Goal: Task Accomplishment & Management: Complete application form

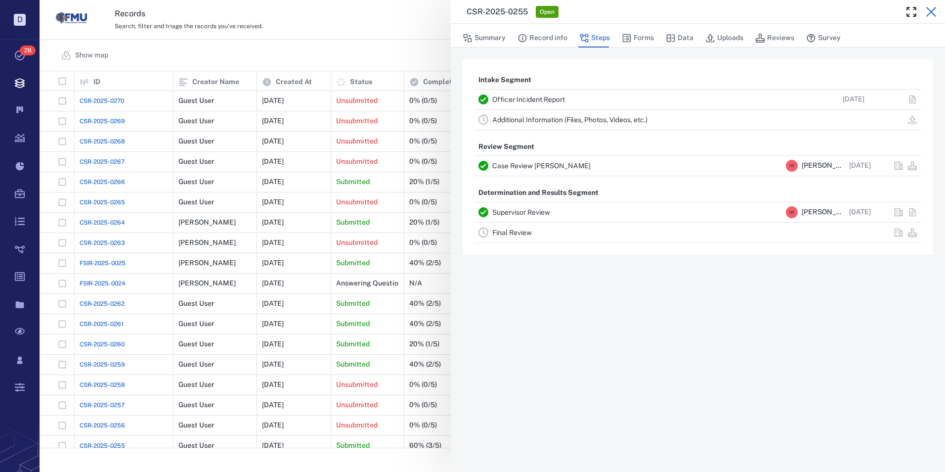
click at [932, 12] on icon "button" at bounding box center [931, 12] width 10 height 10
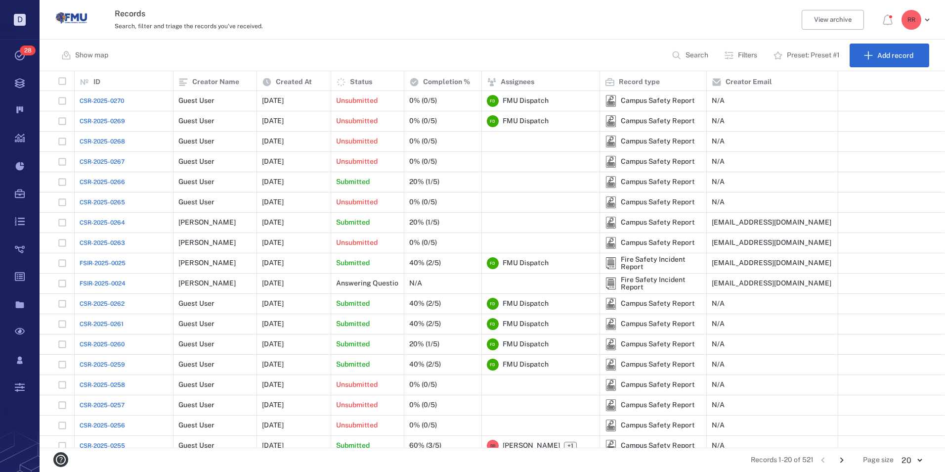
click at [100, 220] on span "CSR-2025-0264" at bounding box center [102, 222] width 45 height 9
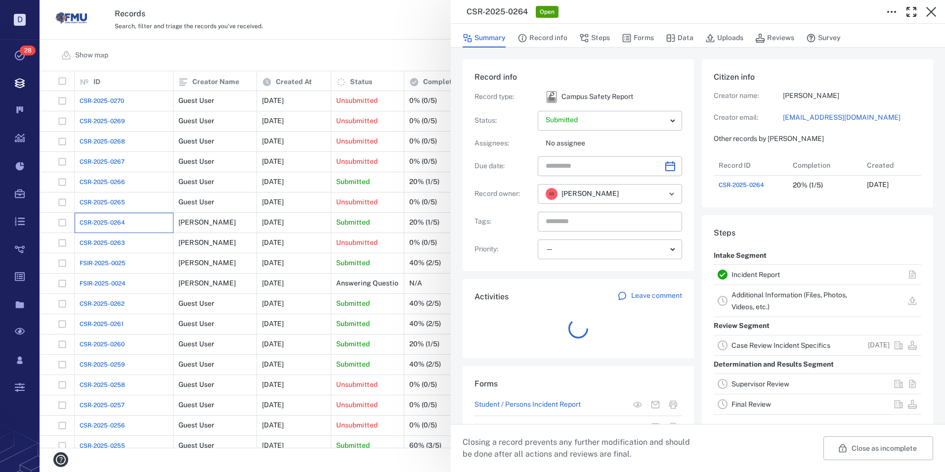
scroll to position [8, 8]
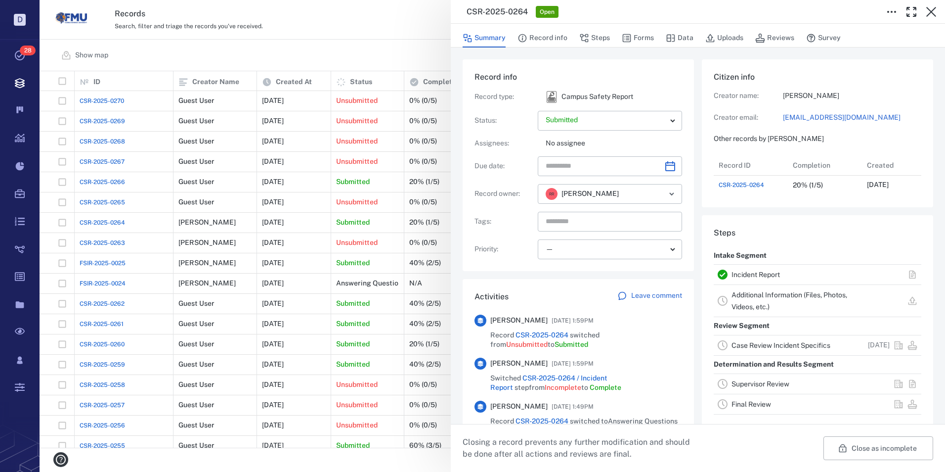
click at [753, 278] on link "Incident Report" at bounding box center [756, 274] width 48 height 8
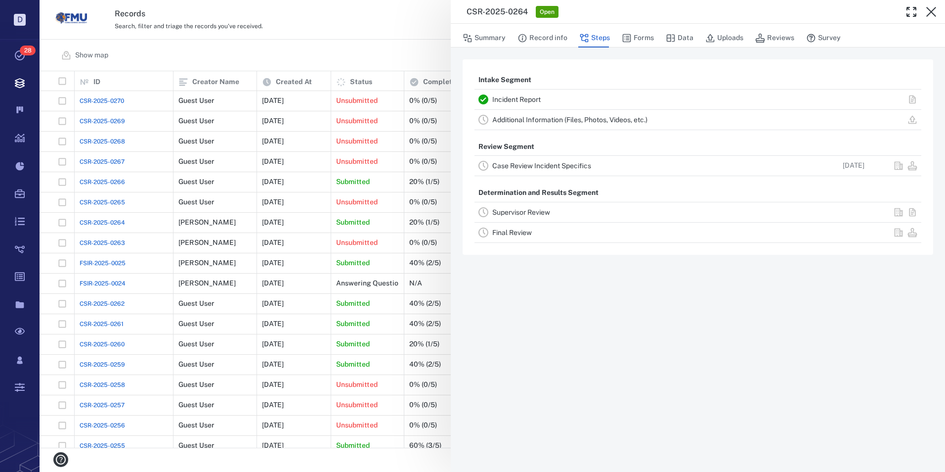
click at [510, 96] on link "Incident Report" at bounding box center [516, 99] width 48 height 8
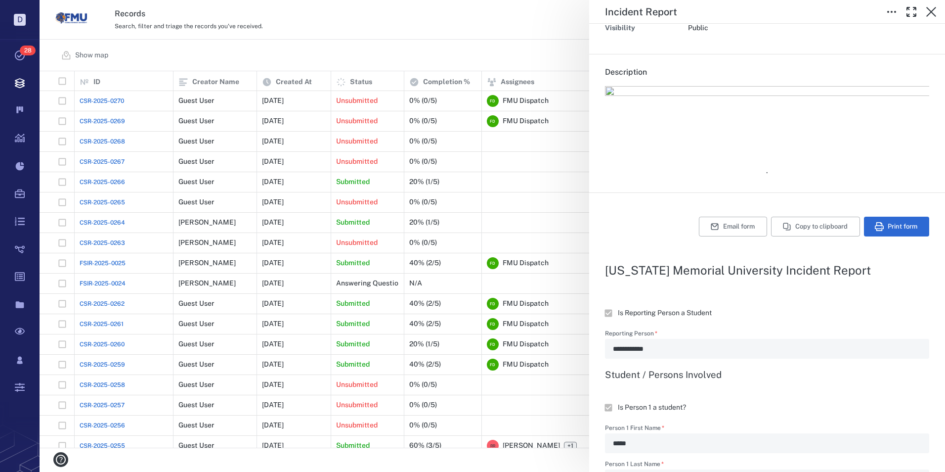
scroll to position [78, 0]
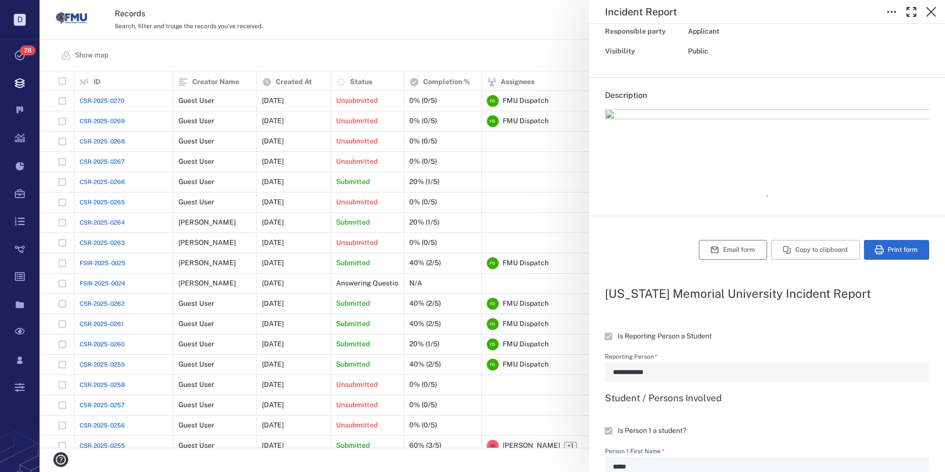
click at [731, 248] on button "Email form" at bounding box center [733, 250] width 68 height 20
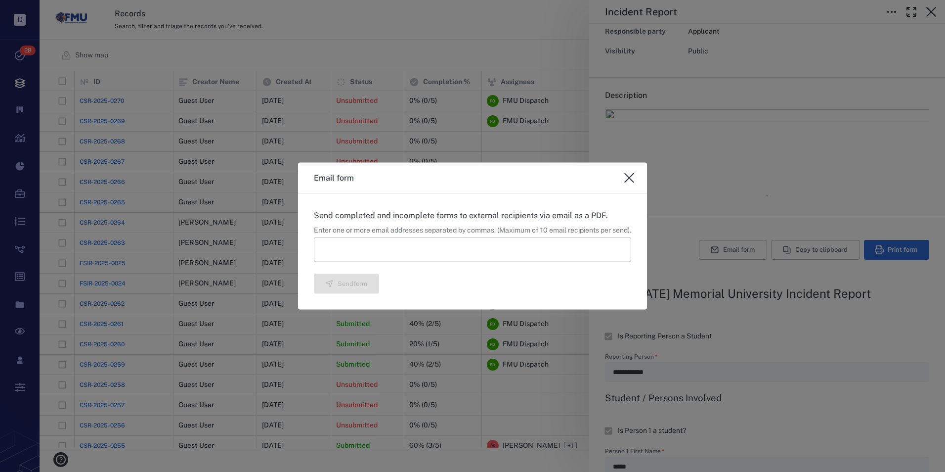
click at [448, 253] on input at bounding box center [472, 249] width 317 height 25
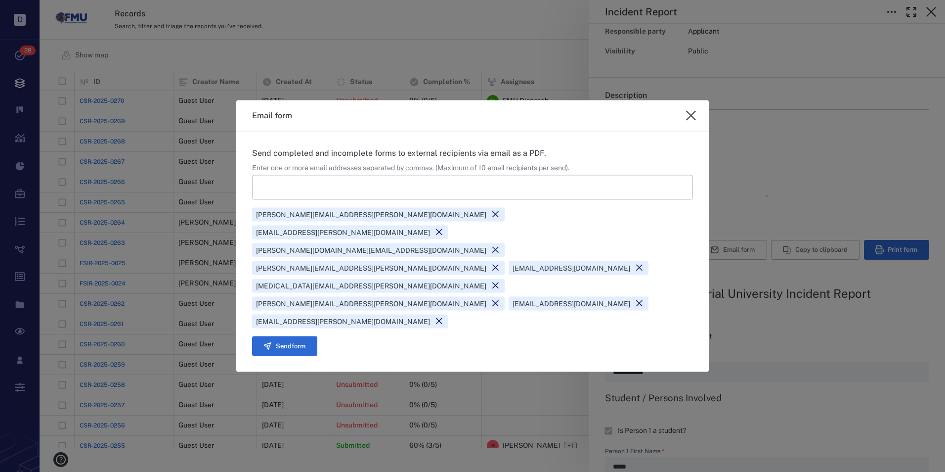
click at [644, 299] on icon at bounding box center [639, 303] width 9 height 9
click at [276, 336] on button "Send form" at bounding box center [284, 346] width 65 height 20
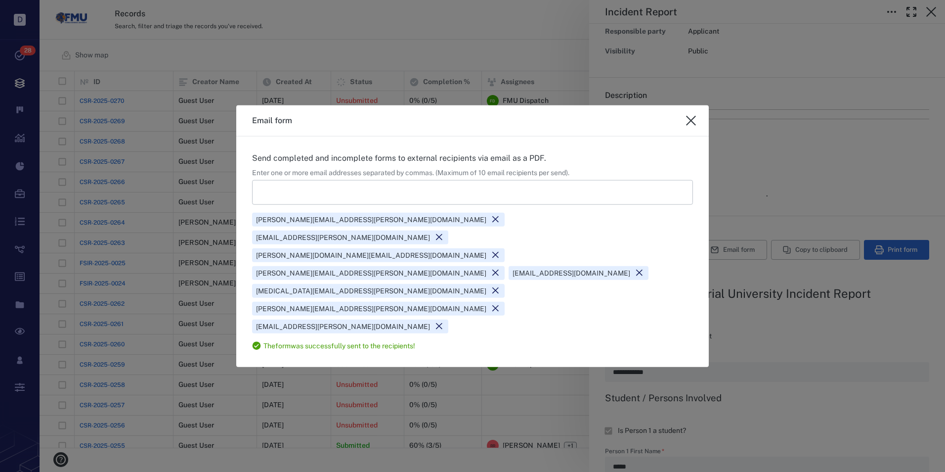
click at [692, 126] on icon "close" at bounding box center [691, 121] width 10 height 10
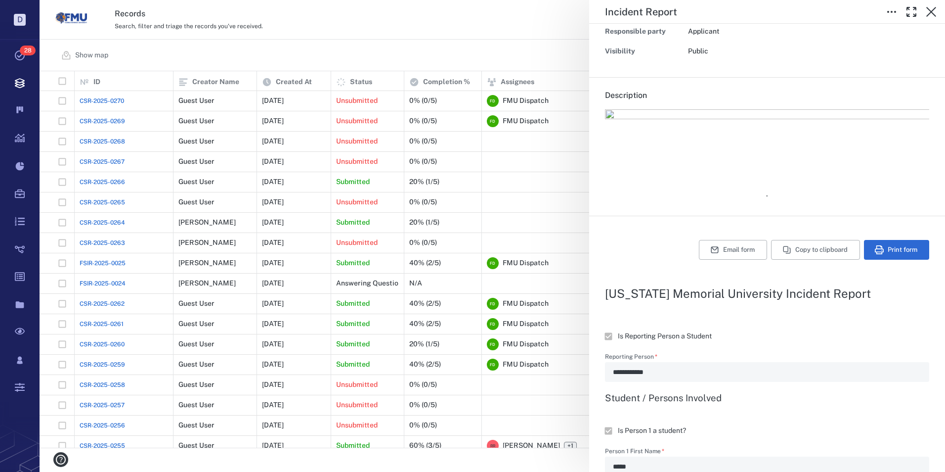
type textarea "*"
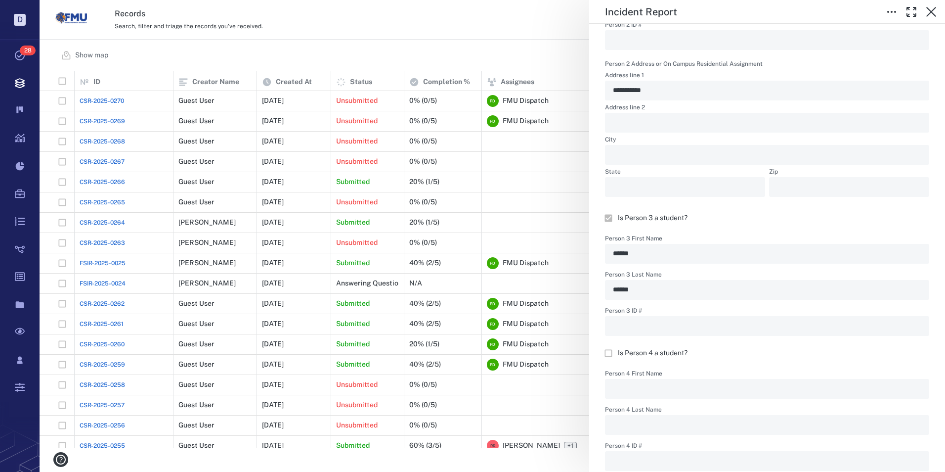
scroll to position [931, 0]
click at [934, 14] on icon "button" at bounding box center [931, 12] width 10 height 10
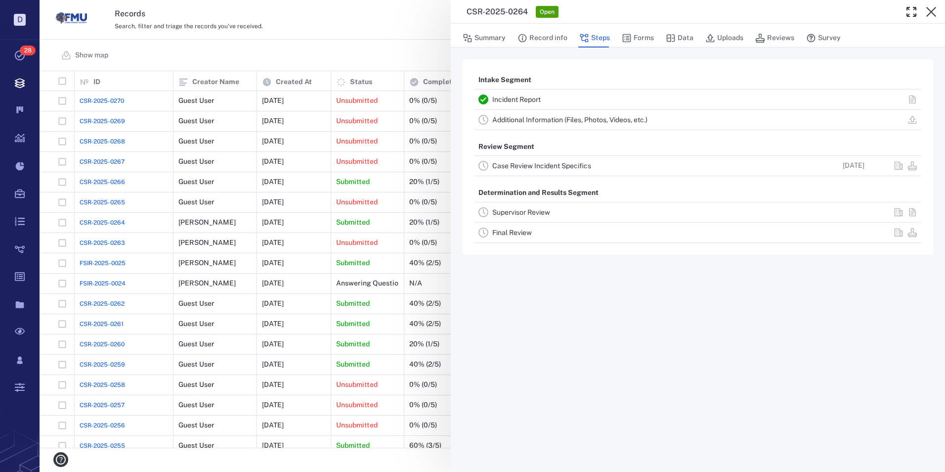
click at [509, 166] on link "Case Review Incident Specifics" at bounding box center [541, 166] width 99 height 8
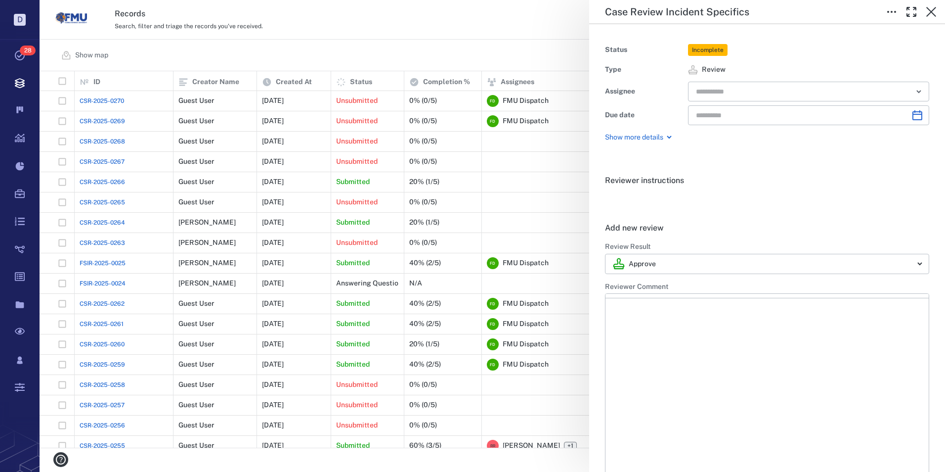
type input "**********"
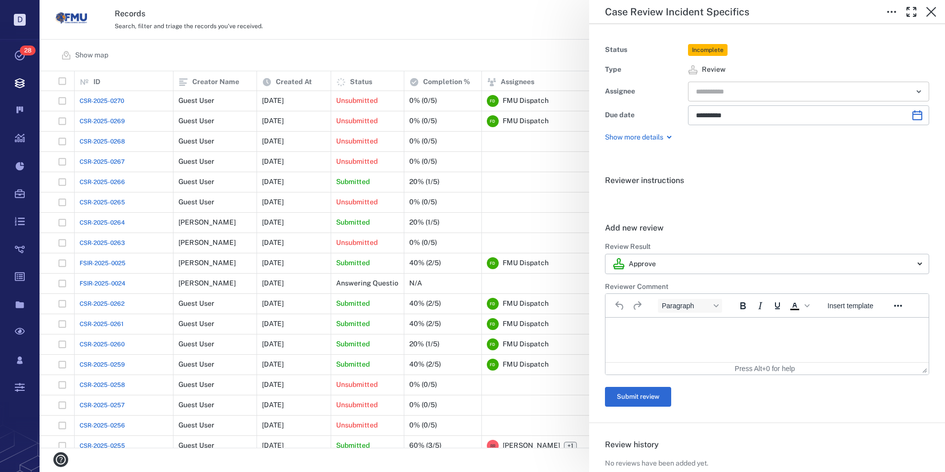
click at [811, 92] on input "text" at bounding box center [797, 92] width 205 height 14
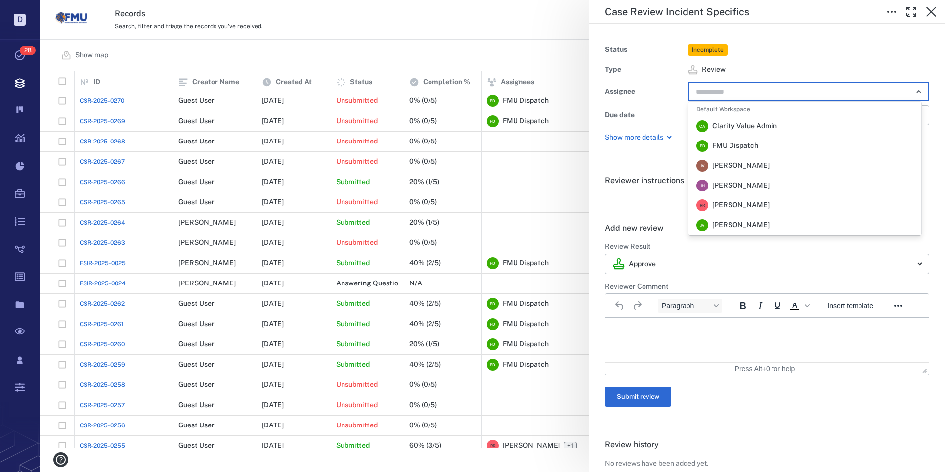
click at [727, 203] on span "[PERSON_NAME]" at bounding box center [740, 205] width 57 height 10
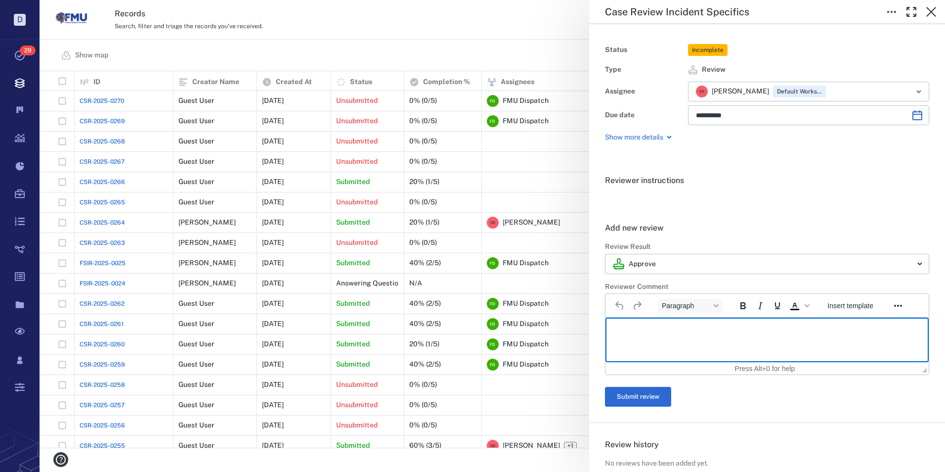
click at [647, 322] on html at bounding box center [767, 329] width 323 height 25
click at [701, 342] on html "********" at bounding box center [767, 329] width 323 height 25
click at [628, 393] on button "Submit review" at bounding box center [638, 397] width 66 height 20
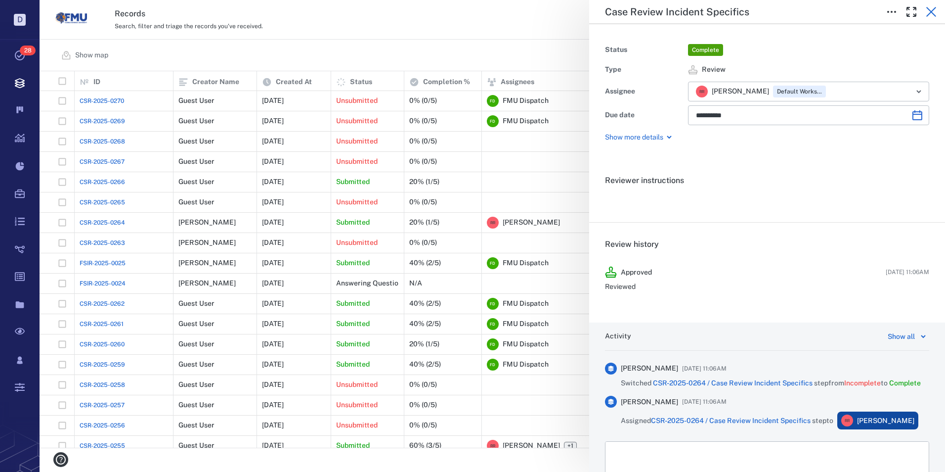
click at [933, 13] on icon "button" at bounding box center [931, 12] width 10 height 10
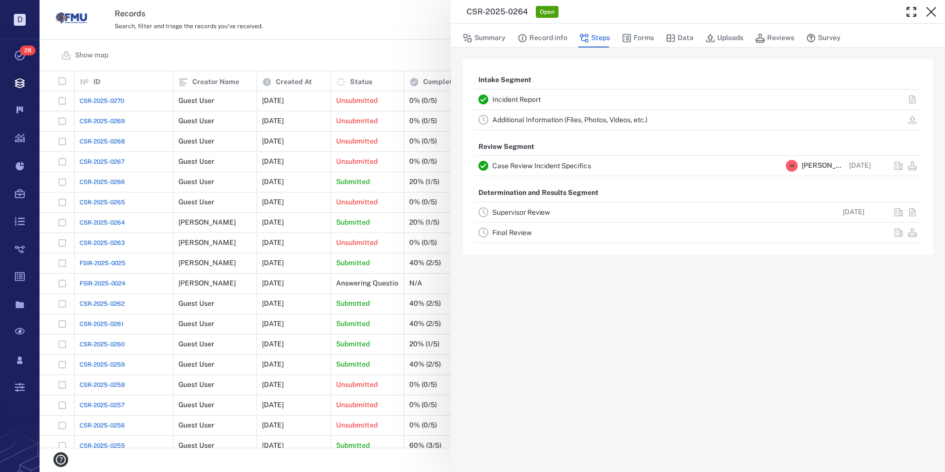
click at [525, 213] on link "Supervisor Review" at bounding box center [521, 212] width 58 height 8
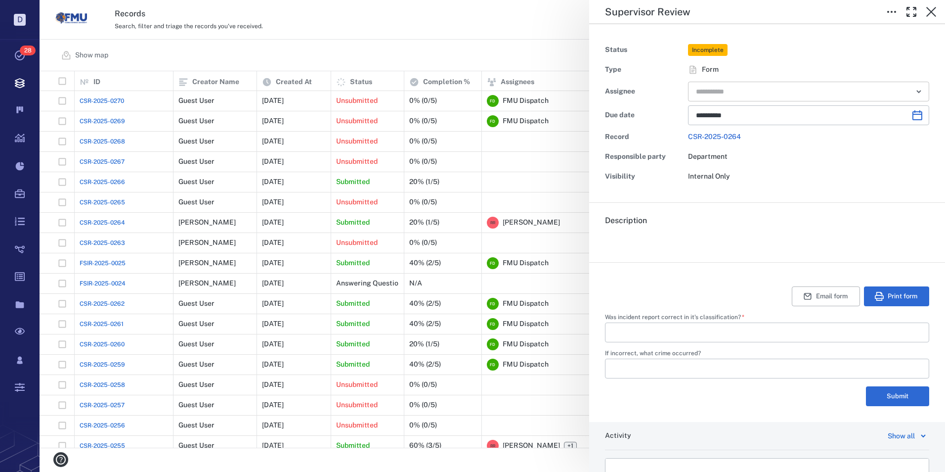
click at [913, 93] on icon "Open" at bounding box center [919, 92] width 12 height 12
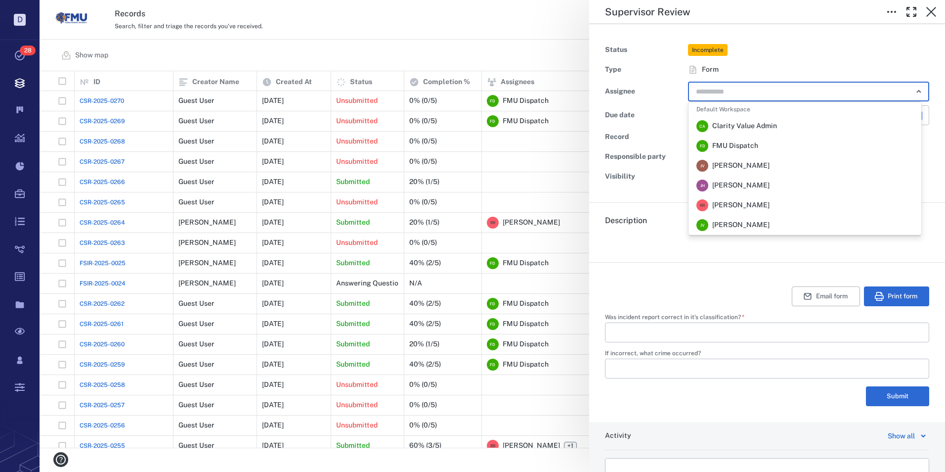
click at [753, 203] on span "[PERSON_NAME]" at bounding box center [740, 205] width 57 height 10
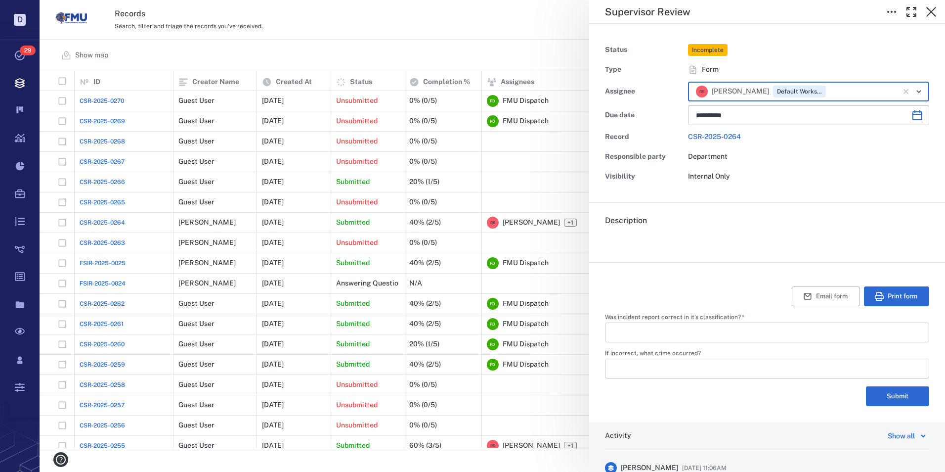
click at [649, 336] on input "Was incident report correct in it's classification?   *" at bounding box center [767, 332] width 308 height 20
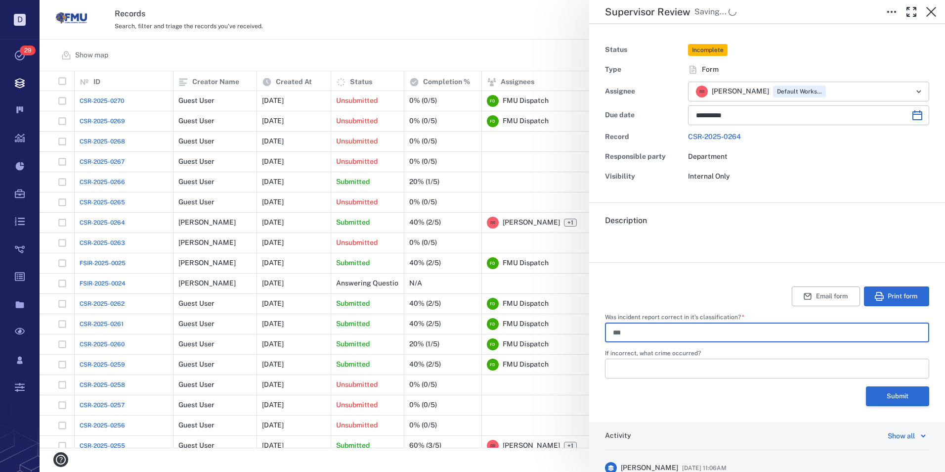
type input "***"
click at [885, 394] on button "Submit" at bounding box center [897, 396] width 63 height 20
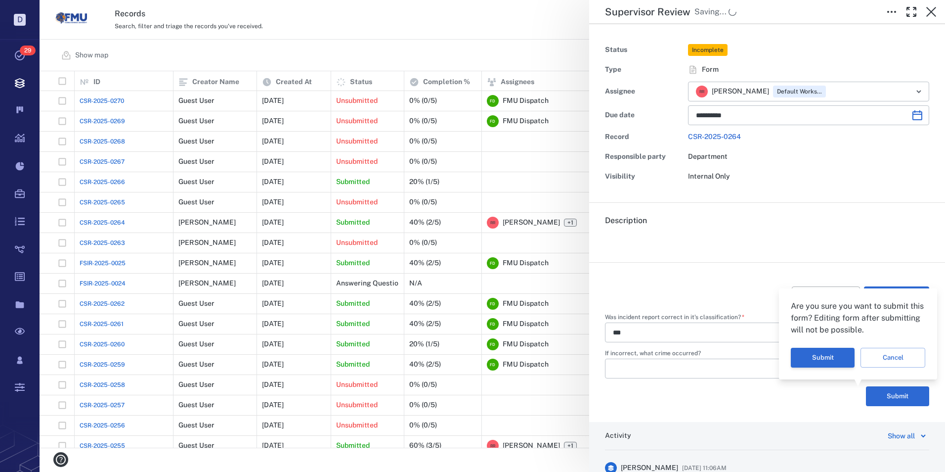
click at [826, 362] on button "Submit" at bounding box center [823, 358] width 64 height 20
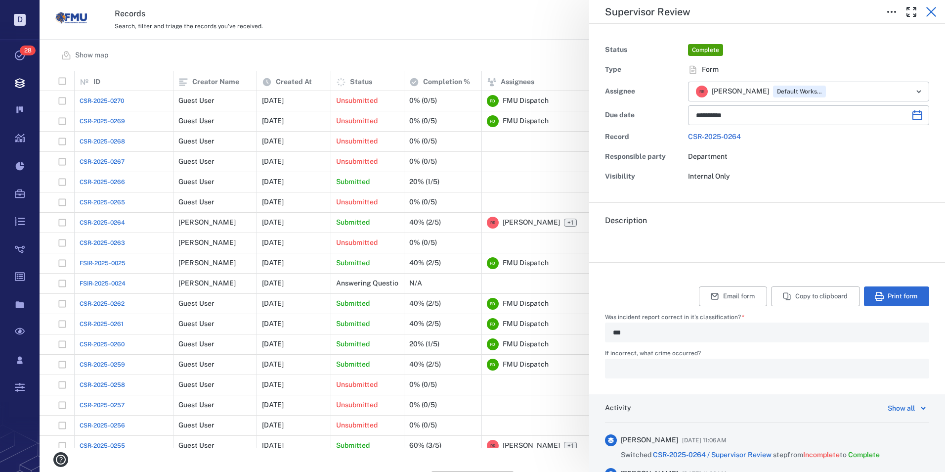
click at [930, 10] on icon "button" at bounding box center [931, 12] width 12 height 12
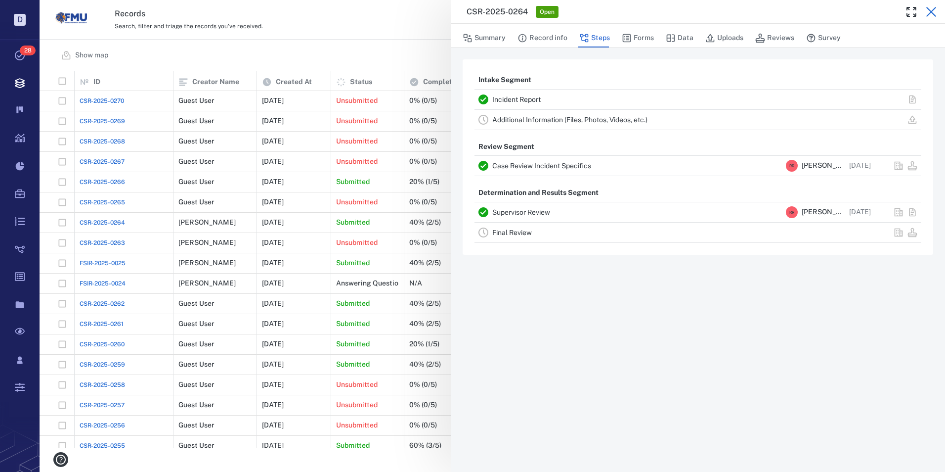
click at [931, 8] on icon "button" at bounding box center [931, 12] width 12 height 12
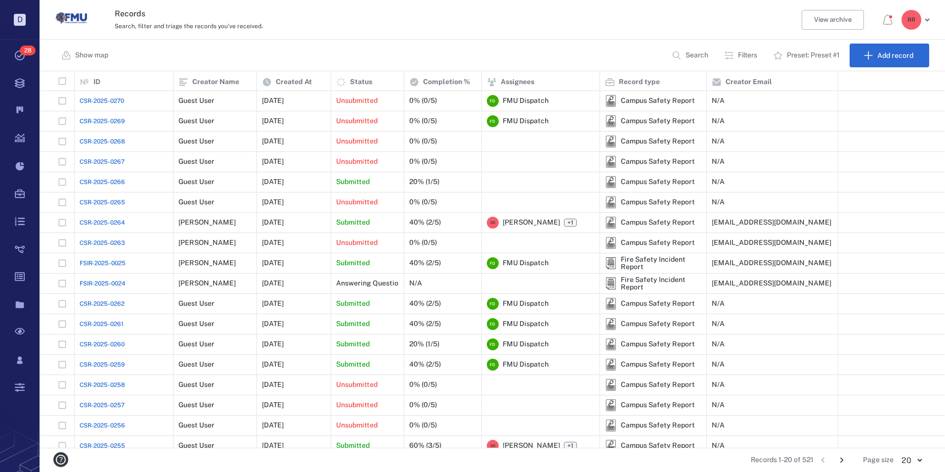
click at [108, 239] on span "CSR-2025-0263" at bounding box center [102, 242] width 45 height 9
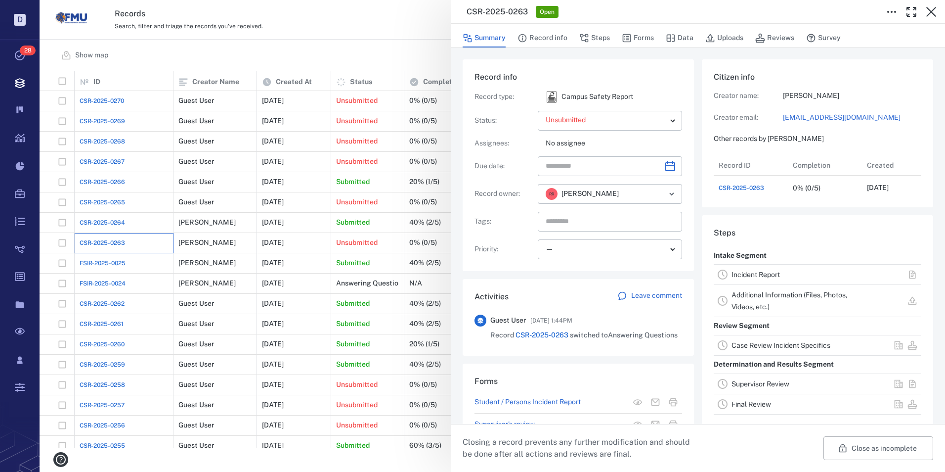
scroll to position [40, 196]
click at [747, 278] on link "Incident Report" at bounding box center [756, 274] width 48 height 8
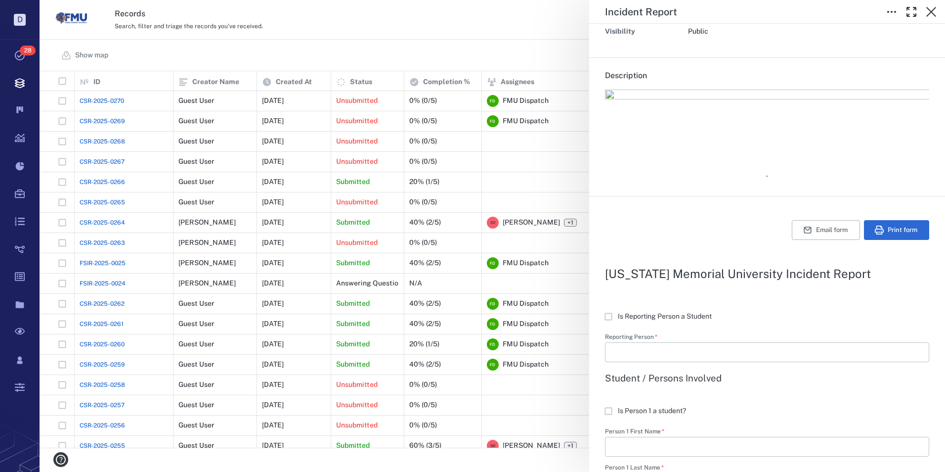
scroll to position [49, 0]
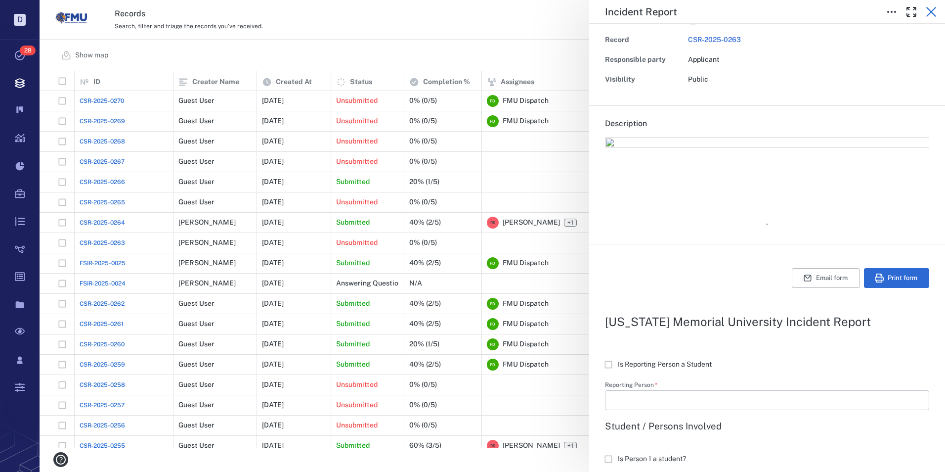
click at [931, 10] on icon "button" at bounding box center [931, 12] width 12 height 12
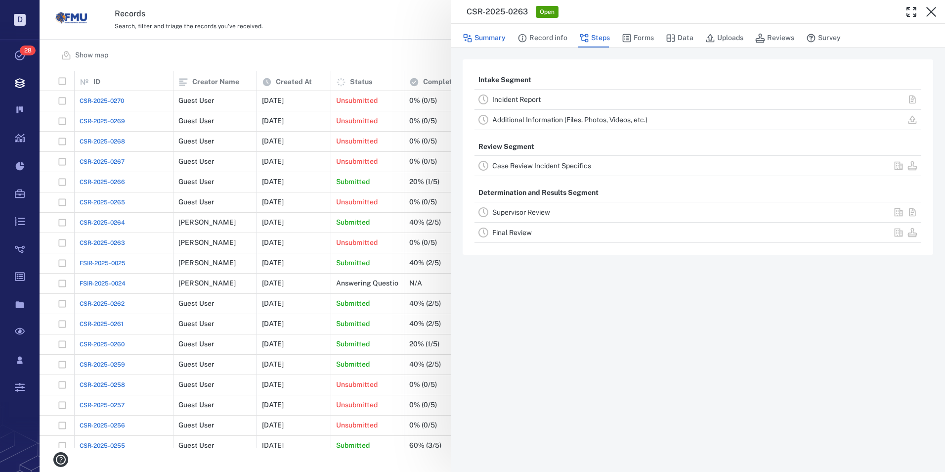
click at [495, 40] on button "Summary" at bounding box center [484, 38] width 43 height 19
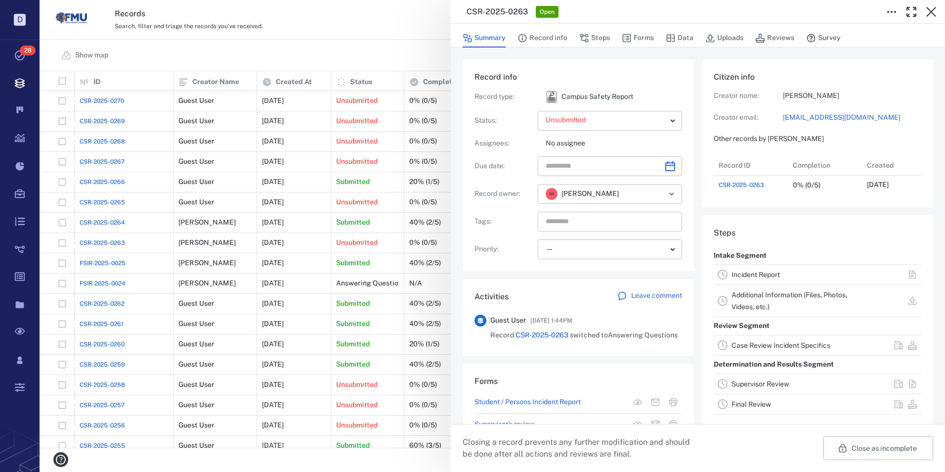
scroll to position [146, 0]
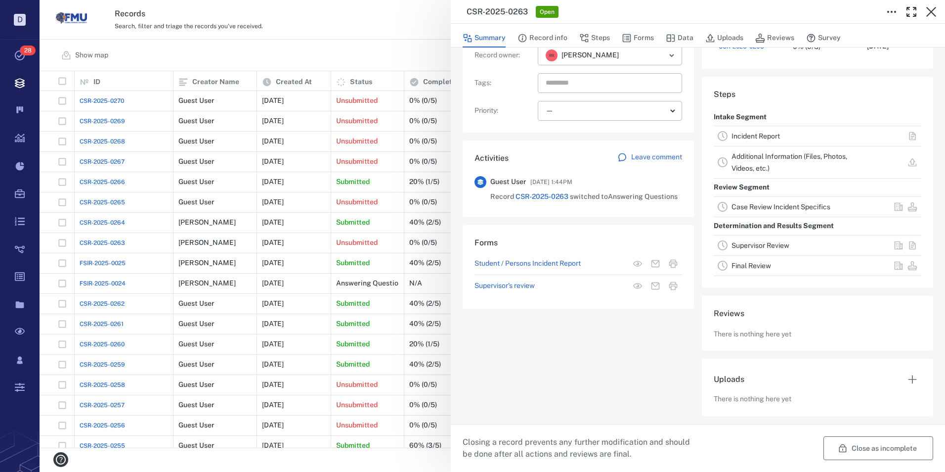
click at [854, 448] on button "Close as incomplete" at bounding box center [879, 448] width 110 height 24
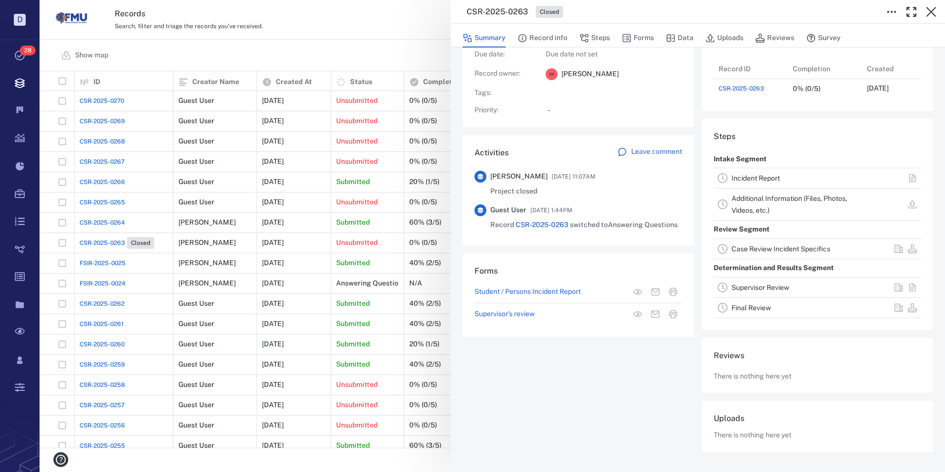
scroll to position [104, 0]
click at [933, 9] on icon "button" at bounding box center [931, 12] width 12 height 12
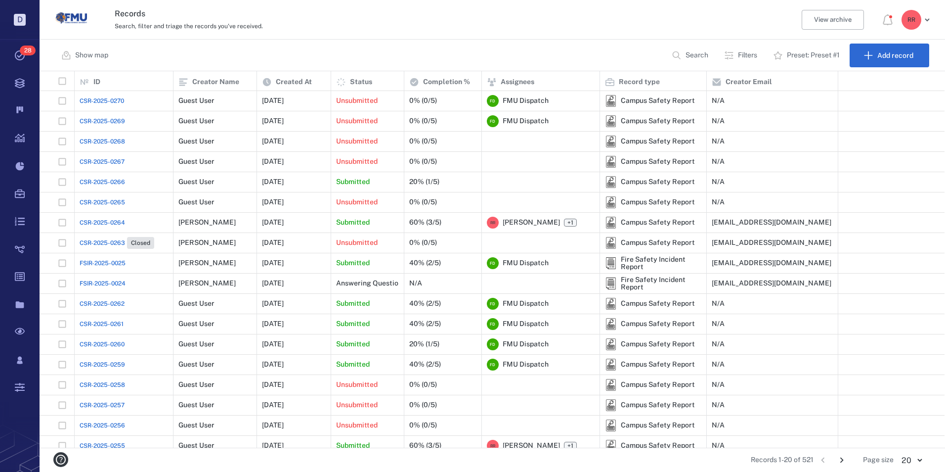
click at [113, 283] on span "FSIR-2025-0024" at bounding box center [103, 283] width 46 height 9
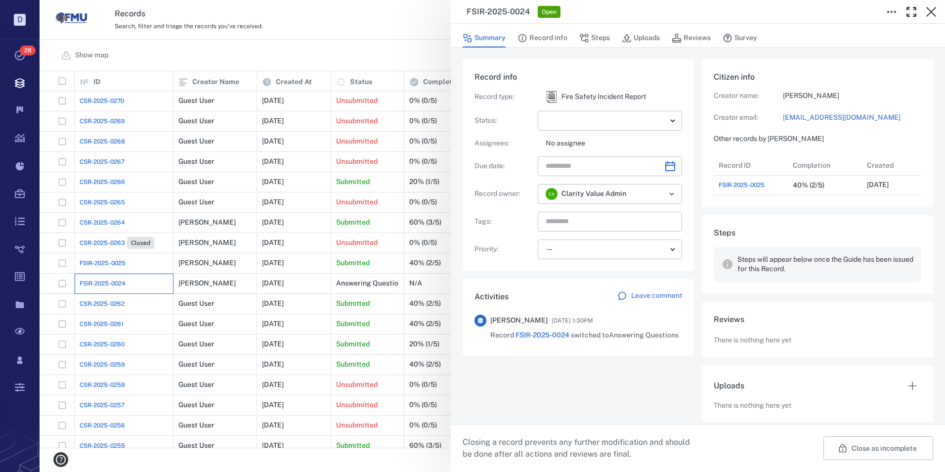
scroll to position [8, 8]
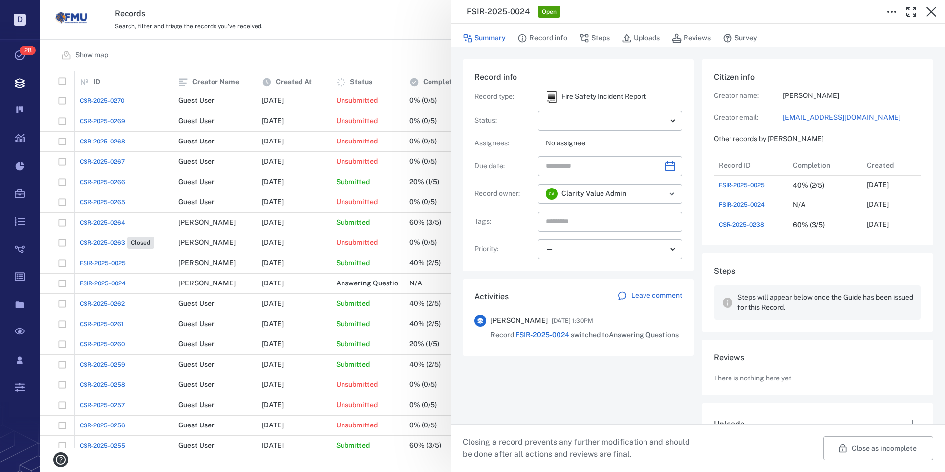
click at [861, 446] on button "Close as incomplete" at bounding box center [879, 448] width 110 height 24
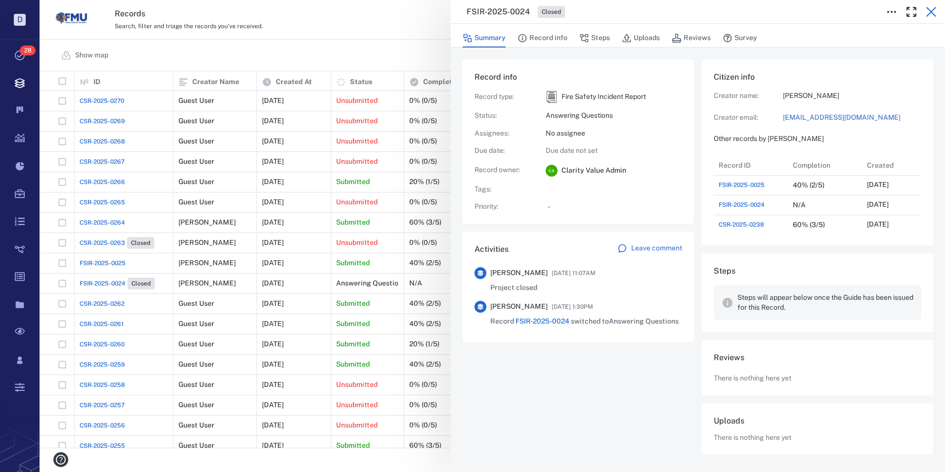
click at [933, 13] on icon "button" at bounding box center [931, 12] width 10 height 10
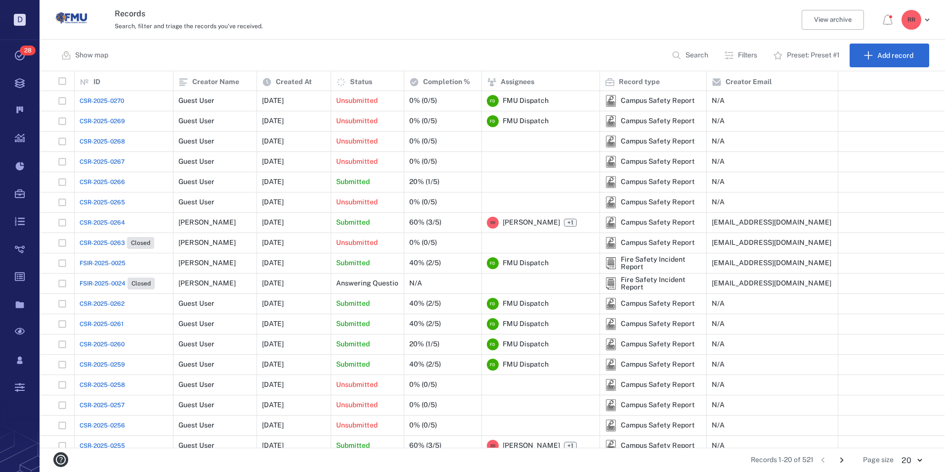
scroll to position [49, 0]
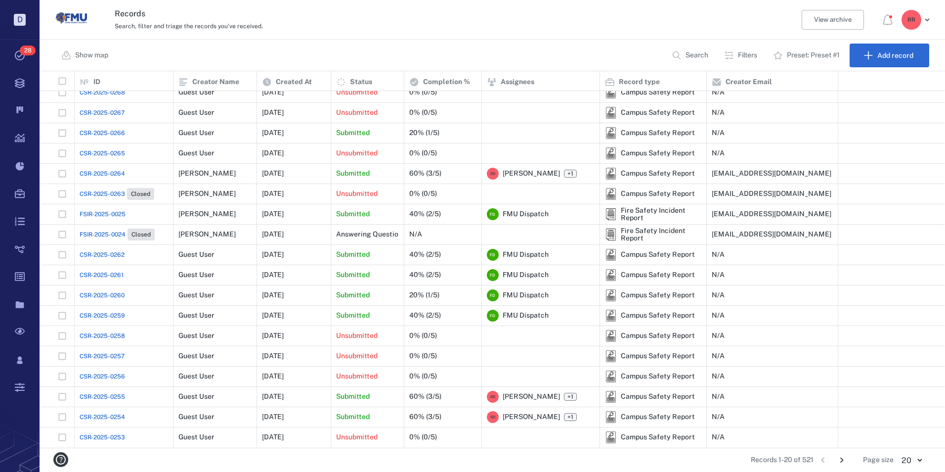
click at [109, 374] on span "CSR-2025-0256" at bounding box center [102, 376] width 45 height 9
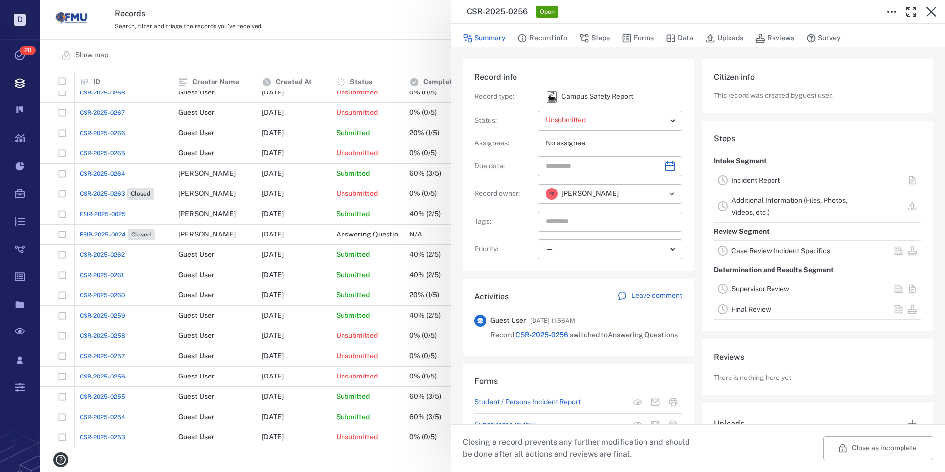
click at [741, 178] on link "Incident Report" at bounding box center [756, 180] width 48 height 8
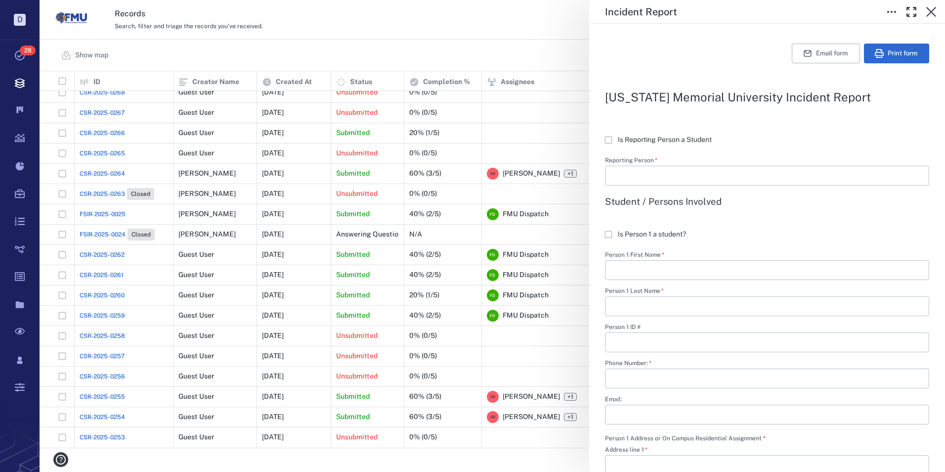
scroll to position [49, 0]
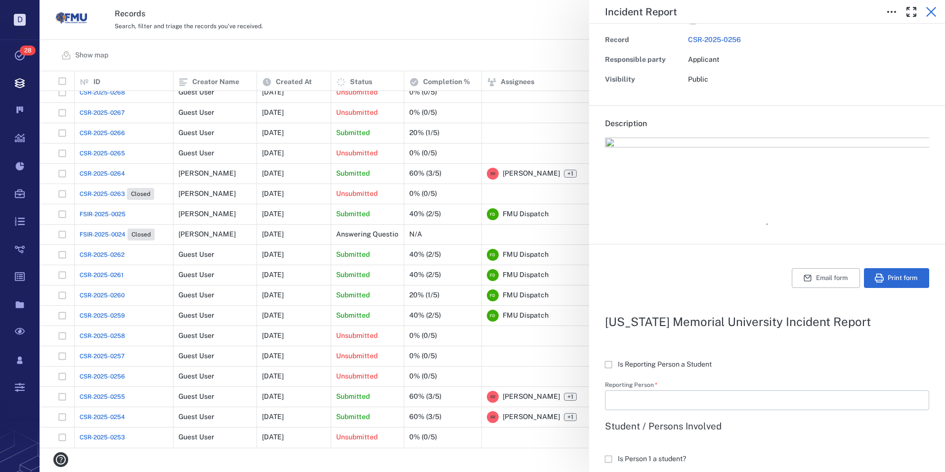
click at [933, 14] on icon "button" at bounding box center [931, 12] width 10 height 10
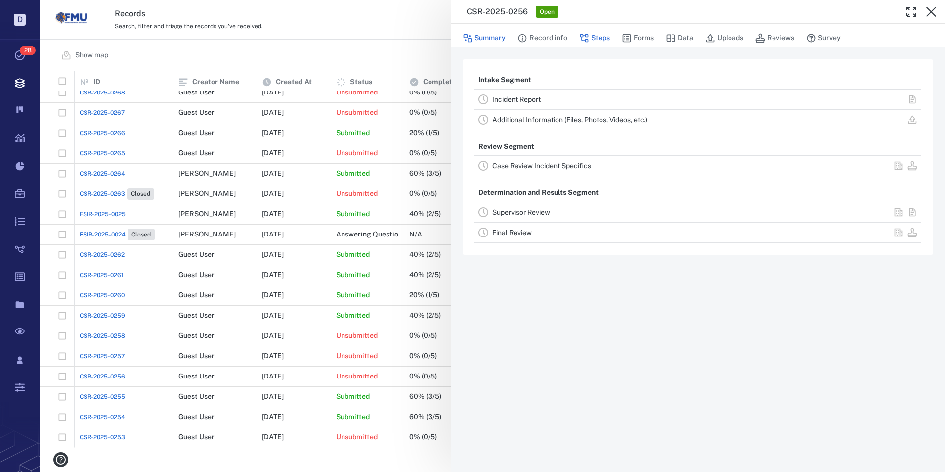
click at [483, 40] on button "Summary" at bounding box center [484, 38] width 43 height 19
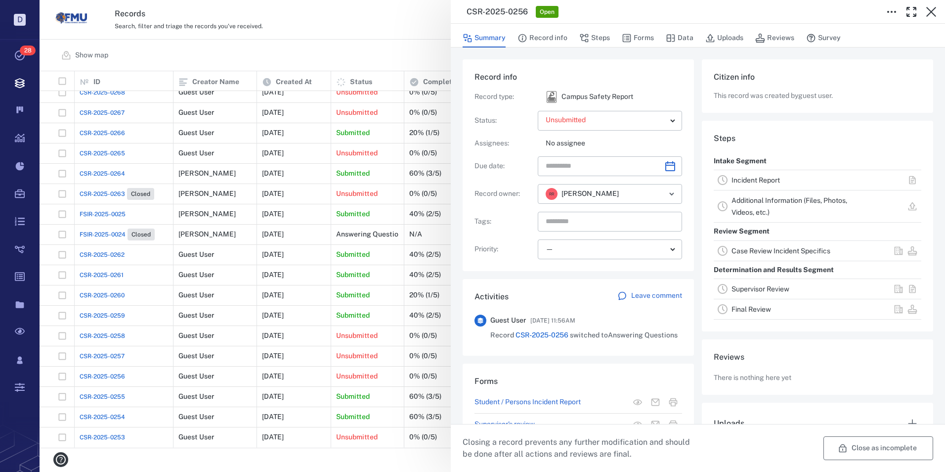
click at [901, 452] on button "Close as incomplete" at bounding box center [879, 448] width 110 height 24
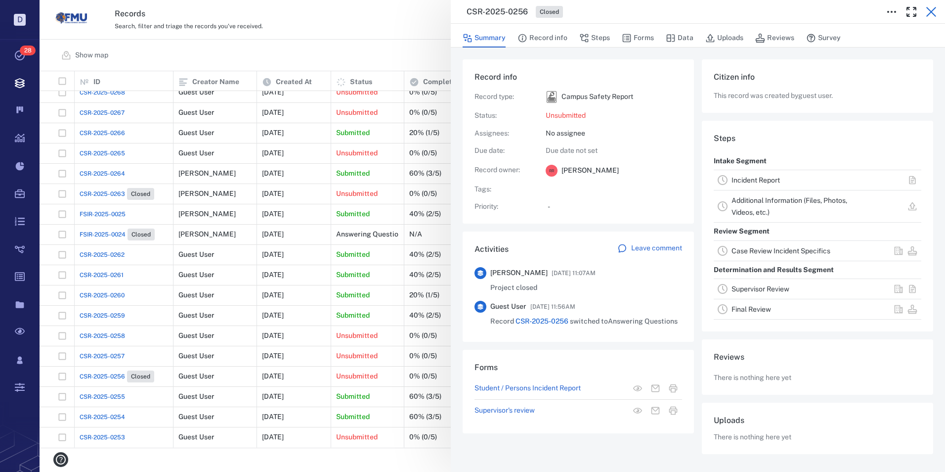
click at [933, 10] on icon "button" at bounding box center [931, 12] width 10 height 10
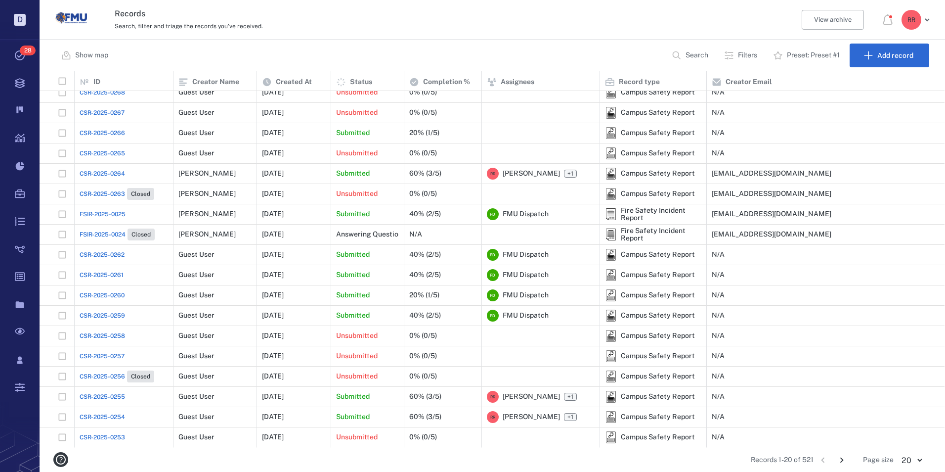
click at [101, 354] on span "CSR-2025-0257" at bounding box center [102, 355] width 45 height 9
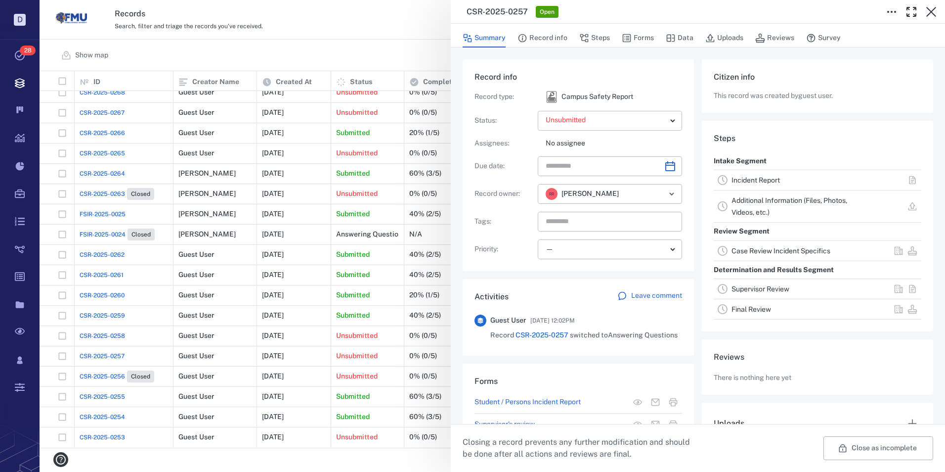
click at [762, 178] on link "Incident Report" at bounding box center [756, 180] width 48 height 8
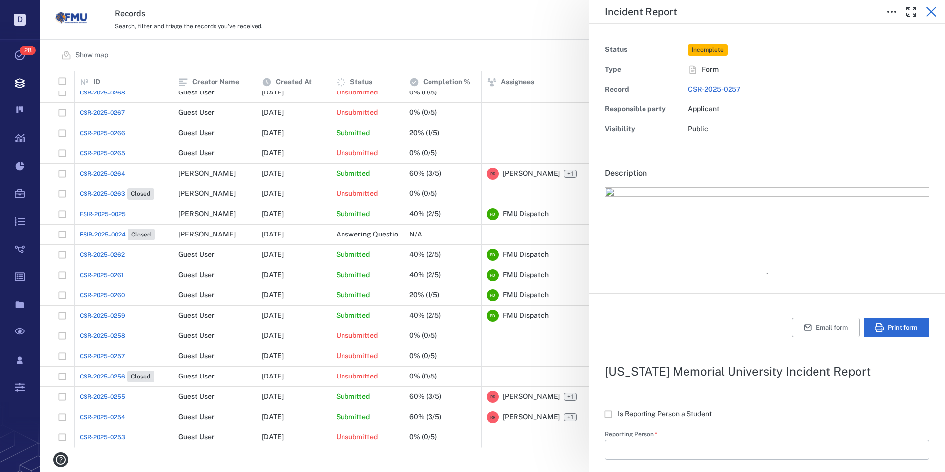
click at [930, 9] on icon "button" at bounding box center [931, 12] width 12 height 12
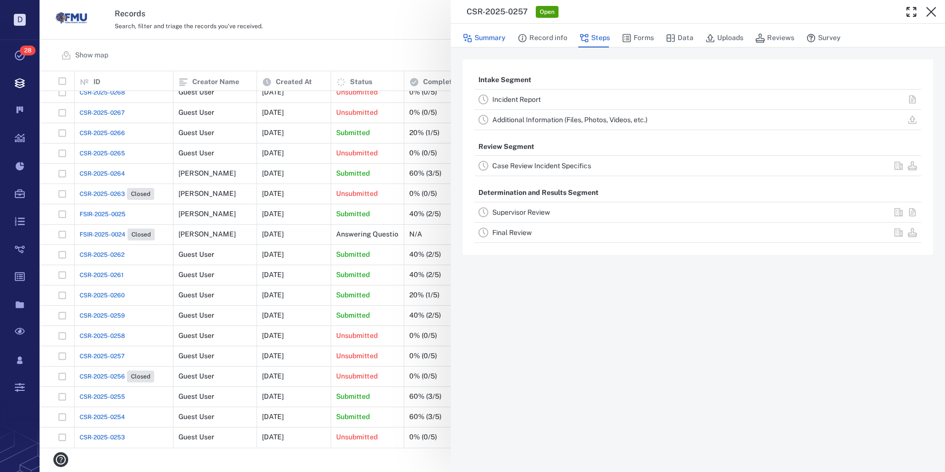
click at [486, 36] on button "Summary" at bounding box center [484, 38] width 43 height 19
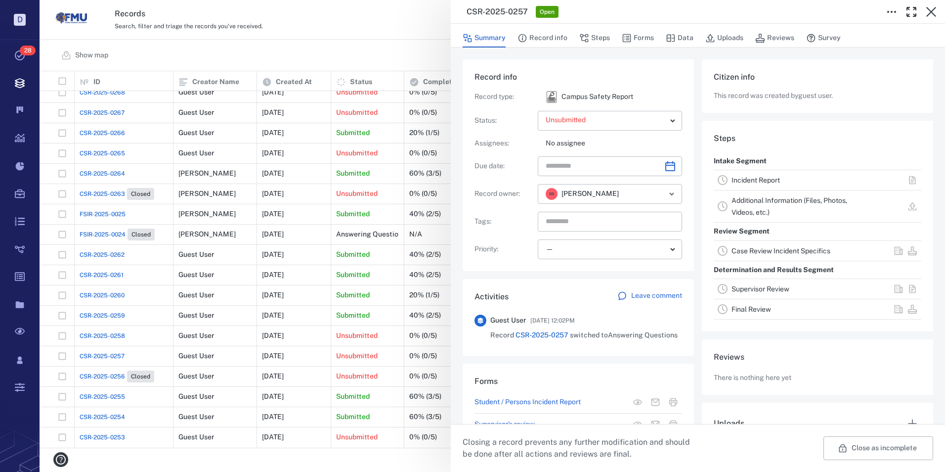
click at [855, 457] on button "Close as incomplete" at bounding box center [879, 448] width 110 height 24
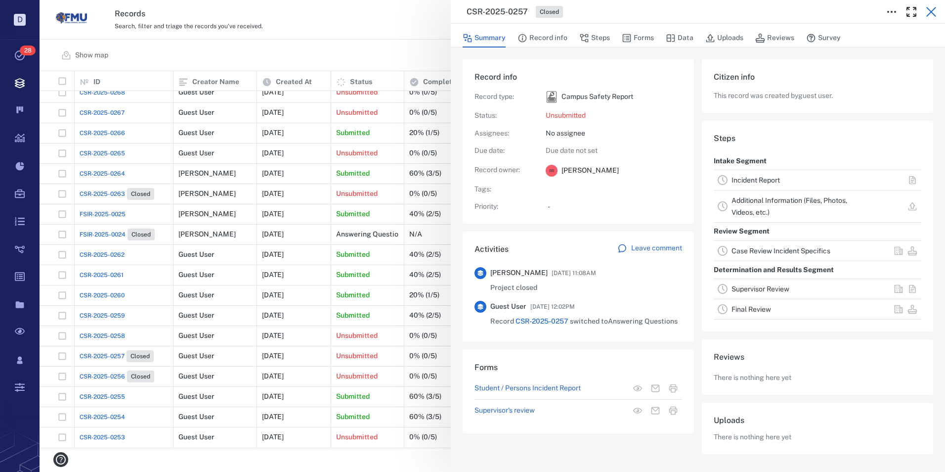
click at [936, 13] on icon "button" at bounding box center [931, 12] width 12 height 12
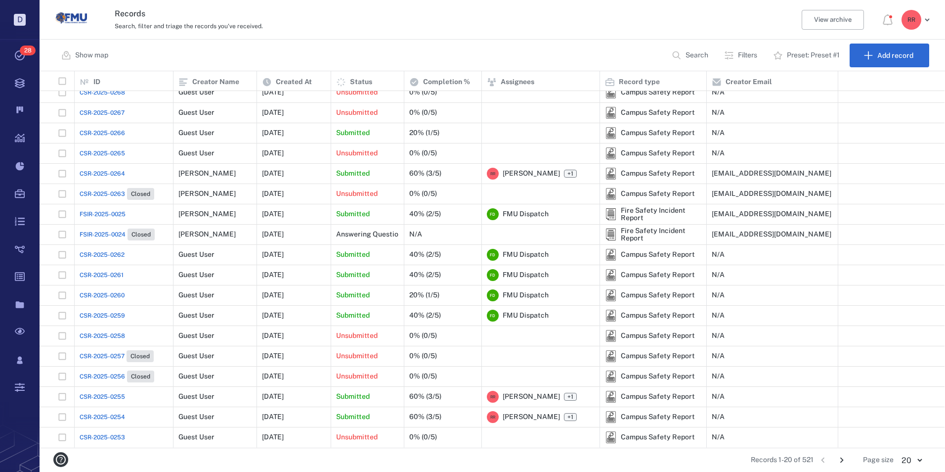
click at [104, 334] on span "CSR-2025-0258" at bounding box center [102, 335] width 45 height 9
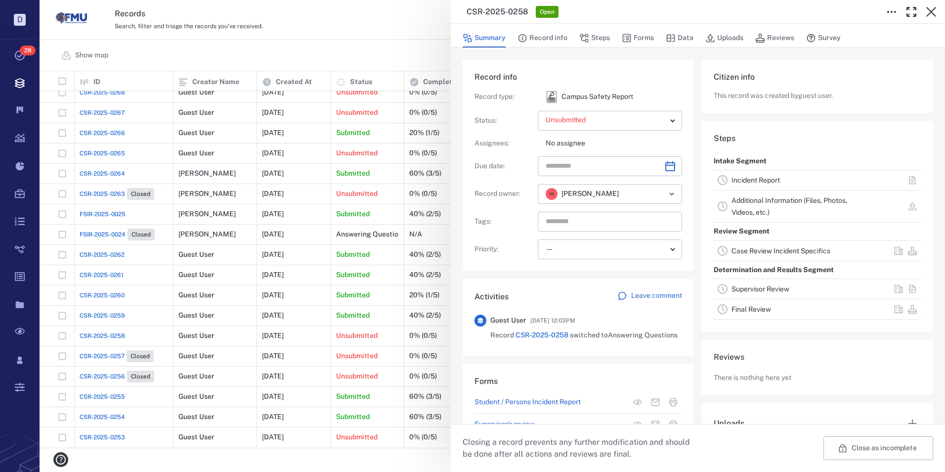
click at [758, 181] on link "Incident Report" at bounding box center [756, 180] width 48 height 8
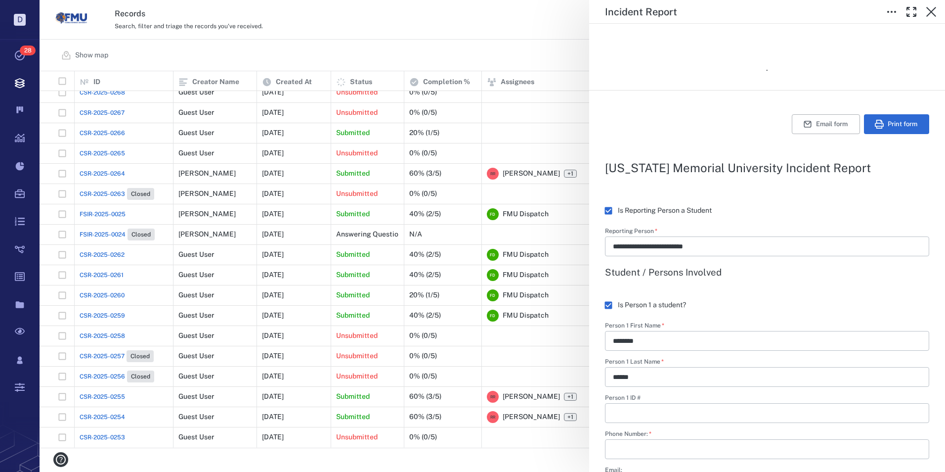
scroll to position [66, 0]
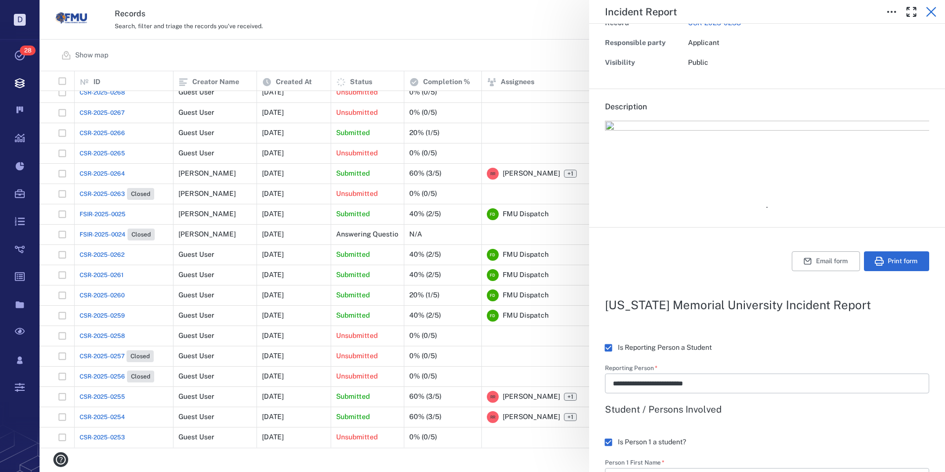
click at [931, 14] on icon "button" at bounding box center [931, 12] width 12 height 12
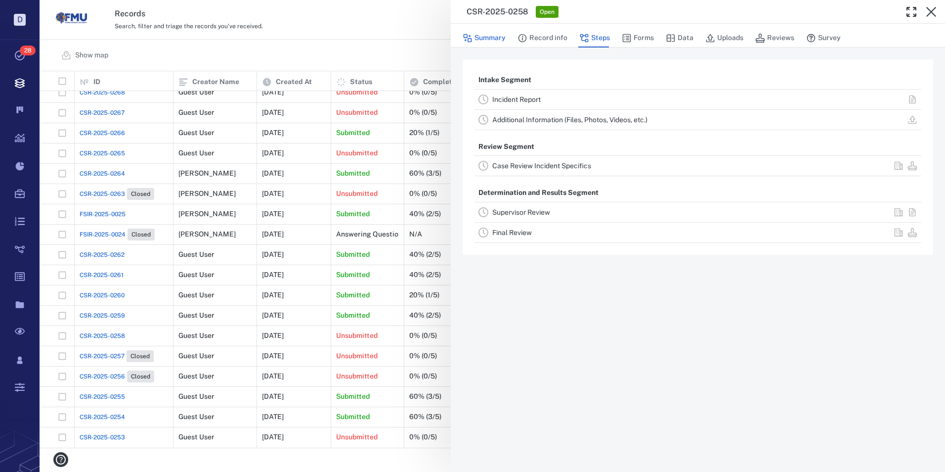
click at [482, 37] on button "Summary" at bounding box center [484, 38] width 43 height 19
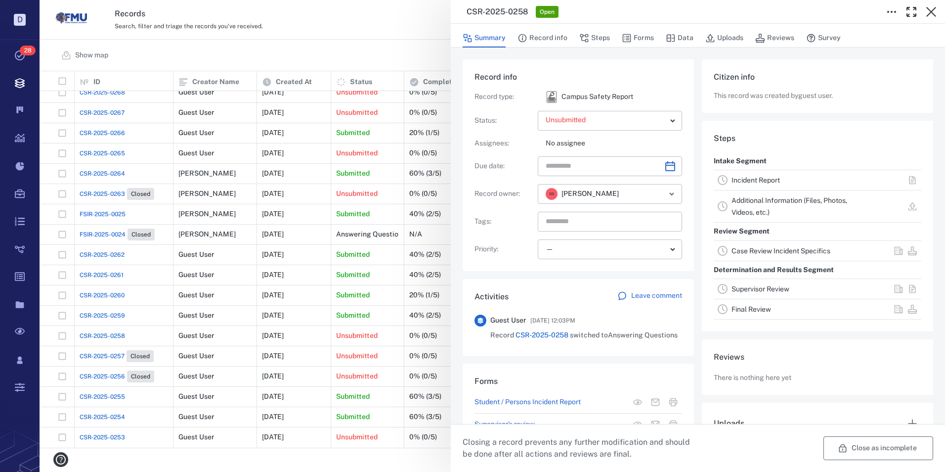
click at [855, 444] on button "Close as incomplete" at bounding box center [879, 448] width 110 height 24
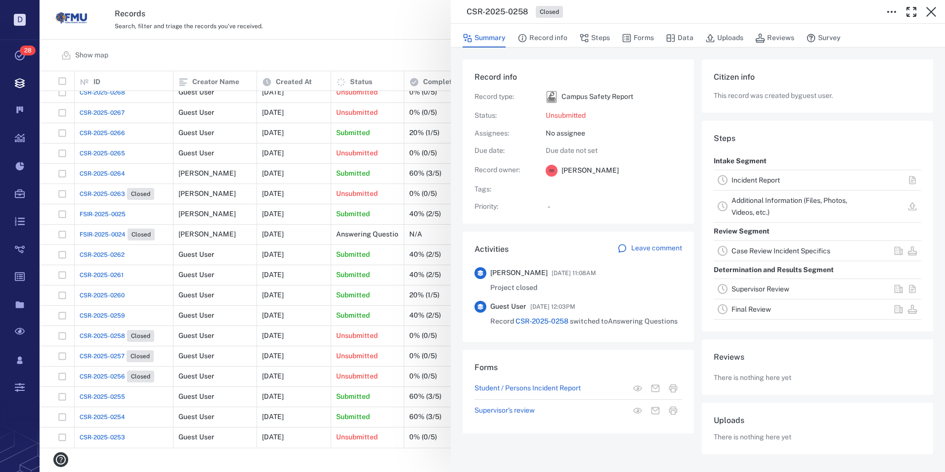
click at [113, 314] on div "CSR-2025-0258 Closed Summary Record info Steps Forms Data Uploads Reviews Surve…" at bounding box center [493, 236] width 906 height 472
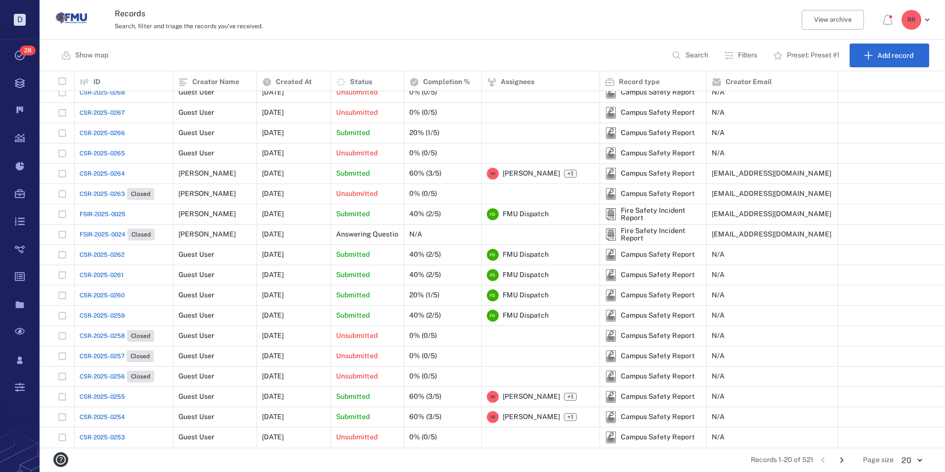
click at [113, 314] on span "CSR-2025-0259" at bounding box center [102, 315] width 45 height 9
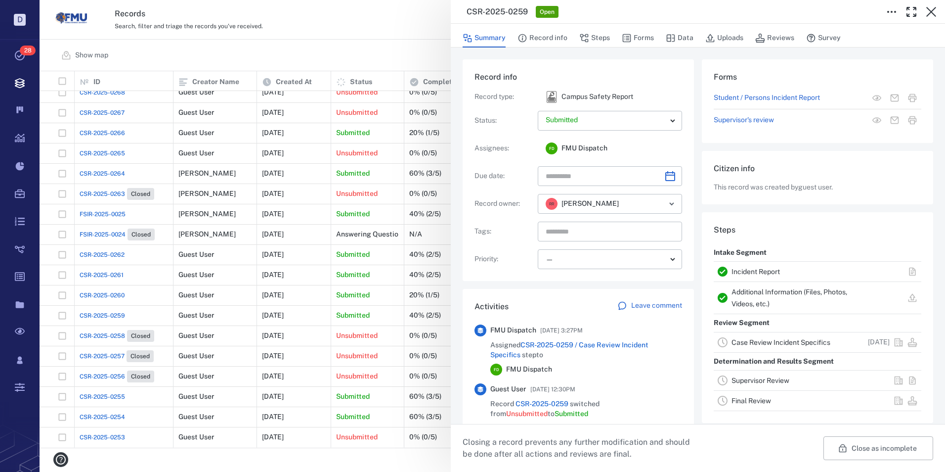
click at [748, 292] on link "Additional Information (Files, Photos, Videos, etc.)" at bounding box center [790, 298] width 116 height 20
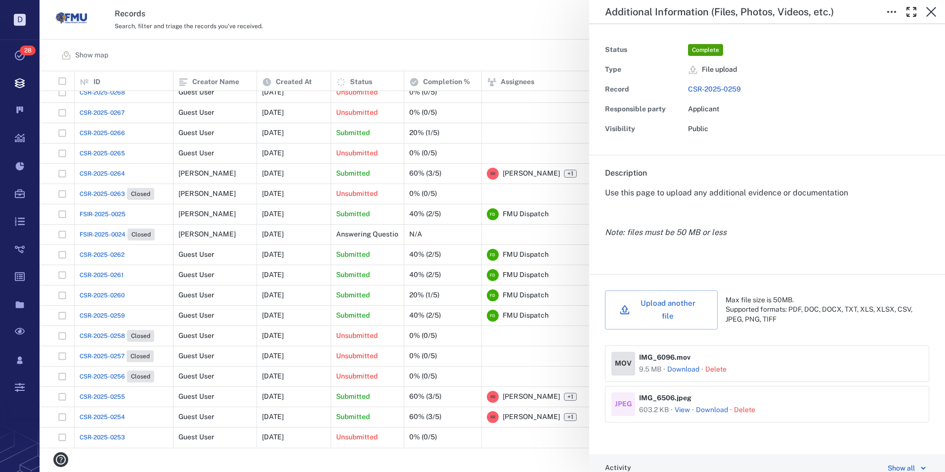
click at [678, 405] on button "View" at bounding box center [682, 410] width 15 height 10
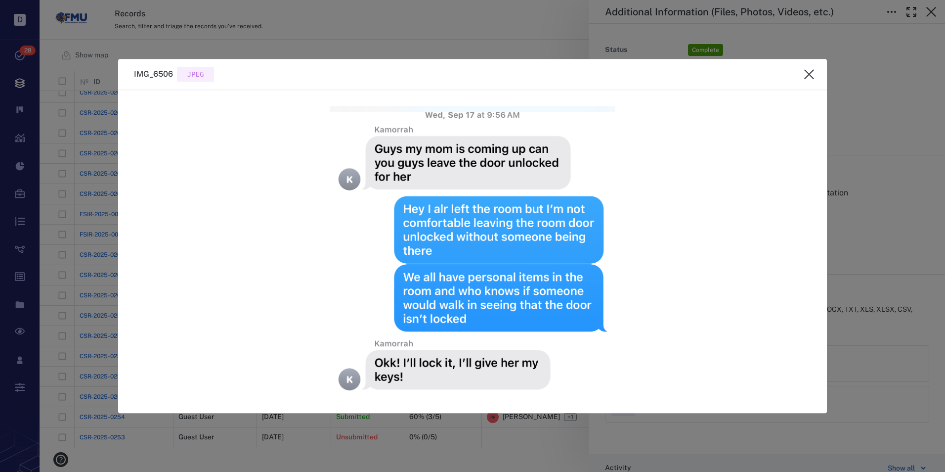
click at [812, 75] on icon "close" at bounding box center [809, 74] width 12 height 12
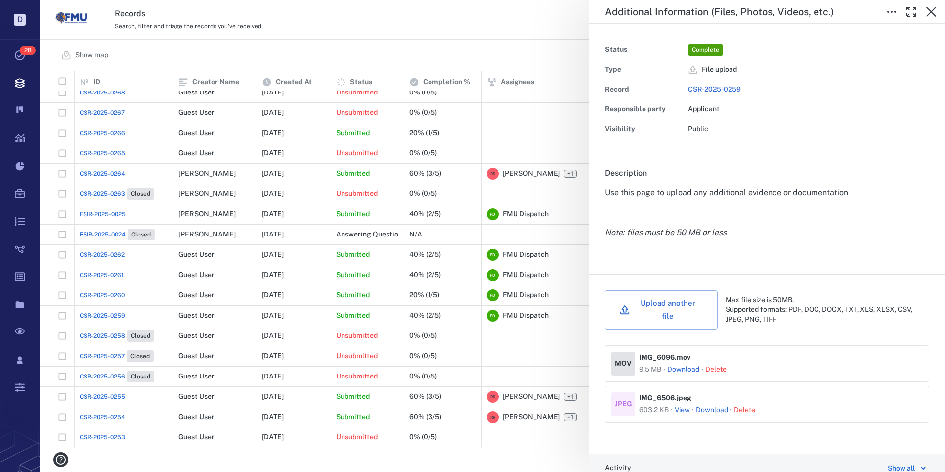
click at [685, 364] on link "Download" at bounding box center [683, 369] width 32 height 10
drag, startPoint x: 897, startPoint y: 97, endPoint x: 893, endPoint y: 107, distance: 10.8
click at [897, 97] on div "Record CSR-2025-0259" at bounding box center [767, 90] width 324 height 20
click at [931, 12] on icon "button" at bounding box center [931, 12] width 10 height 10
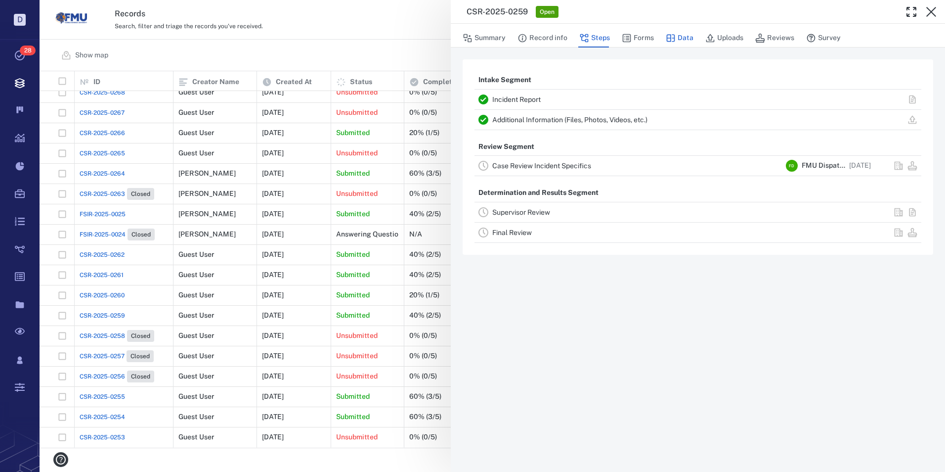
click at [679, 36] on button "Data" at bounding box center [680, 38] width 28 height 19
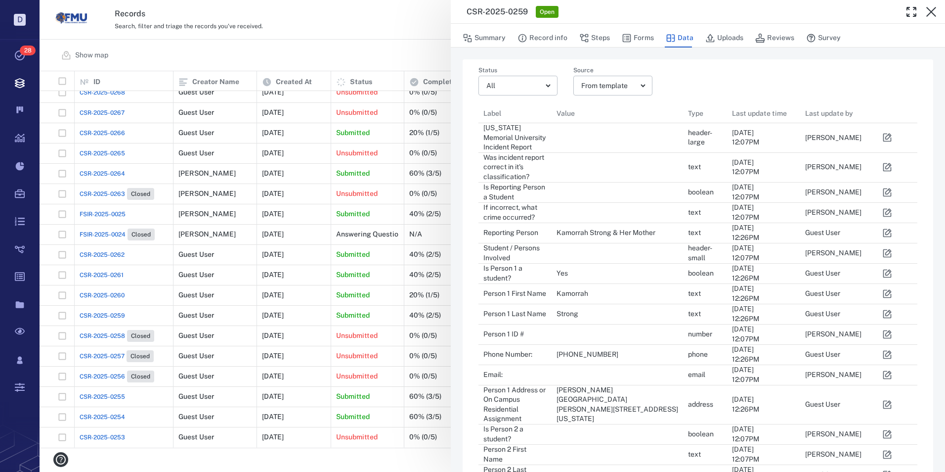
scroll to position [857, 424]
click at [886, 232] on icon "button" at bounding box center [887, 232] width 8 height 8
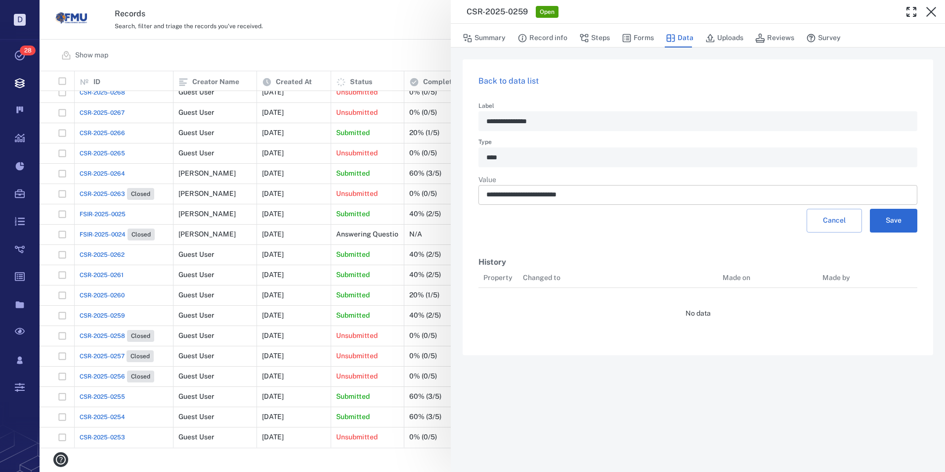
scroll to position [215, 424]
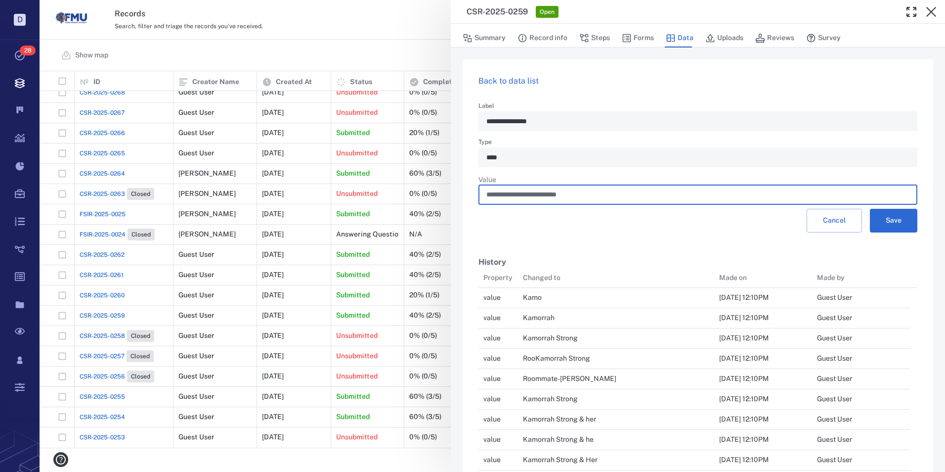
drag, startPoint x: 599, startPoint y: 194, endPoint x: 464, endPoint y: 196, distance: 134.5
click at [464, 196] on div "**********" at bounding box center [698, 282] width 471 height 447
click at [873, 213] on button "Save" at bounding box center [893, 221] width 47 height 24
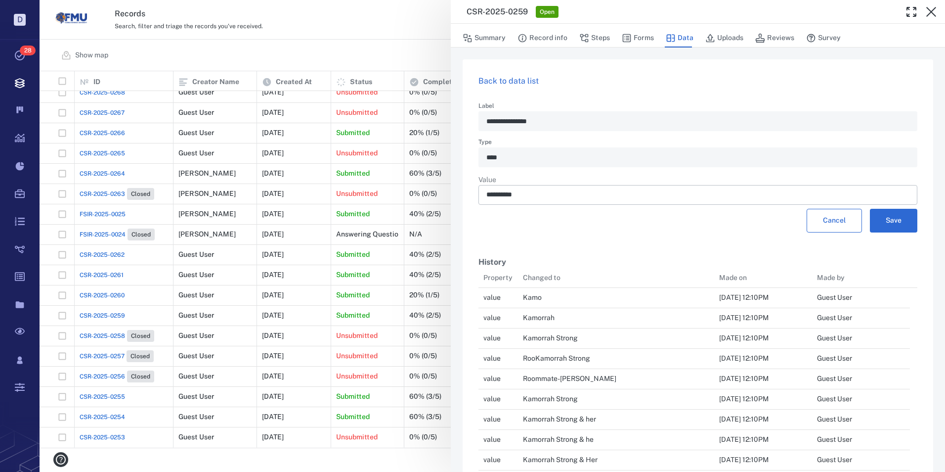
type input "*********"
click at [644, 37] on button "Forms" at bounding box center [638, 38] width 32 height 19
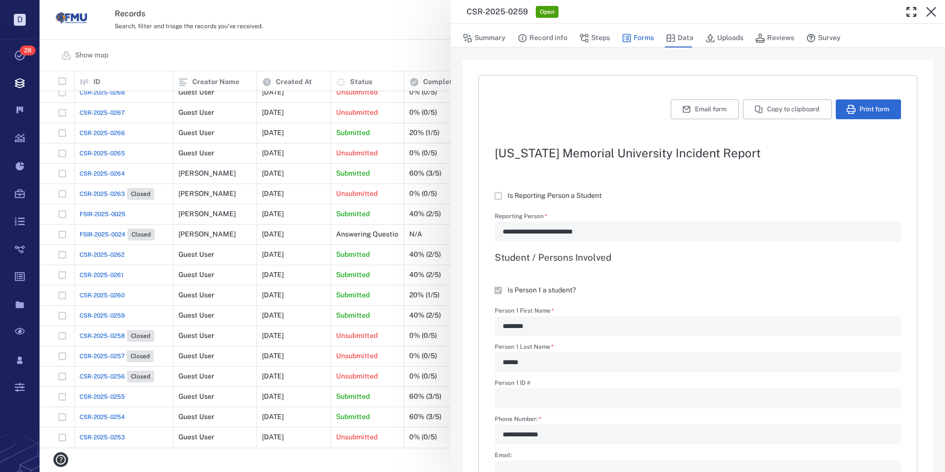
type textarea "*"
type input "*********"
type textarea "*"
click at [676, 38] on button "Data" at bounding box center [680, 38] width 28 height 19
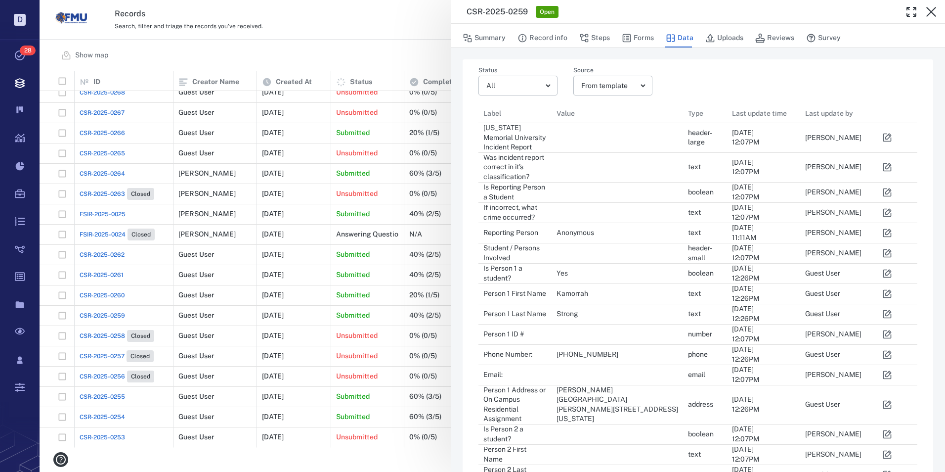
scroll to position [857, 424]
click at [889, 192] on icon "button" at bounding box center [887, 192] width 8 height 8
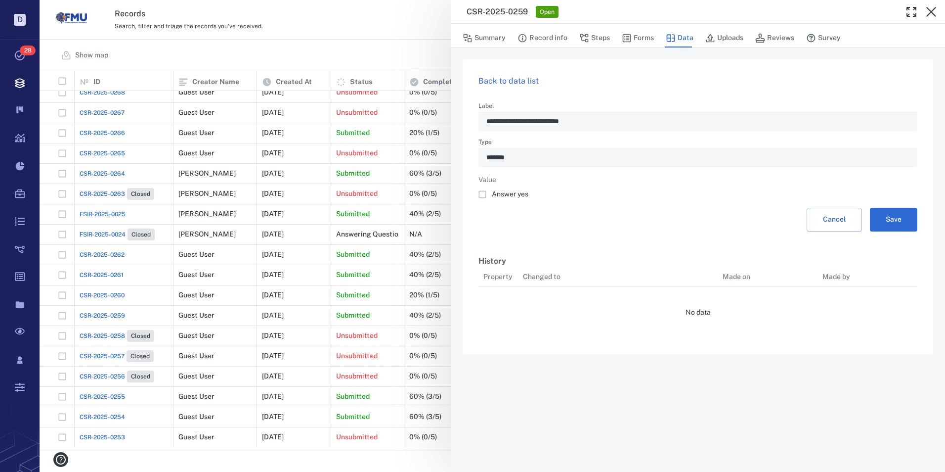
scroll to position [8, 8]
click at [892, 217] on button "Save" at bounding box center [893, 220] width 47 height 24
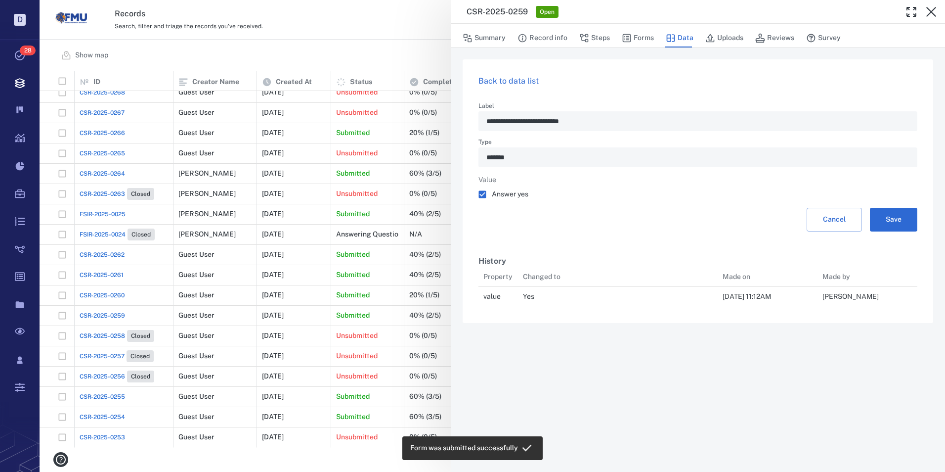
scroll to position [33, 432]
click at [929, 9] on icon "button" at bounding box center [931, 12] width 10 height 10
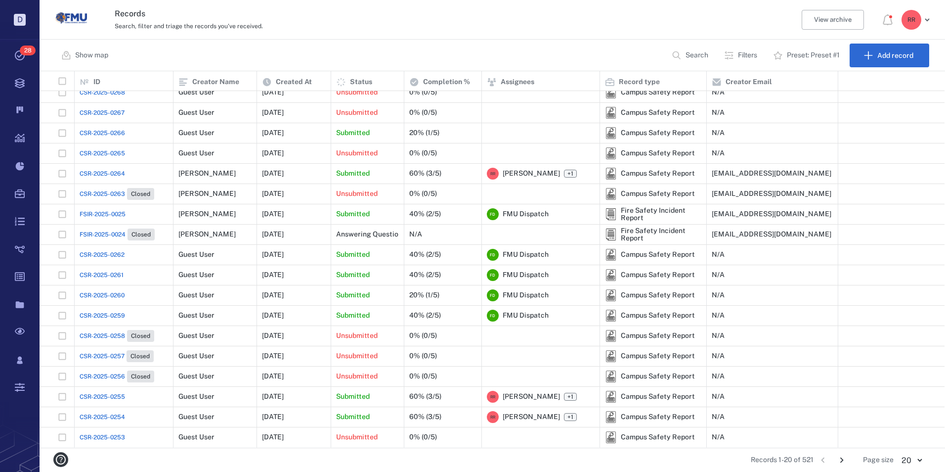
click at [114, 314] on span "CSR-2025-0259" at bounding box center [102, 315] width 45 height 9
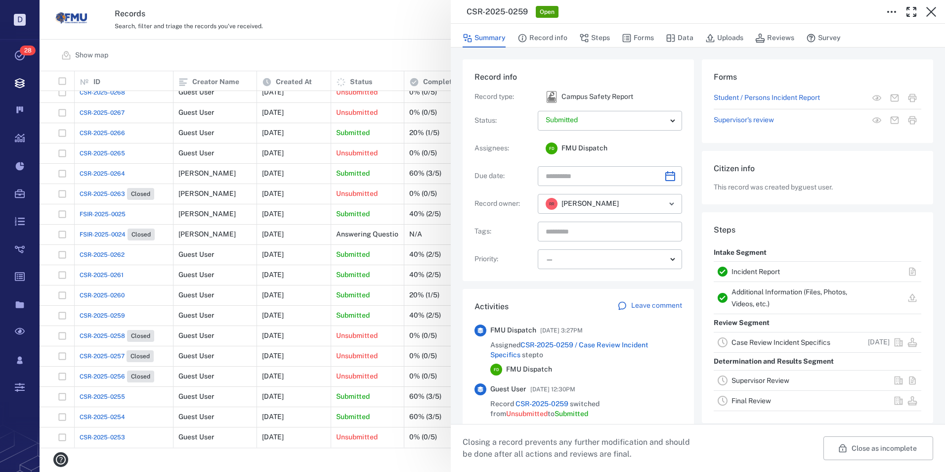
click at [776, 342] on link "Case Review Incident Specifics" at bounding box center [781, 342] width 99 height 8
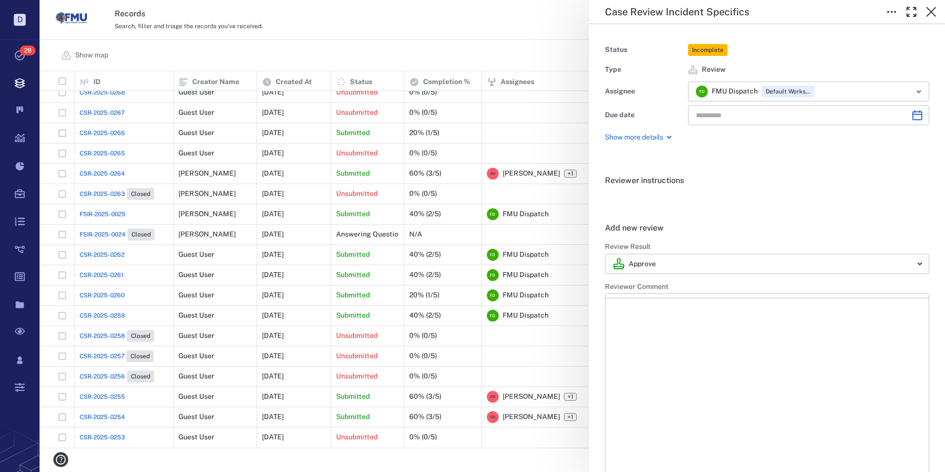
type input "**********"
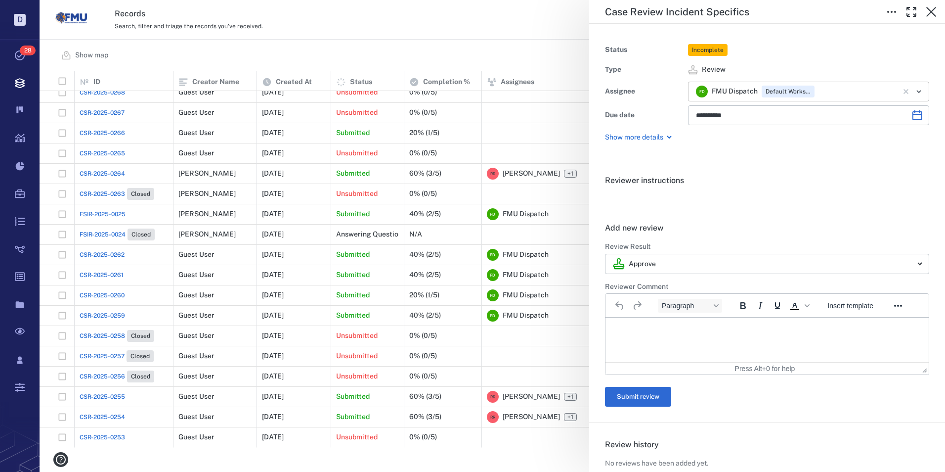
click at [913, 89] on icon "Open" at bounding box center [919, 92] width 12 height 12
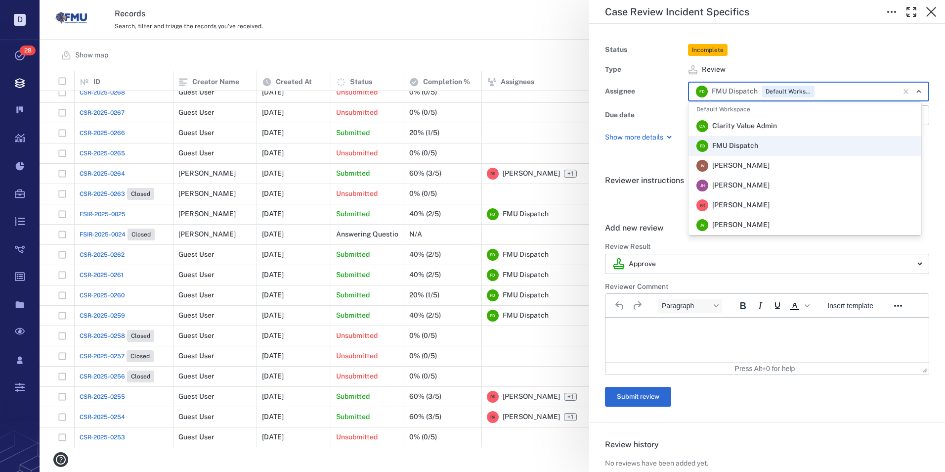
click at [749, 205] on span "[PERSON_NAME]" at bounding box center [740, 205] width 57 height 10
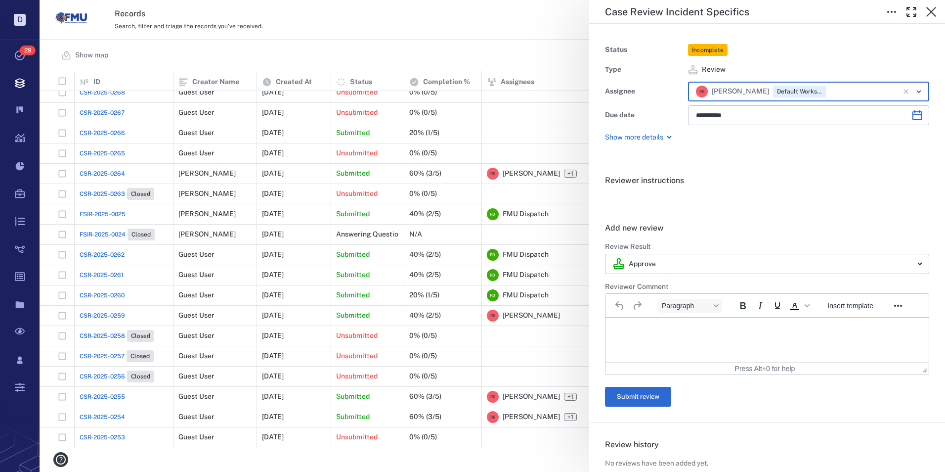
click at [913, 89] on icon "Open" at bounding box center [919, 92] width 12 height 12
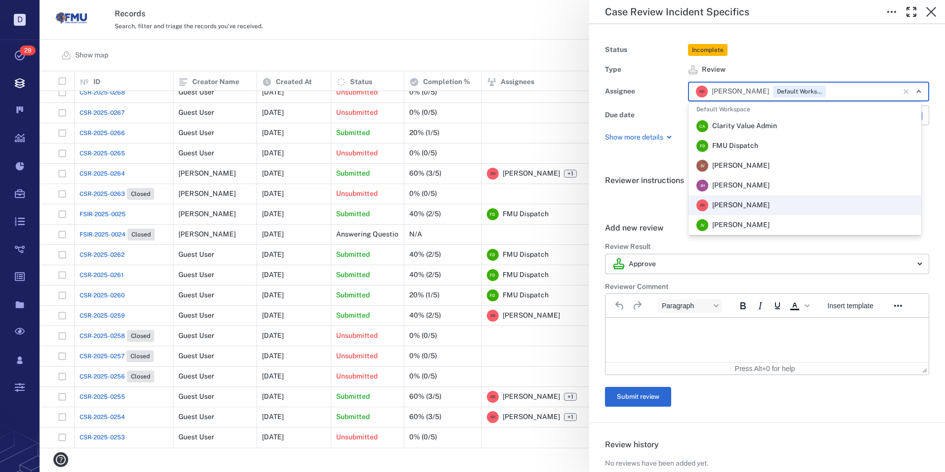
click at [750, 148] on span "FMU Dispatch" at bounding box center [735, 146] width 46 height 10
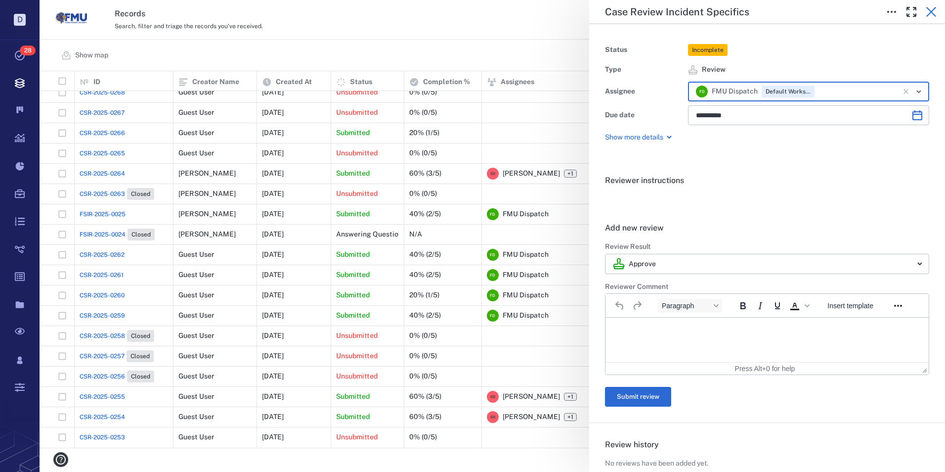
click at [930, 12] on icon "button" at bounding box center [931, 12] width 12 height 12
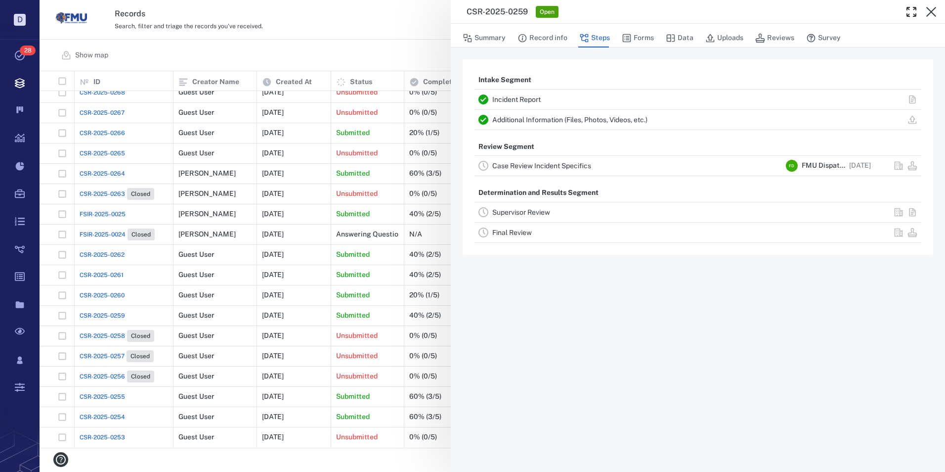
click at [520, 212] on link "Supervisor Review" at bounding box center [521, 212] width 58 height 8
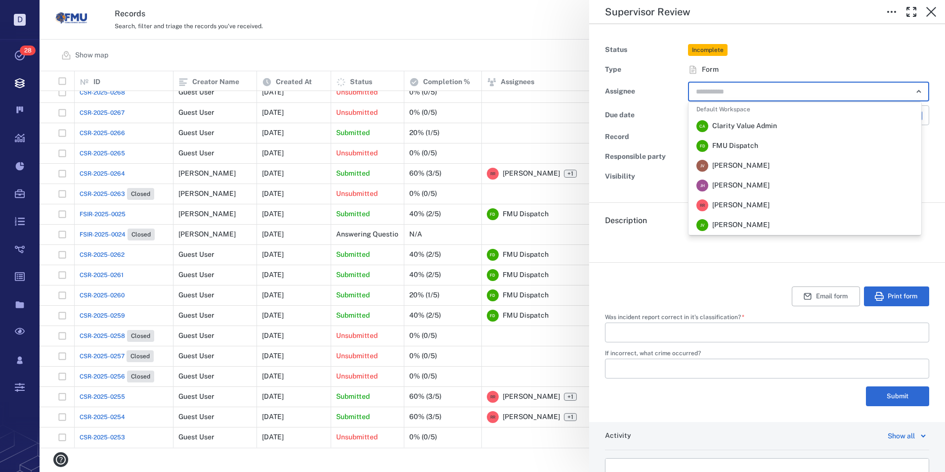
click at [726, 92] on input "text" at bounding box center [797, 92] width 205 height 14
click at [722, 202] on span "[PERSON_NAME]" at bounding box center [740, 205] width 57 height 10
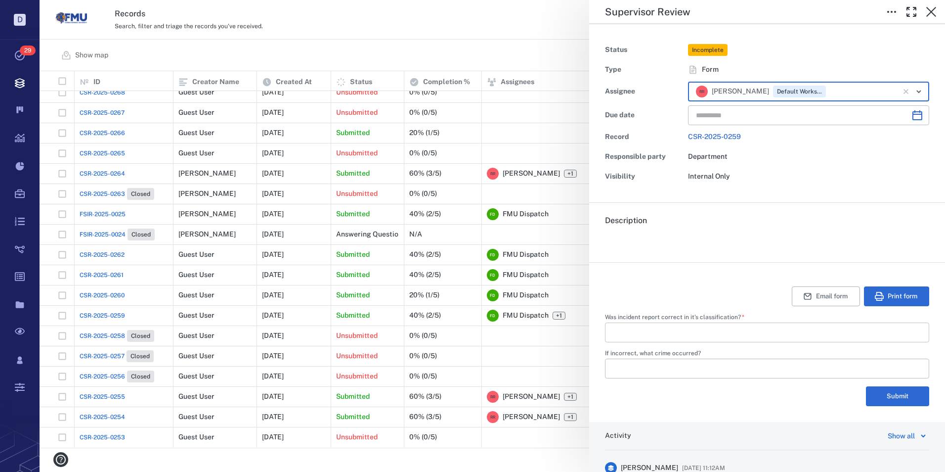
click at [690, 323] on input "Was incident report correct in it's classification?   *" at bounding box center [767, 332] width 308 height 20
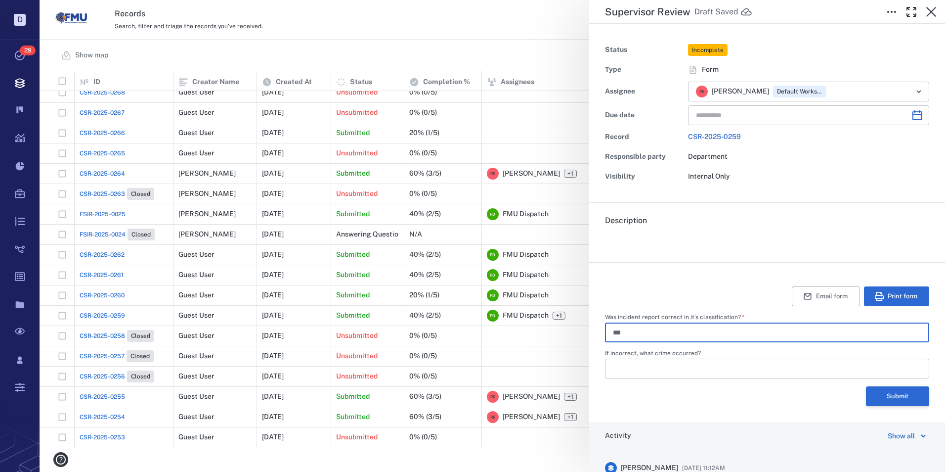
type input "***"
click at [889, 396] on button "Submit" at bounding box center [897, 396] width 63 height 20
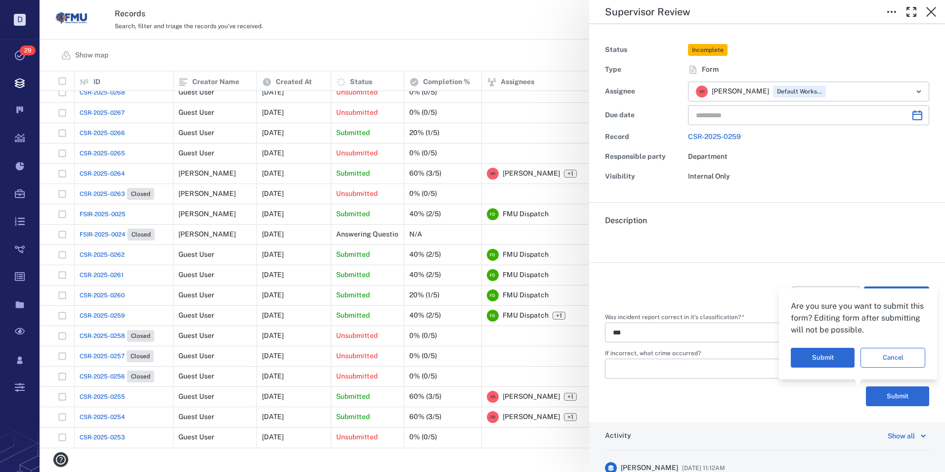
click at [893, 353] on button "Cancel" at bounding box center [893, 358] width 65 height 20
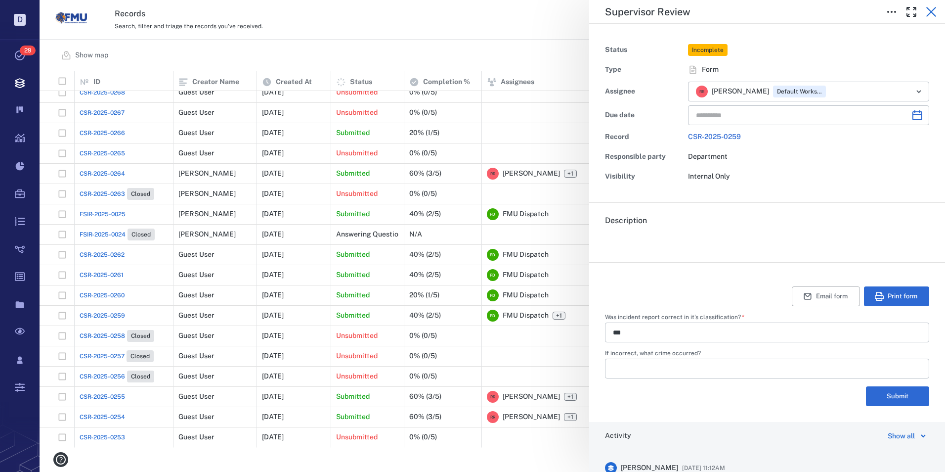
click at [933, 12] on icon "button" at bounding box center [931, 12] width 12 height 12
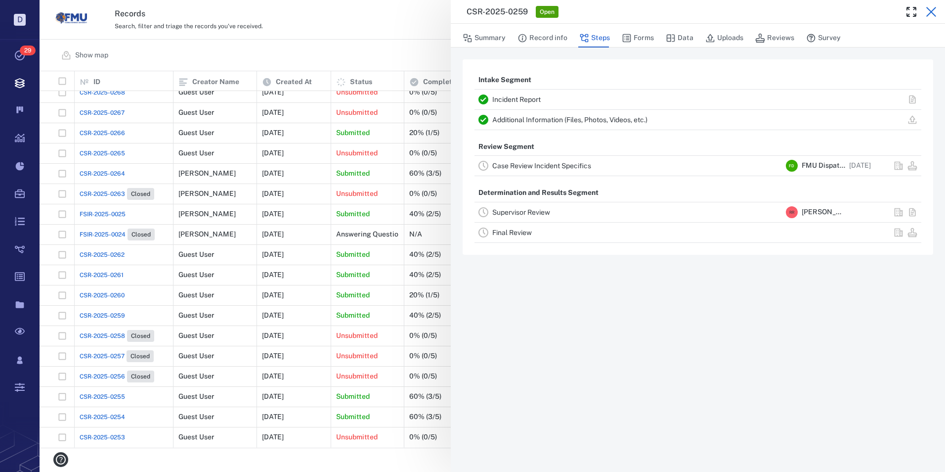
click at [932, 10] on icon "button" at bounding box center [931, 12] width 12 height 12
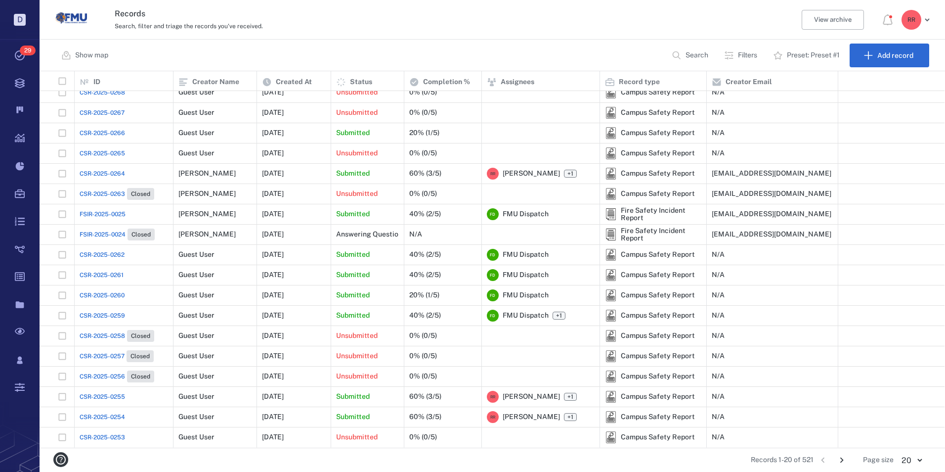
click at [117, 295] on span "CSR-2025-0260" at bounding box center [102, 295] width 45 height 9
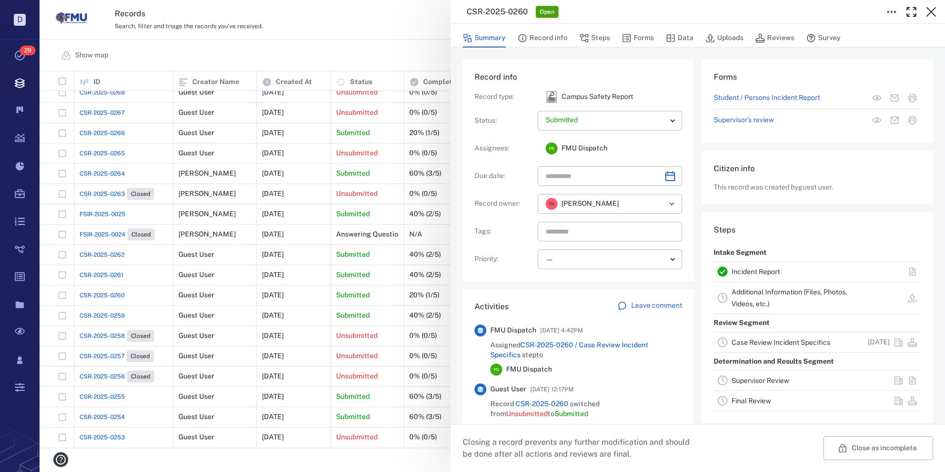
click at [758, 270] on link "Incident Report" at bounding box center [756, 271] width 48 height 8
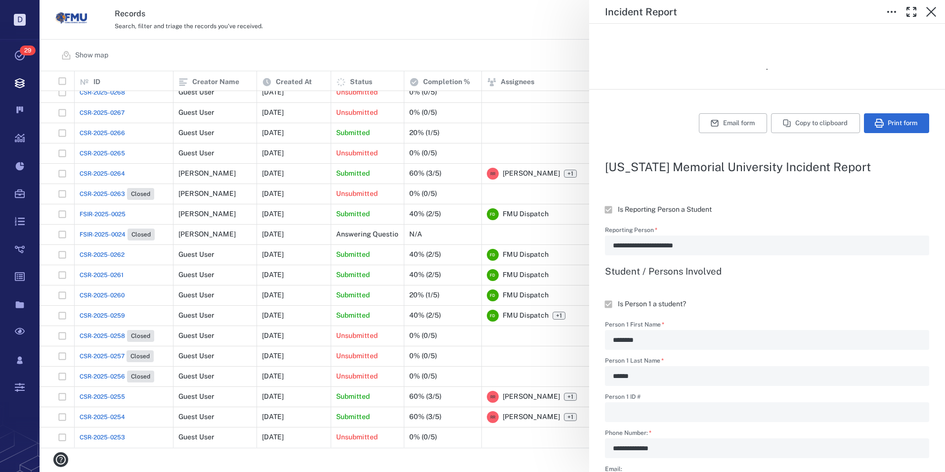
scroll to position [148, 0]
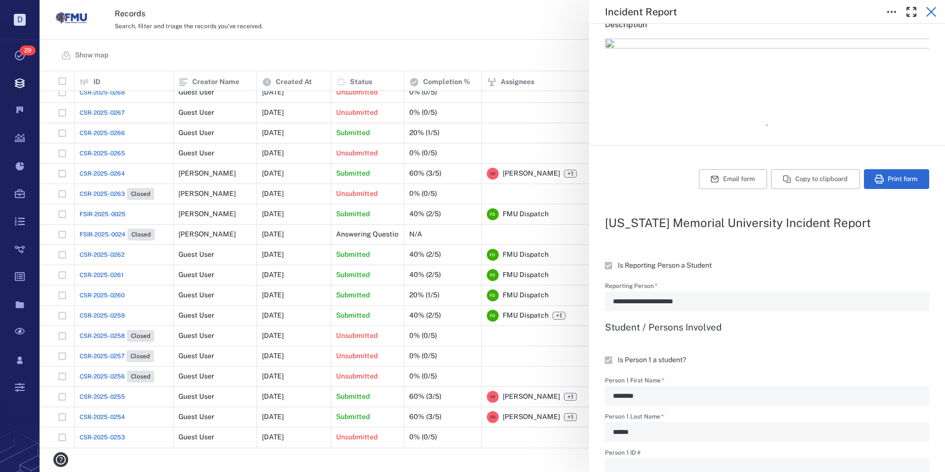
click at [931, 16] on icon "button" at bounding box center [931, 12] width 12 height 12
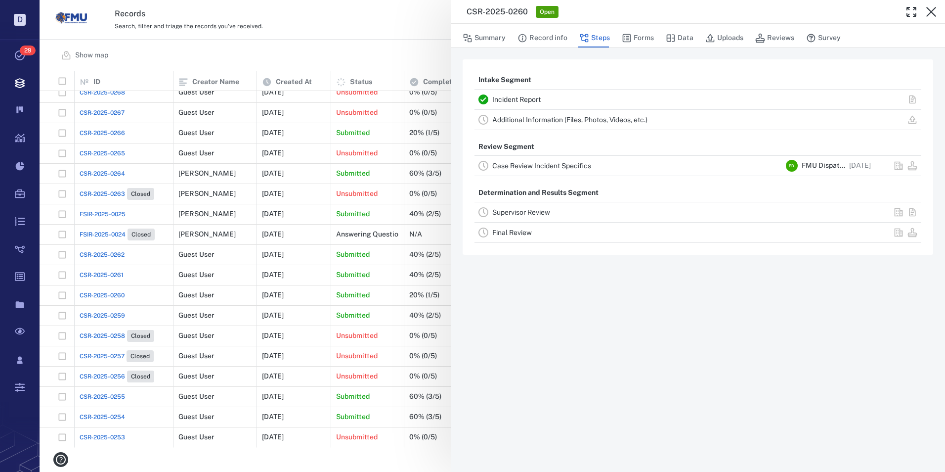
drag, startPoint x: 679, startPoint y: 39, endPoint x: 657, endPoint y: 111, distance: 75.9
click at [679, 39] on button "Data" at bounding box center [680, 38] width 28 height 19
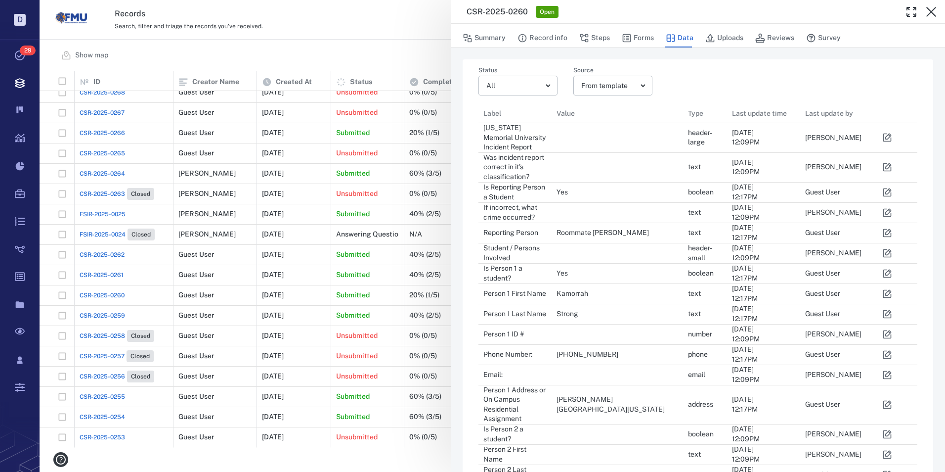
scroll to position [8, 8]
click at [886, 232] on icon "button" at bounding box center [887, 232] width 8 height 8
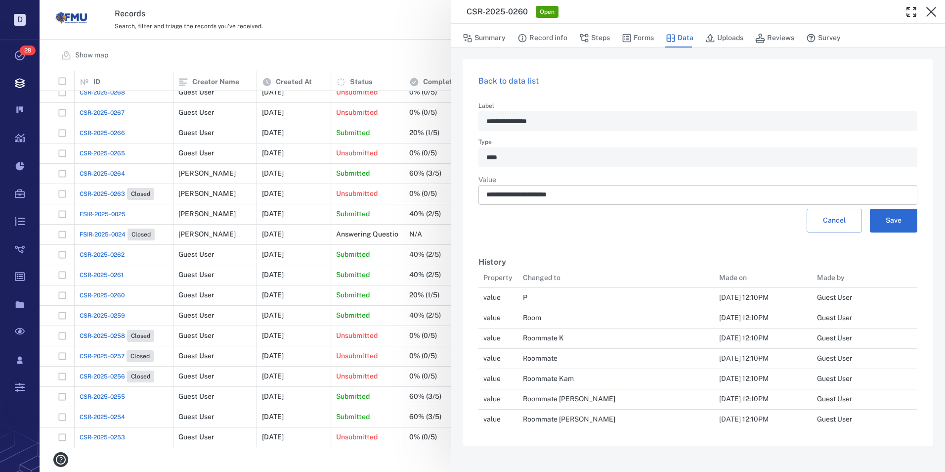
scroll to position [8, 8]
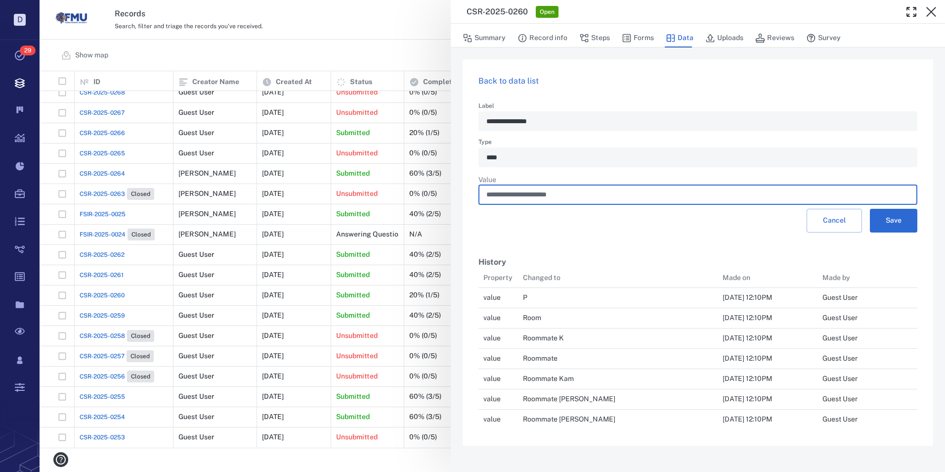
click at [520, 195] on input "**********" at bounding box center [697, 195] width 423 height 20
type input "**********"
click at [901, 217] on button "Save" at bounding box center [893, 221] width 47 height 24
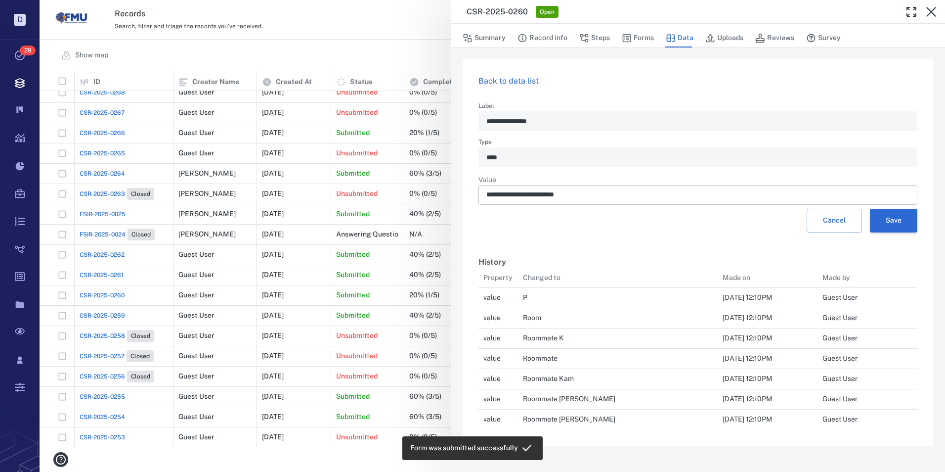
scroll to position [174, 424]
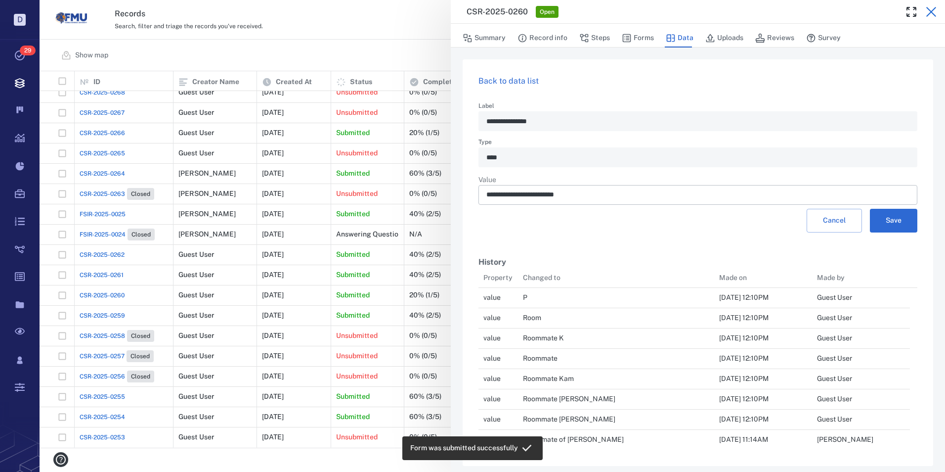
click at [929, 9] on icon "button" at bounding box center [931, 12] width 10 height 10
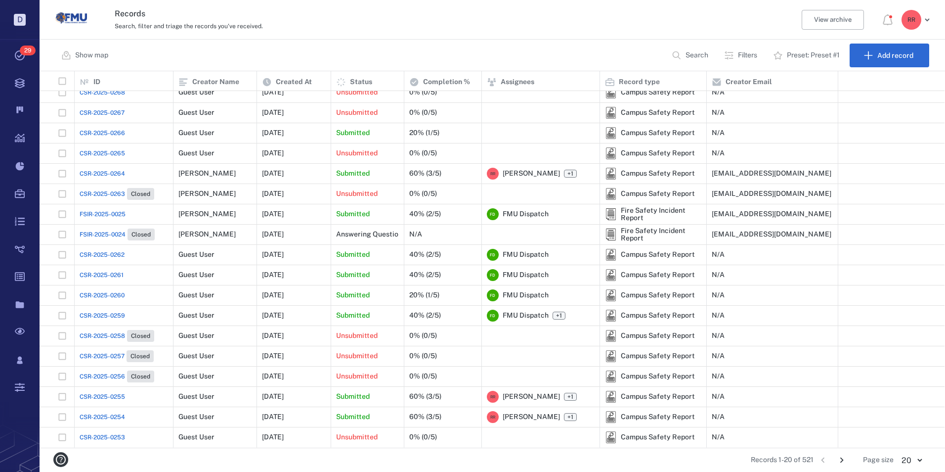
click at [115, 294] on span "CSR-2025-0260" at bounding box center [102, 295] width 45 height 9
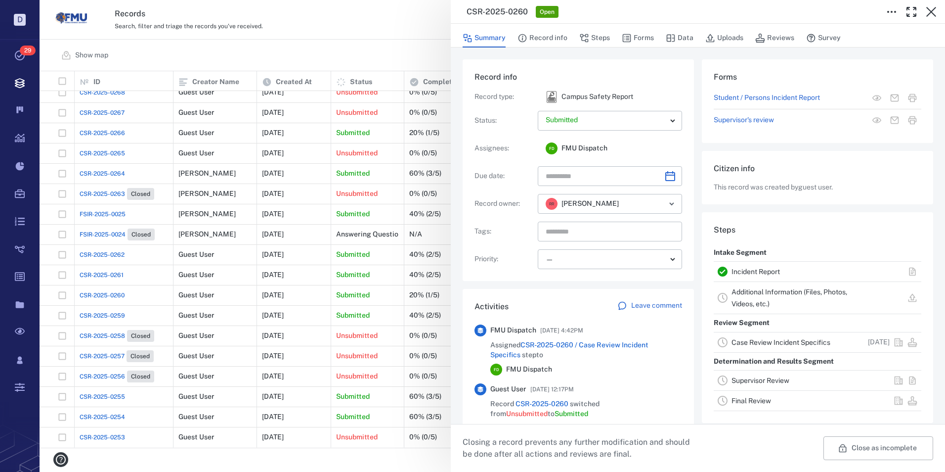
click at [752, 270] on link "Incident Report" at bounding box center [756, 271] width 48 height 8
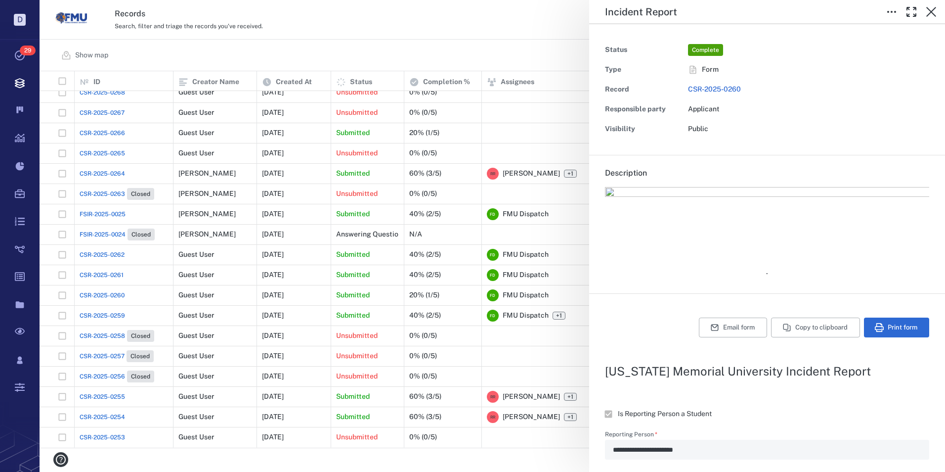
type input "**********"
click at [715, 328] on button "Email form" at bounding box center [733, 327] width 68 height 20
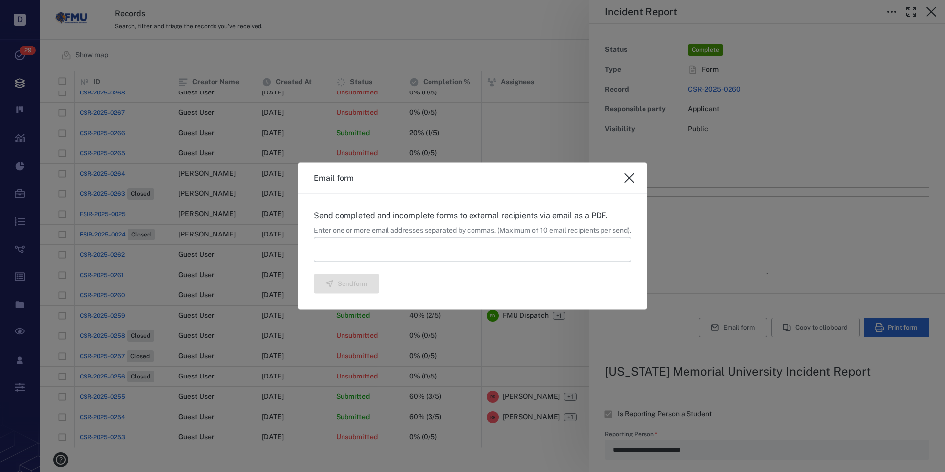
click at [328, 248] on input at bounding box center [472, 249] width 317 height 25
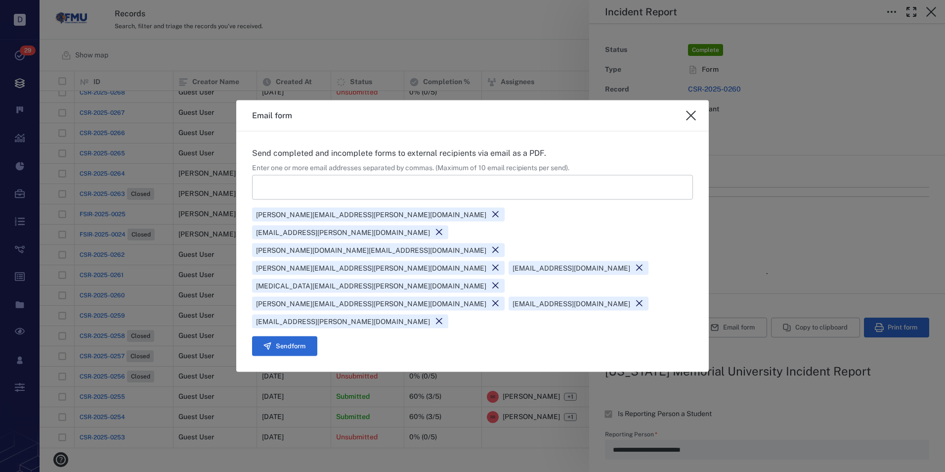
click at [644, 299] on icon at bounding box center [639, 303] width 9 height 9
click at [295, 336] on button "Send form" at bounding box center [284, 346] width 65 height 20
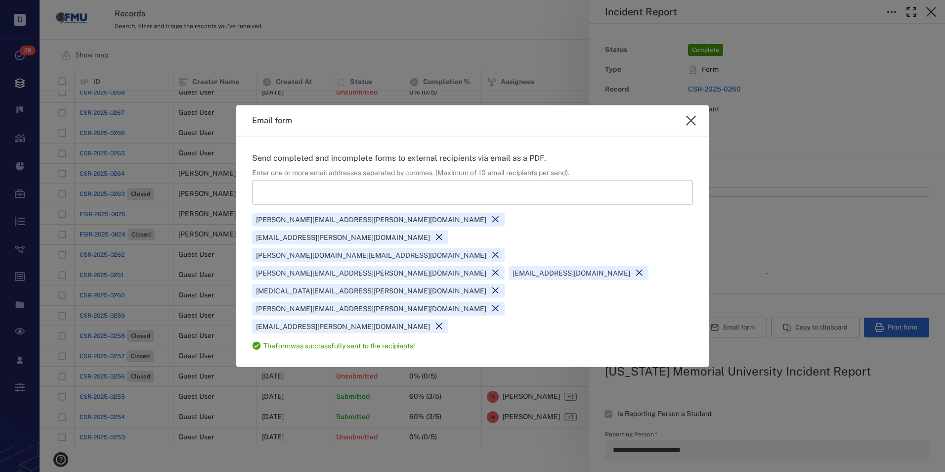
drag, startPoint x: 689, startPoint y: 165, endPoint x: 860, endPoint y: 30, distance: 218.2
click at [690, 127] on icon "close" at bounding box center [691, 121] width 12 height 12
type textarea "*"
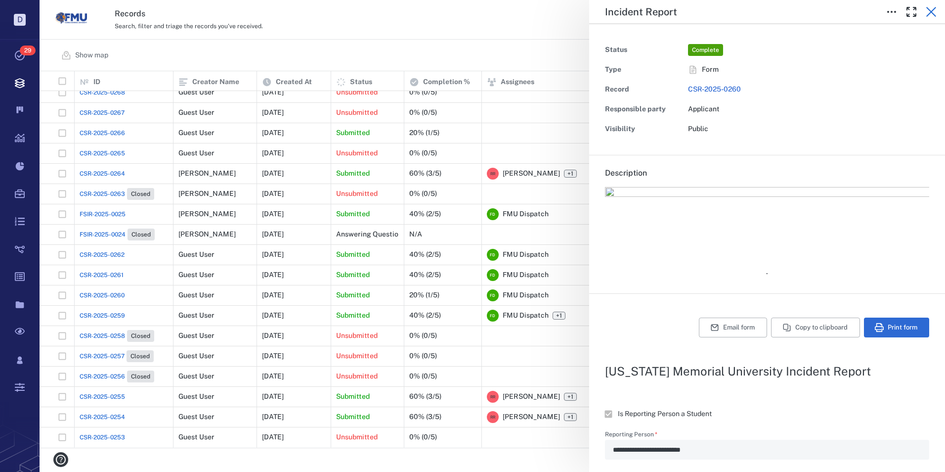
click at [931, 8] on icon "button" at bounding box center [931, 12] width 12 height 12
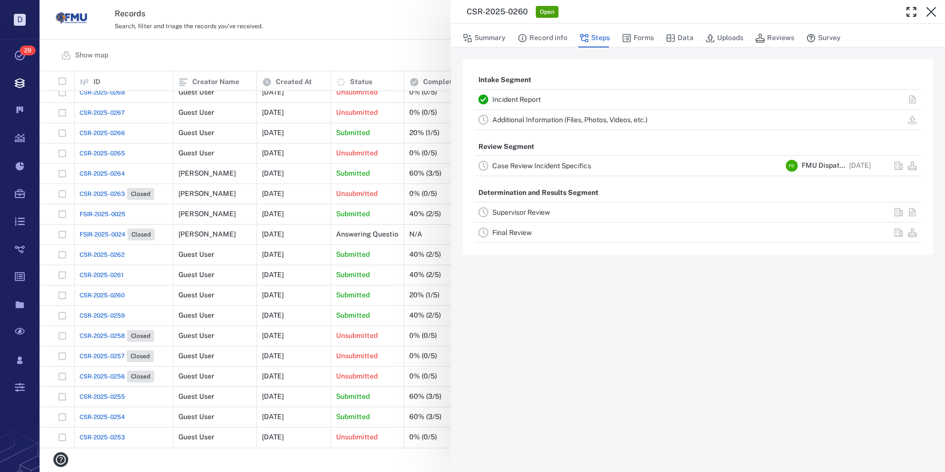
click at [512, 213] on link "Supervisor Review" at bounding box center [521, 212] width 58 height 8
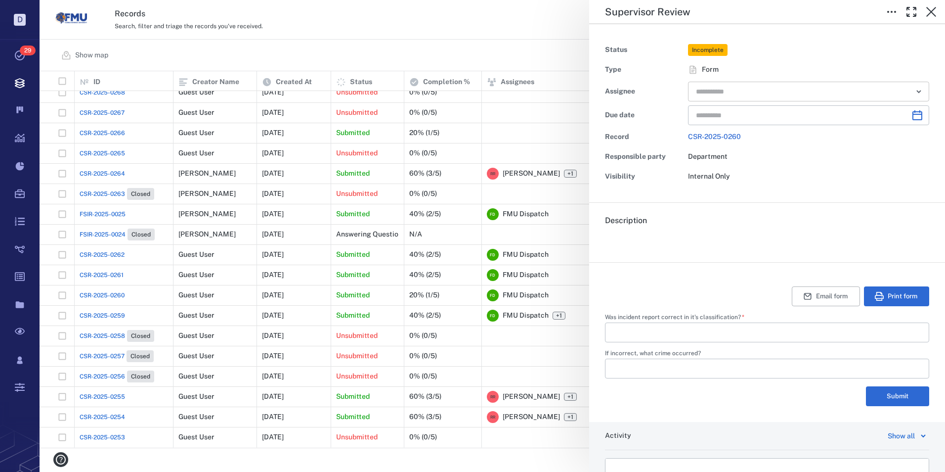
click at [734, 93] on input "text" at bounding box center [797, 92] width 205 height 14
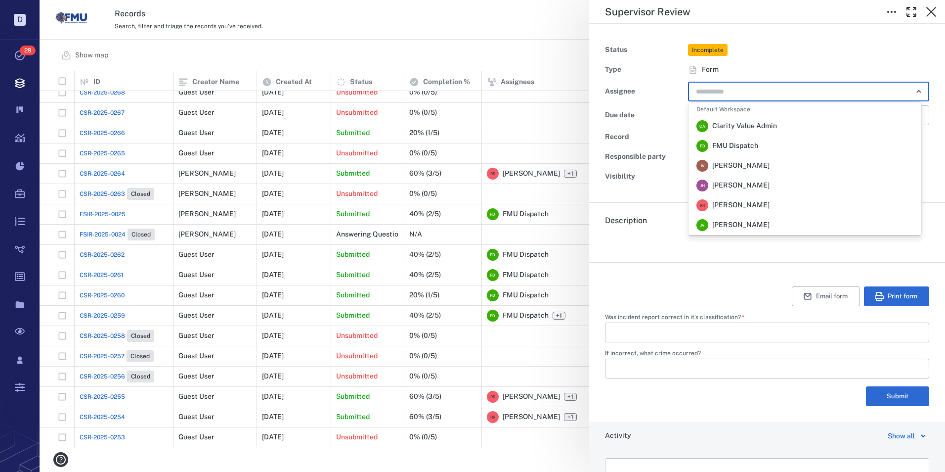
click at [726, 202] on span "[PERSON_NAME]" at bounding box center [740, 205] width 57 height 10
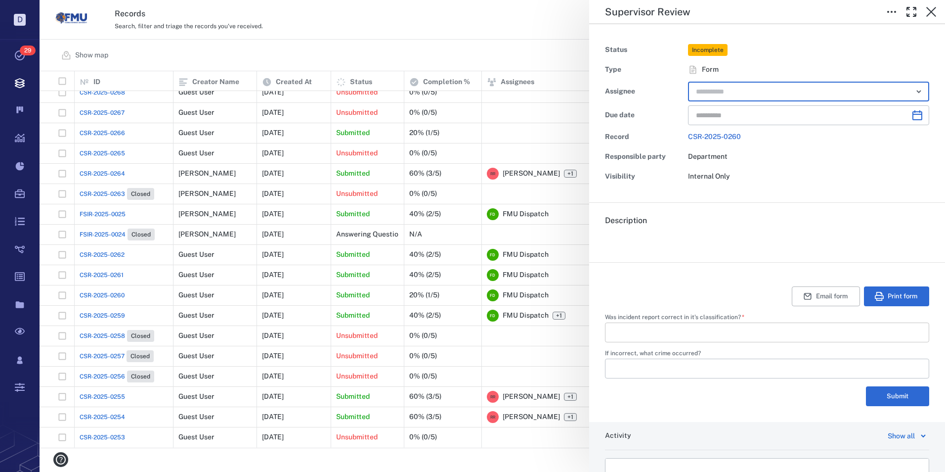
click at [671, 329] on input "Was incident report correct in it's classification?   *" at bounding box center [767, 332] width 308 height 20
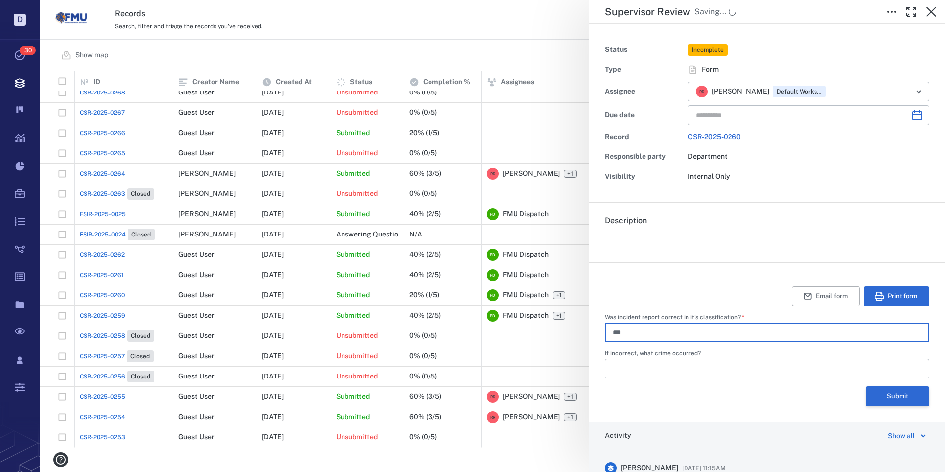
type input "***"
click at [899, 394] on button "Submit" at bounding box center [897, 396] width 63 height 20
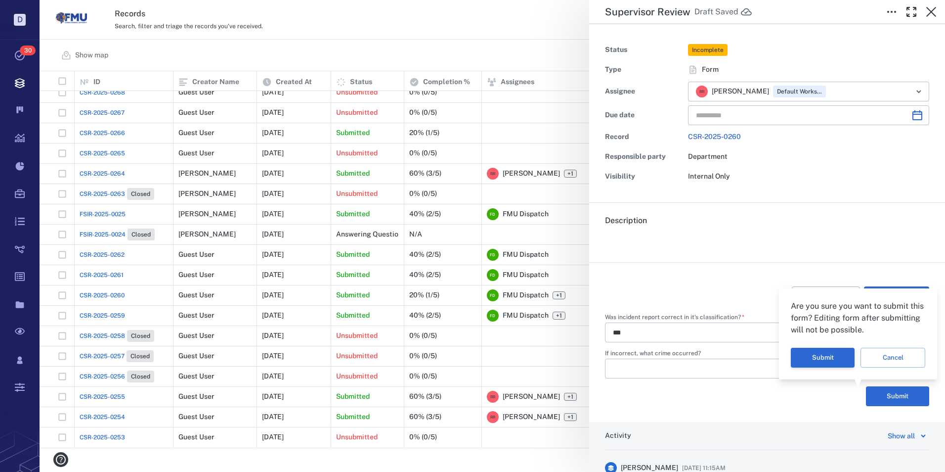
click at [819, 361] on button "Submit" at bounding box center [823, 358] width 64 height 20
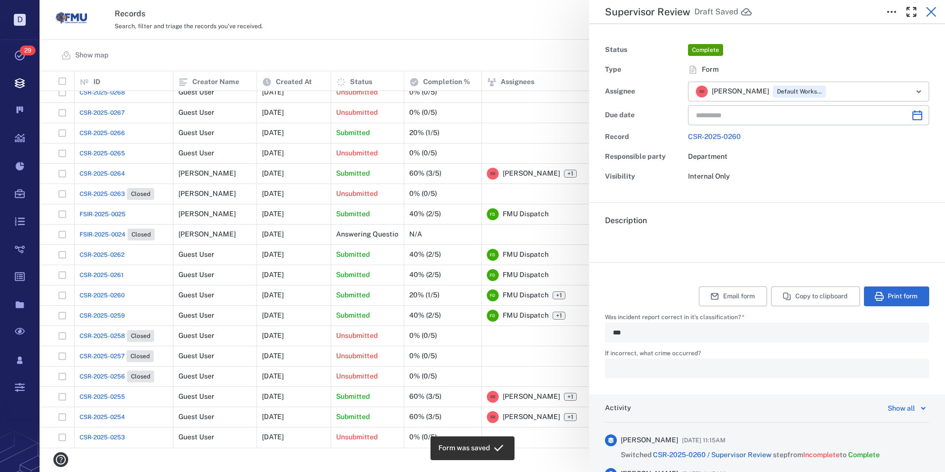
click at [929, 8] on icon "button" at bounding box center [931, 12] width 12 height 12
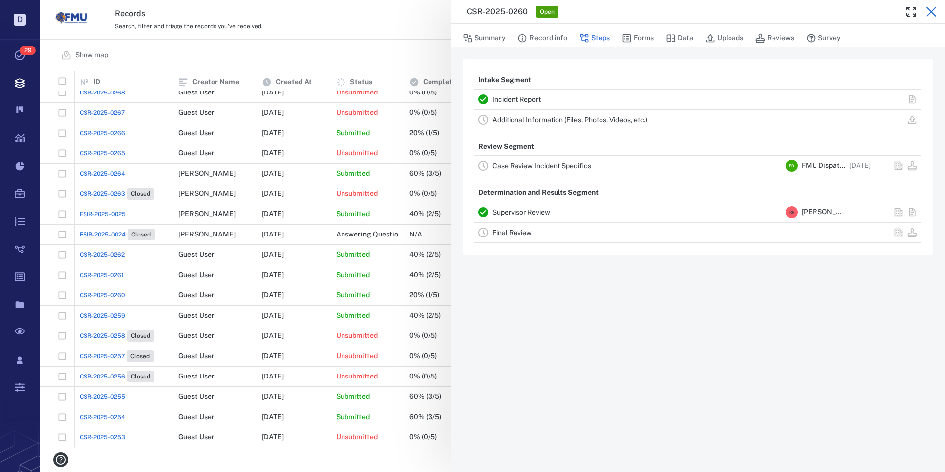
click at [932, 13] on icon "button" at bounding box center [931, 12] width 12 height 12
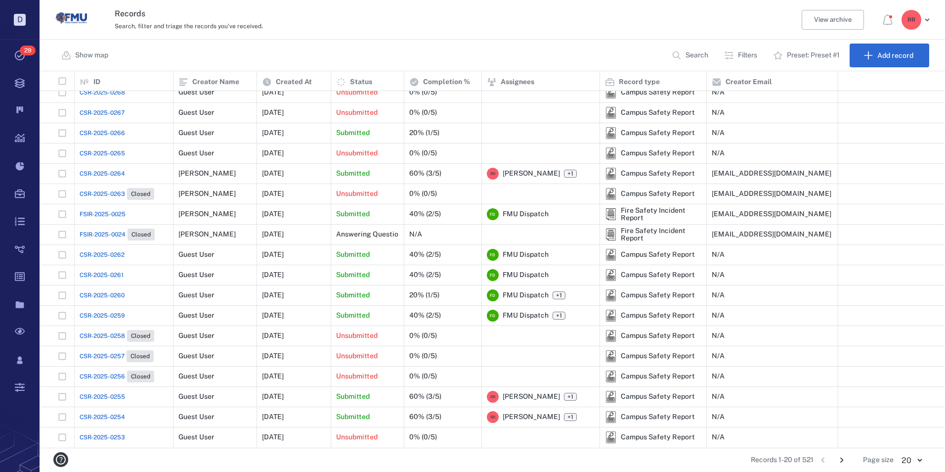
click at [101, 274] on span "CSR-2025-0261" at bounding box center [102, 274] width 44 height 9
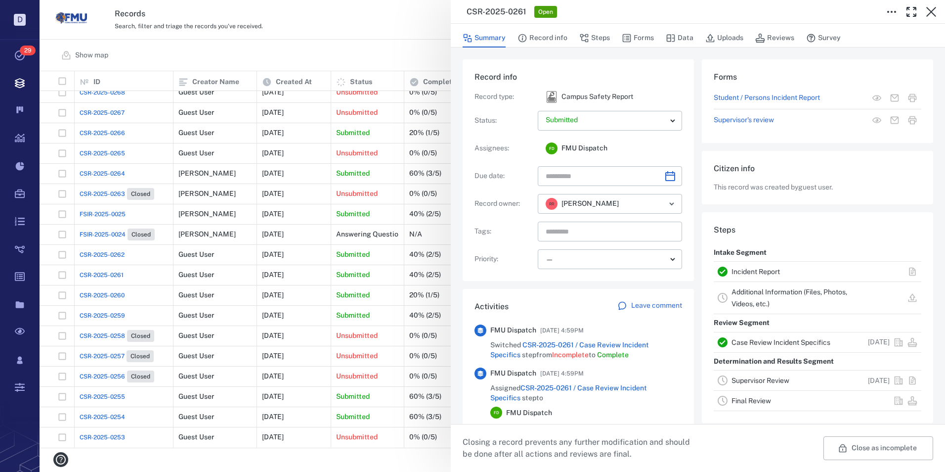
click at [743, 270] on link "Incident Report" at bounding box center [756, 271] width 48 height 8
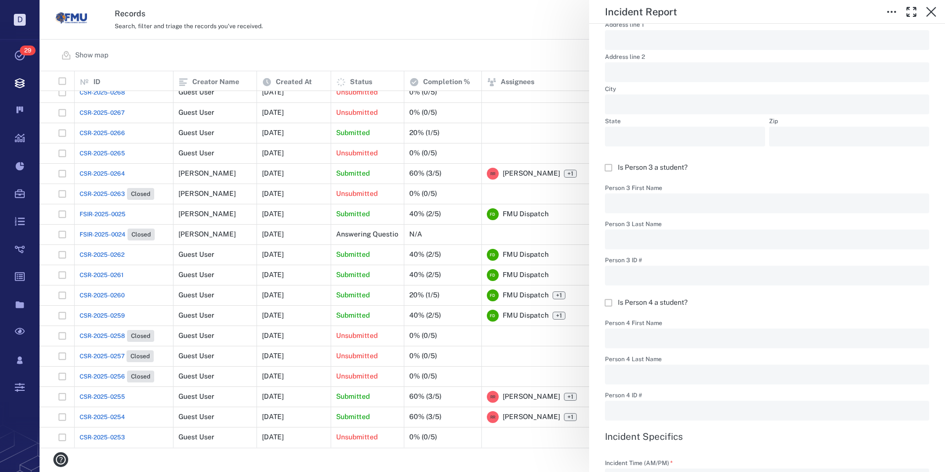
scroll to position [840, 0]
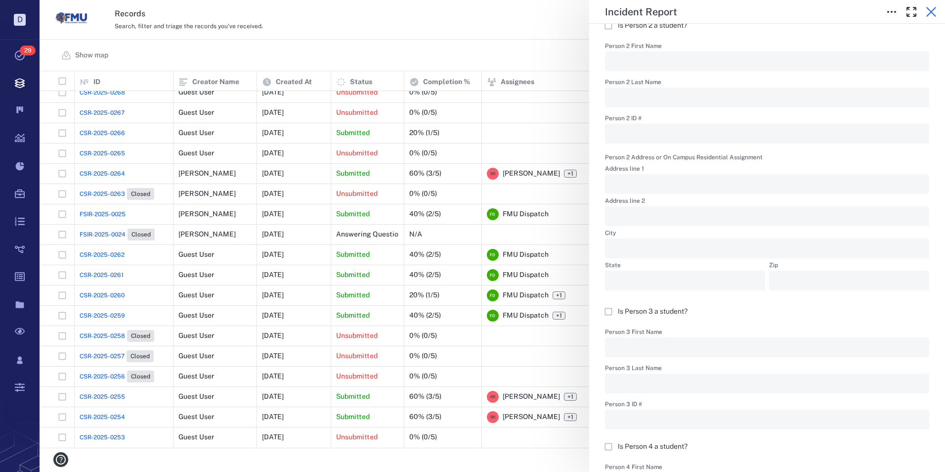
click at [931, 10] on icon "button" at bounding box center [931, 12] width 12 height 12
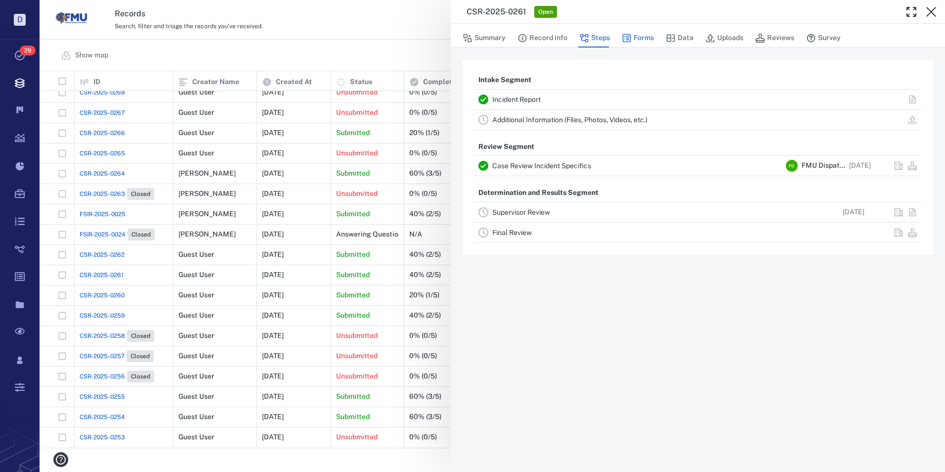
click at [626, 34] on icon "button" at bounding box center [627, 38] width 10 height 10
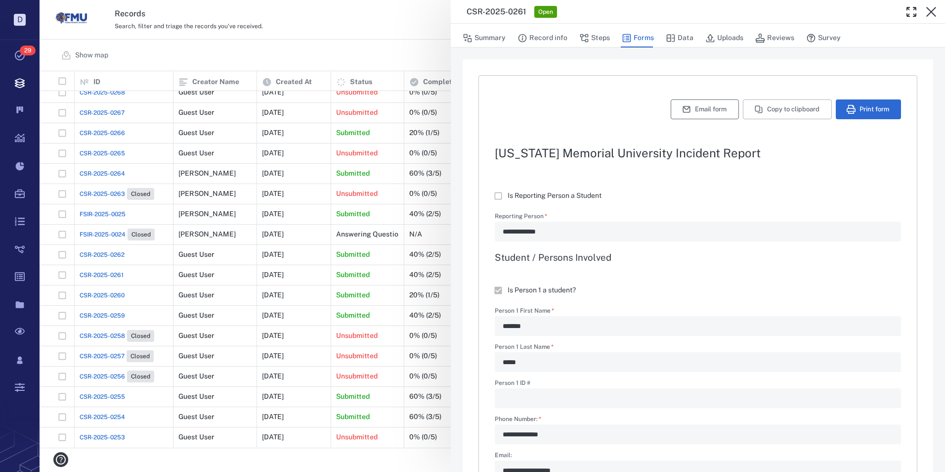
click at [682, 107] on icon "button" at bounding box center [686, 109] width 9 height 9
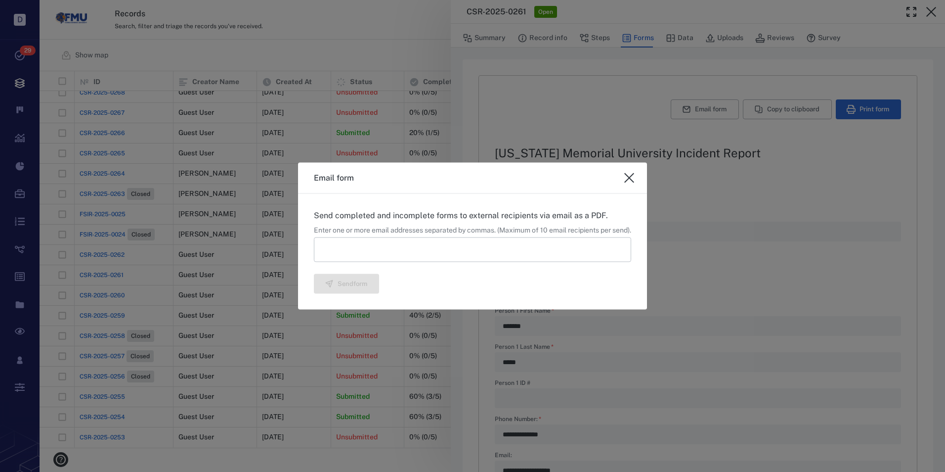
click at [411, 247] on input at bounding box center [472, 249] width 317 height 25
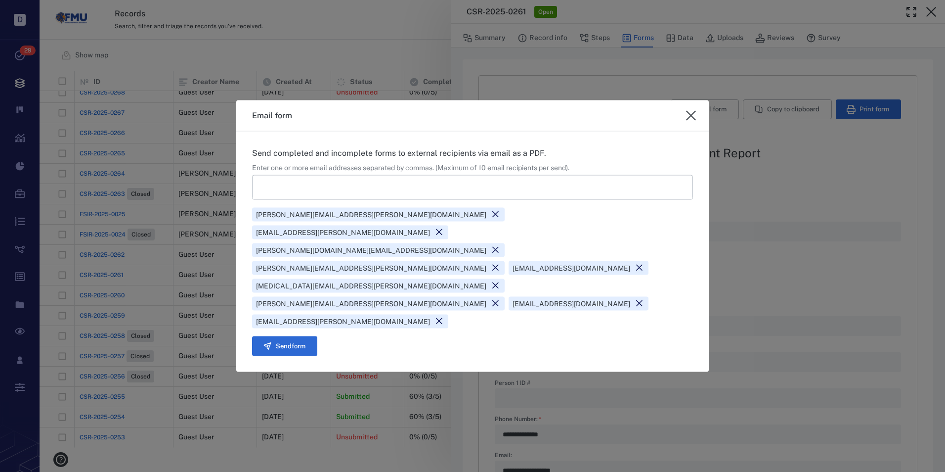
click at [644, 299] on icon at bounding box center [639, 303] width 9 height 9
click at [444, 316] on icon at bounding box center [439, 320] width 9 height 9
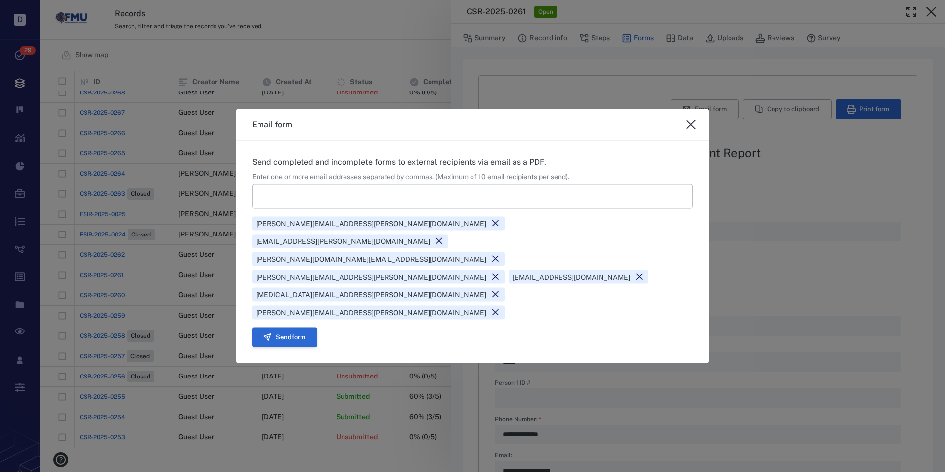
click at [281, 327] on button "Send form" at bounding box center [284, 337] width 65 height 20
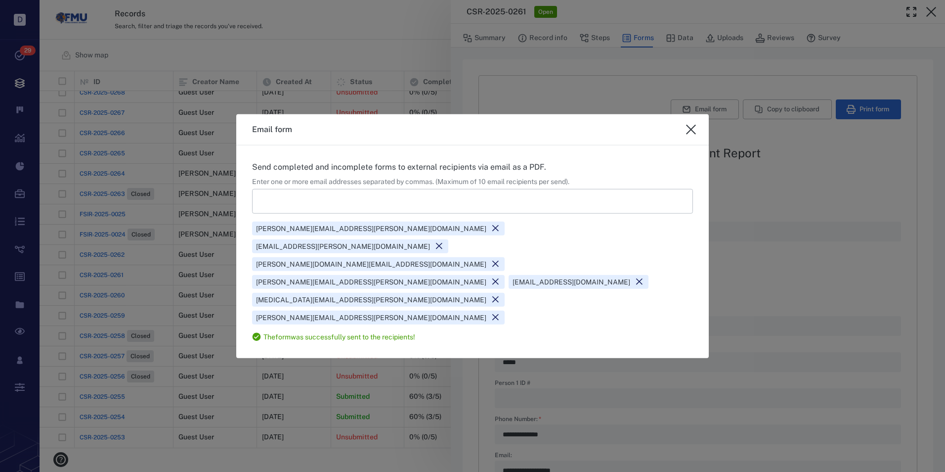
click at [694, 135] on icon "close" at bounding box center [691, 130] width 12 height 12
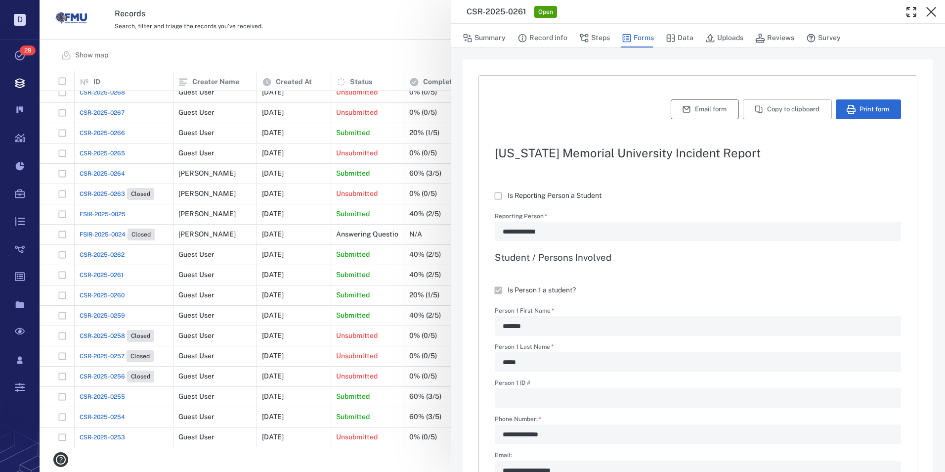
click at [696, 110] on button "Email form" at bounding box center [705, 109] width 68 height 20
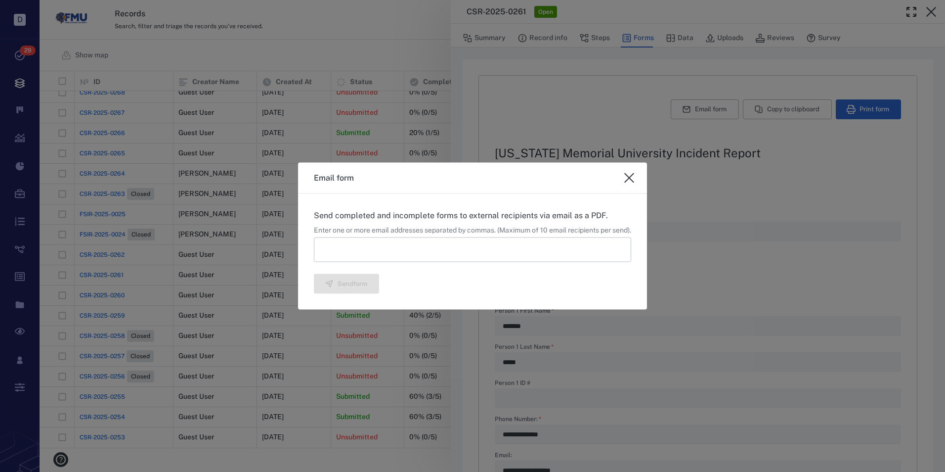
click at [373, 240] on input at bounding box center [472, 249] width 317 height 25
drag, startPoint x: 371, startPoint y: 240, endPoint x: 642, endPoint y: 120, distance: 296.1
click at [631, 178] on icon "close" at bounding box center [629, 178] width 10 height 10
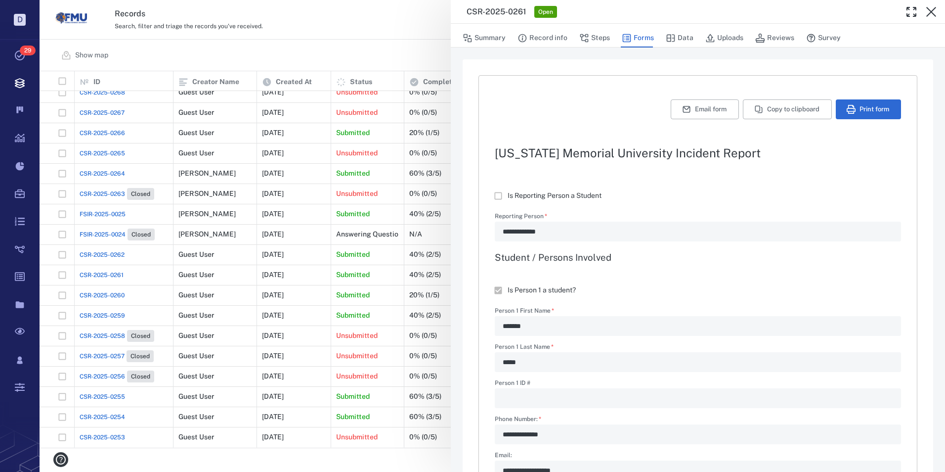
type textarea "*"
click at [487, 38] on button "Summary" at bounding box center [484, 38] width 43 height 19
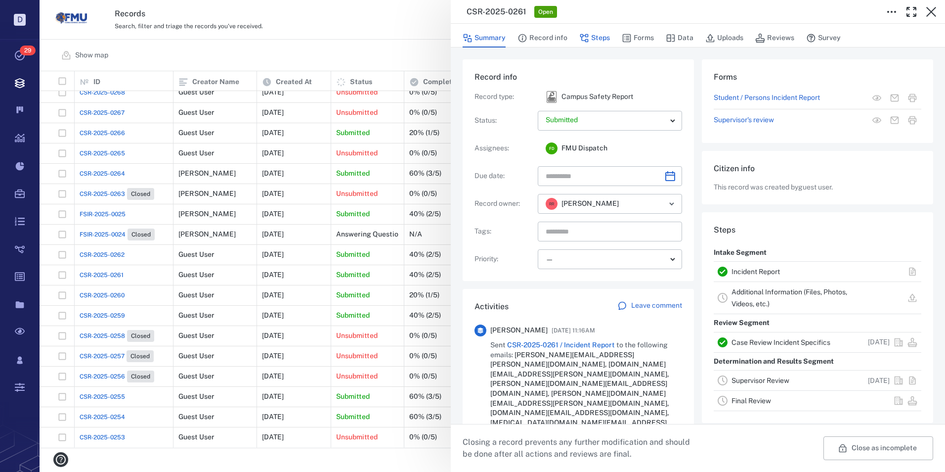
click at [596, 36] on button "Steps" at bounding box center [594, 38] width 31 height 19
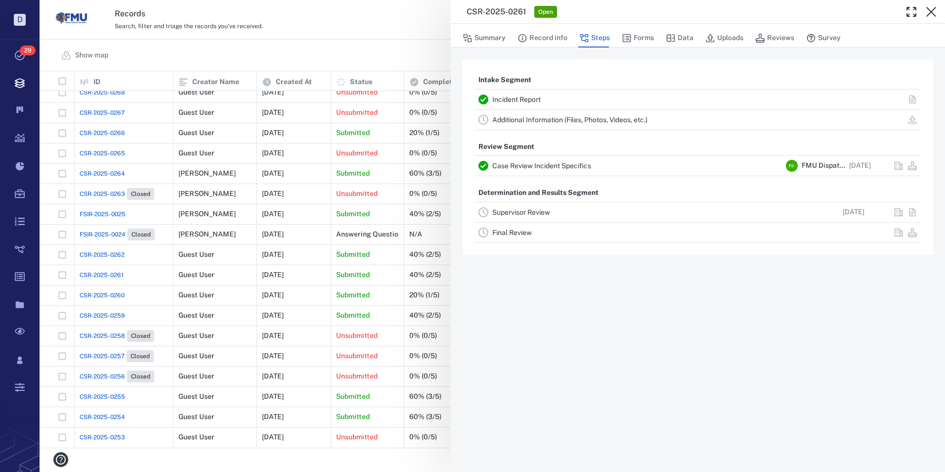
click at [523, 214] on link "Supervisor Review" at bounding box center [521, 212] width 58 height 8
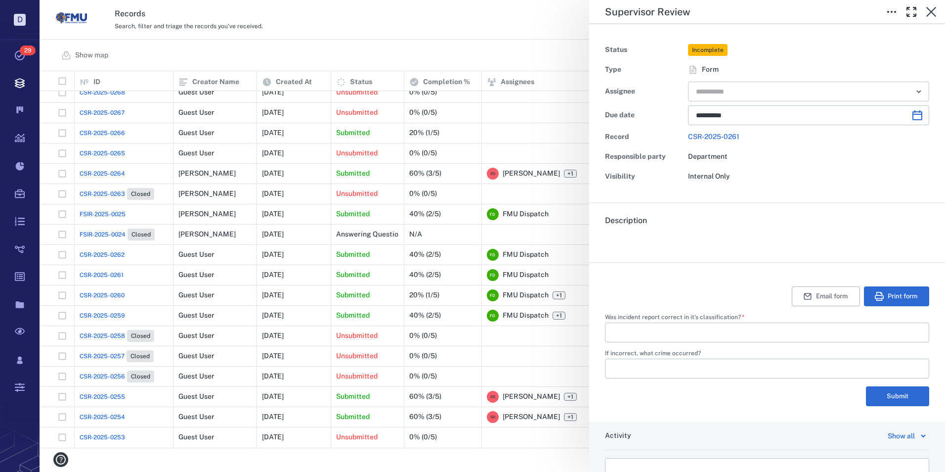
click at [735, 90] on input "text" at bounding box center [797, 92] width 205 height 14
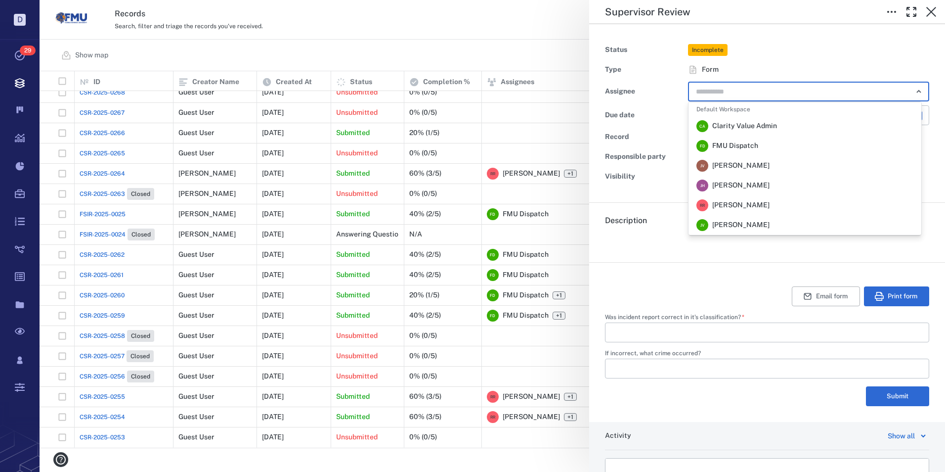
click at [740, 93] on input "text" at bounding box center [797, 92] width 205 height 14
click at [734, 204] on span "[PERSON_NAME]" at bounding box center [740, 205] width 57 height 10
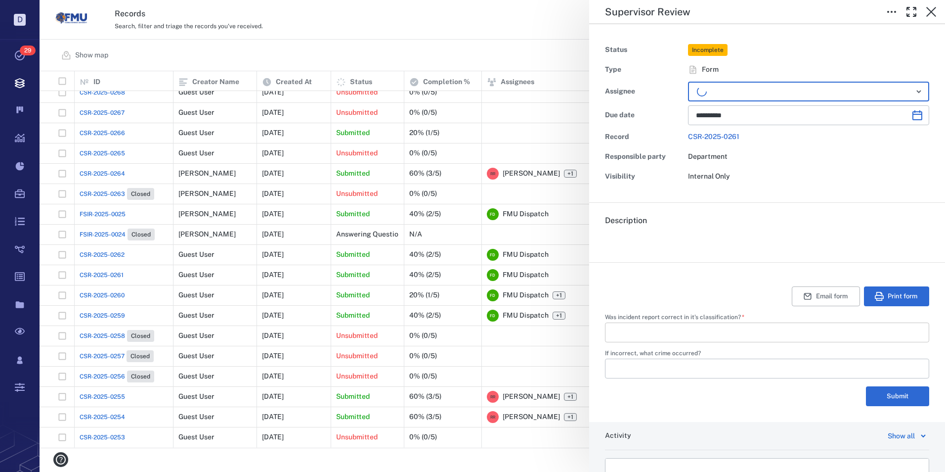
click at [675, 327] on input "Was incident report correct in it's classification?   *" at bounding box center [767, 332] width 308 height 20
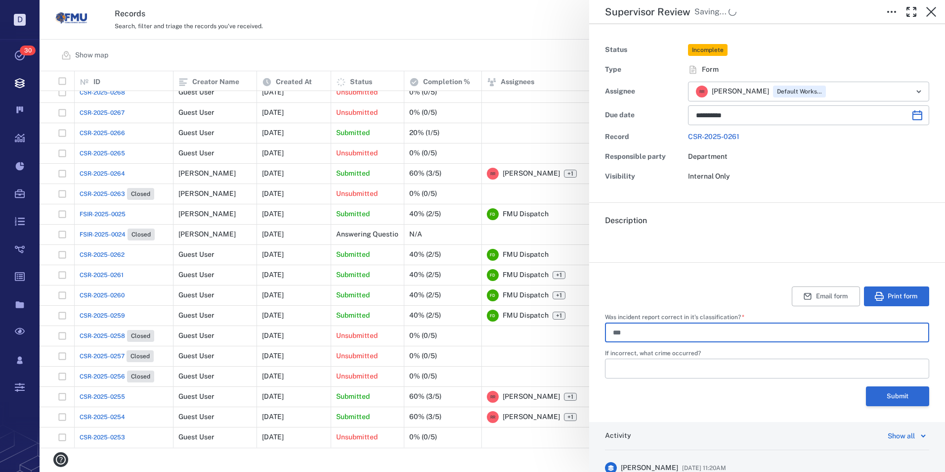
type input "***"
click at [895, 392] on button "Submit" at bounding box center [897, 396] width 63 height 20
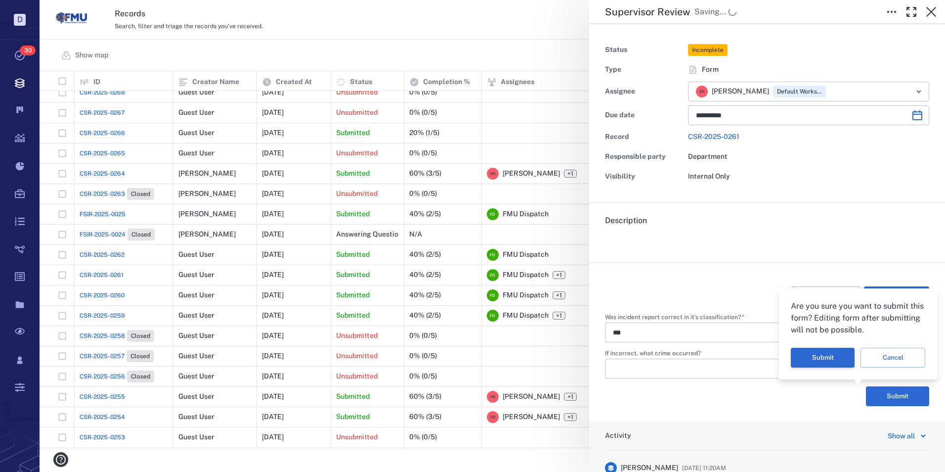
click at [810, 350] on button "Submit" at bounding box center [823, 358] width 64 height 20
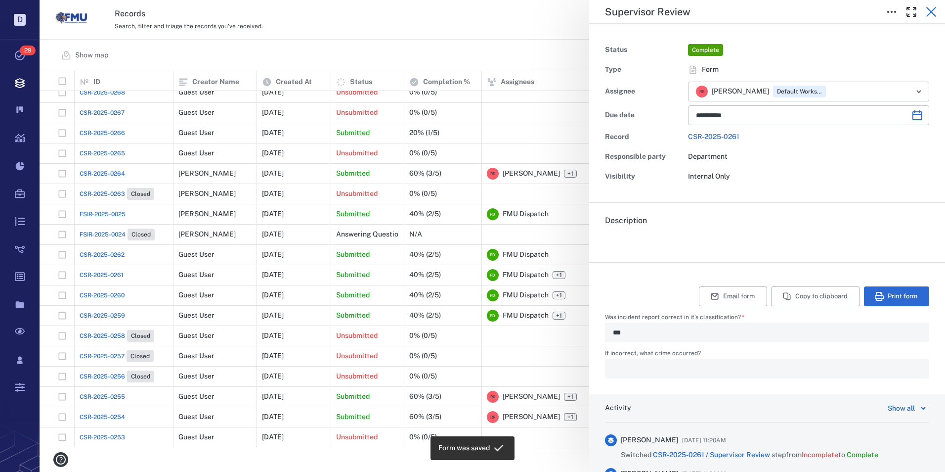
click at [933, 8] on icon "button" at bounding box center [931, 12] width 12 height 12
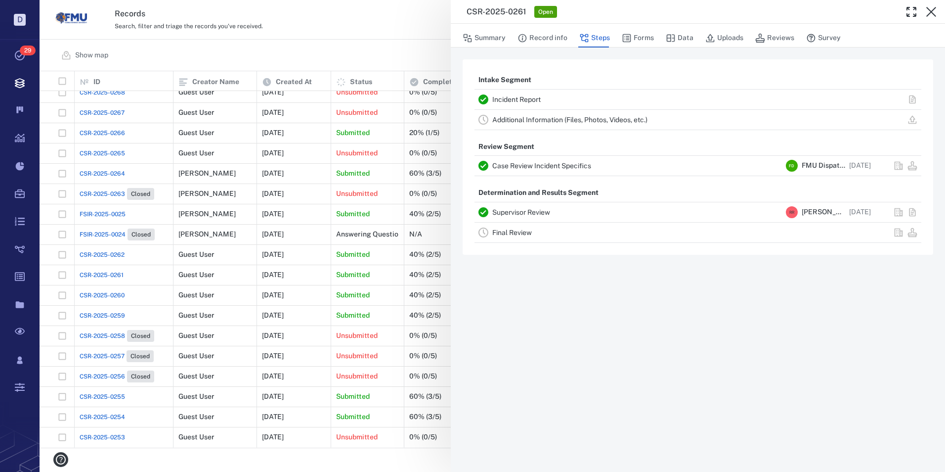
drag, startPoint x: 931, startPoint y: 9, endPoint x: 893, endPoint y: 59, distance: 62.8
click at [931, 9] on icon "button" at bounding box center [931, 12] width 12 height 12
click at [931, 9] on div "Records Search, filter and triage the records you've received. View archive R R" at bounding box center [493, 20] width 906 height 40
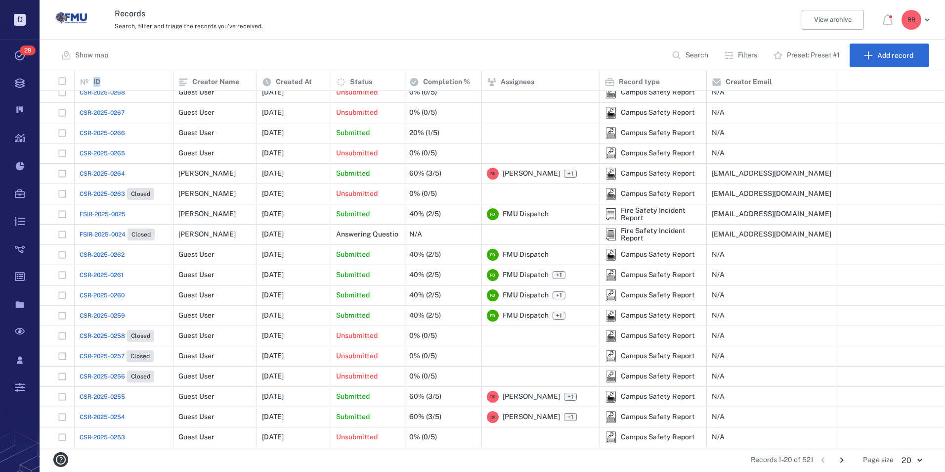
click at [118, 255] on span "CSR-2025-0262" at bounding box center [102, 254] width 45 height 9
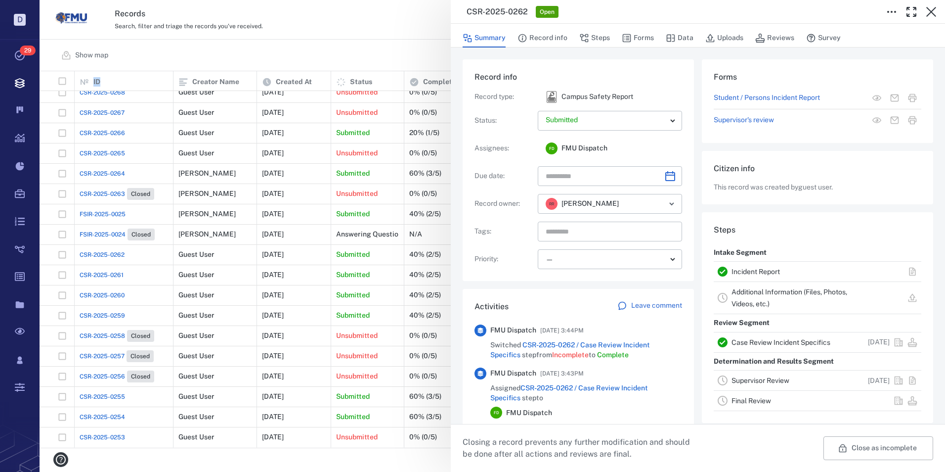
click at [742, 272] on link "Incident Report" at bounding box center [756, 271] width 48 height 8
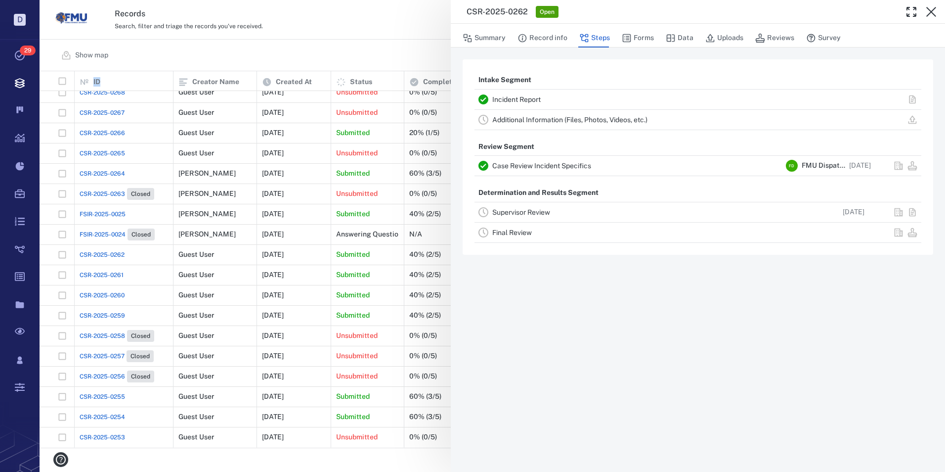
click at [521, 97] on link "Incident Report" at bounding box center [516, 99] width 48 height 8
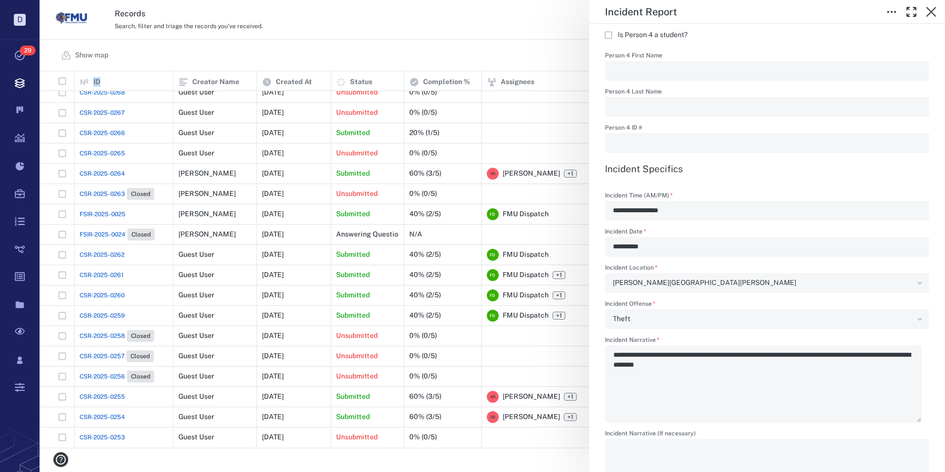
scroll to position [1186, 0]
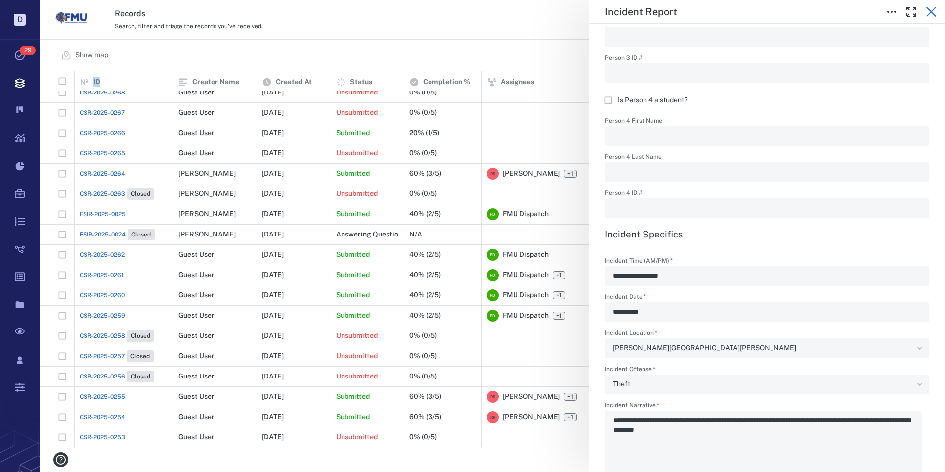
click at [933, 12] on icon "button" at bounding box center [931, 12] width 12 height 12
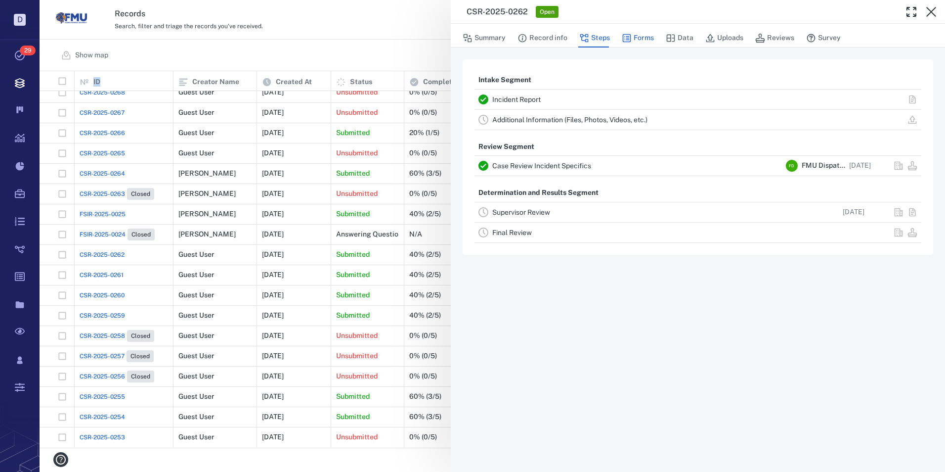
click at [631, 33] on button "Forms" at bounding box center [638, 38] width 32 height 19
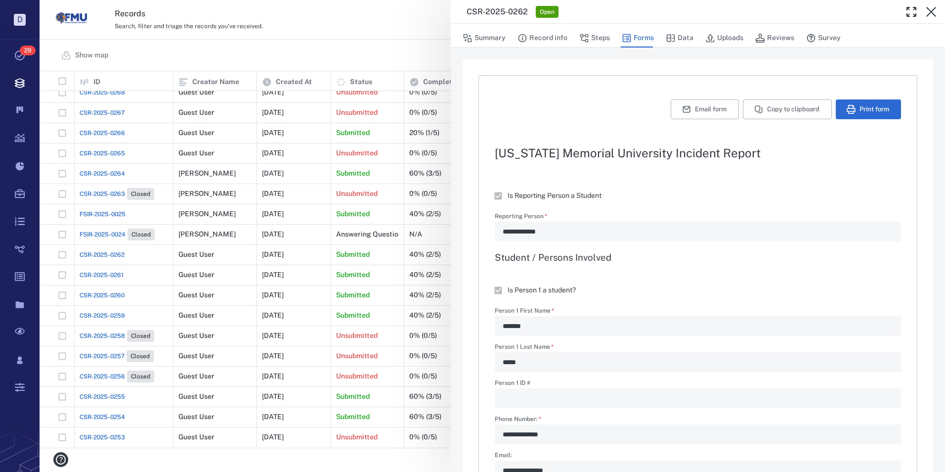
click at [683, 109] on button "Email form" at bounding box center [705, 109] width 68 height 20
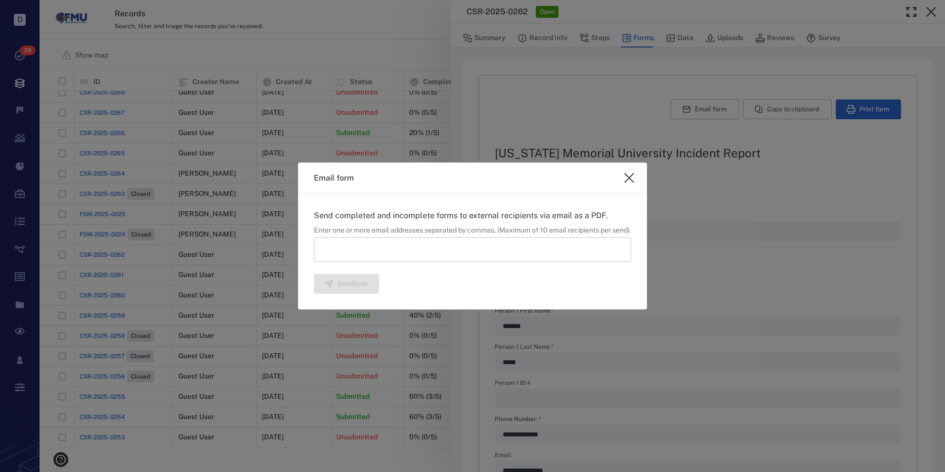
click at [436, 249] on input at bounding box center [472, 249] width 317 height 25
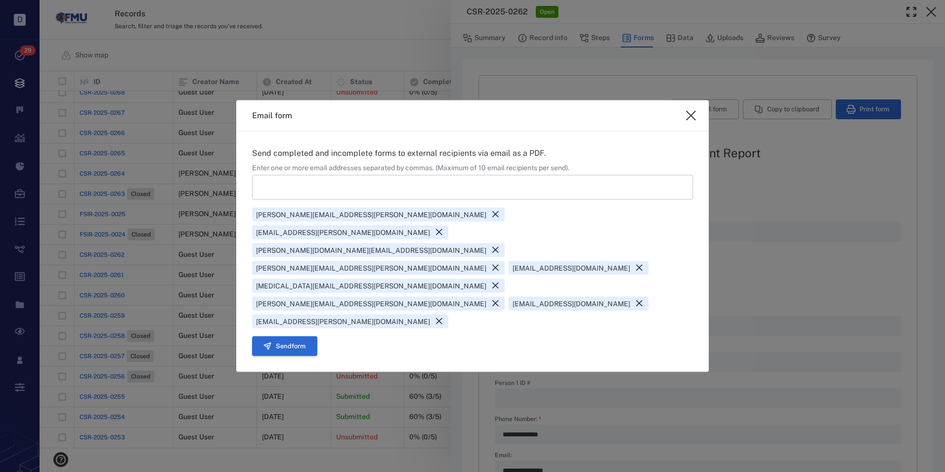
click at [280, 336] on button "Send form" at bounding box center [284, 346] width 65 height 20
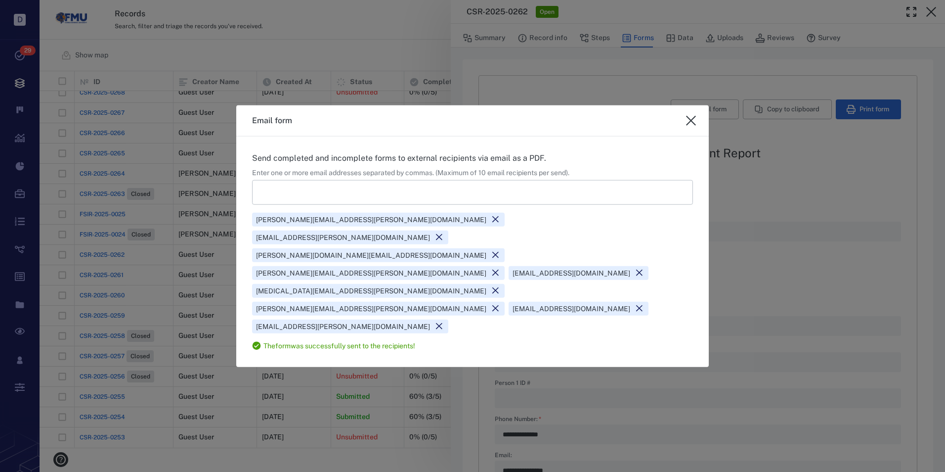
click at [692, 126] on icon "close" at bounding box center [691, 121] width 10 height 10
type textarea "*"
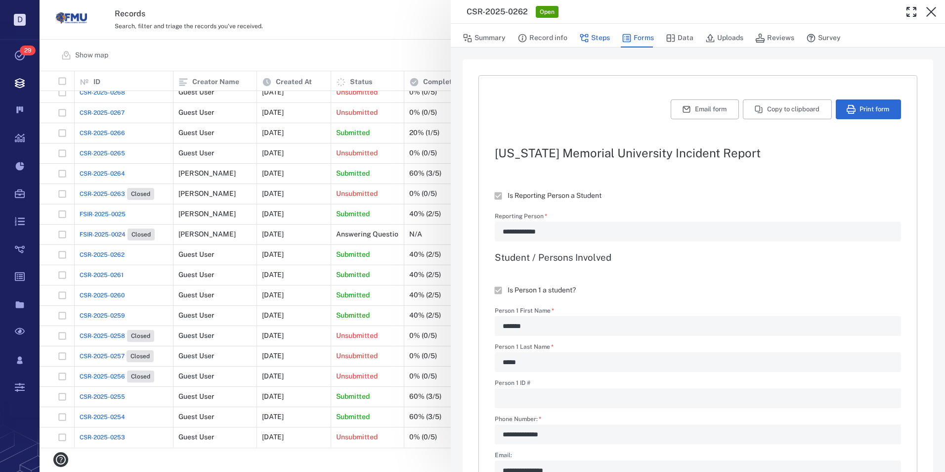
click at [592, 38] on button "Steps" at bounding box center [594, 38] width 31 height 19
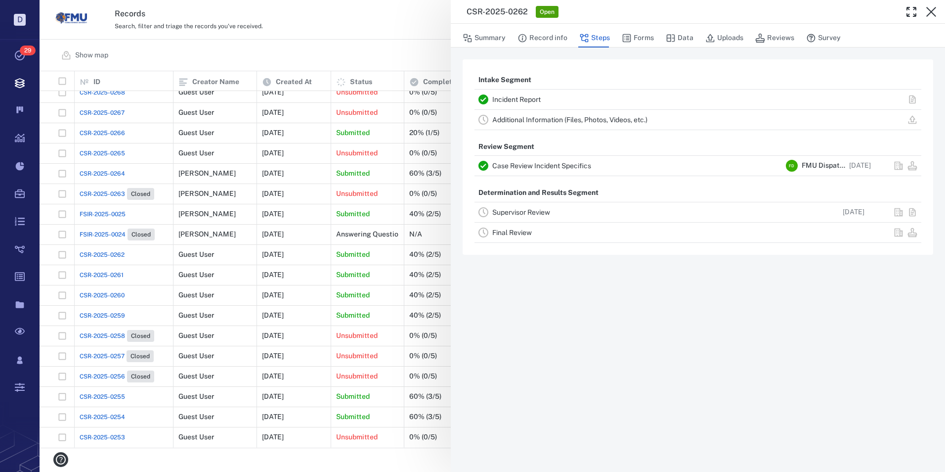
click at [531, 212] on link "Supervisor Review" at bounding box center [521, 212] width 58 height 8
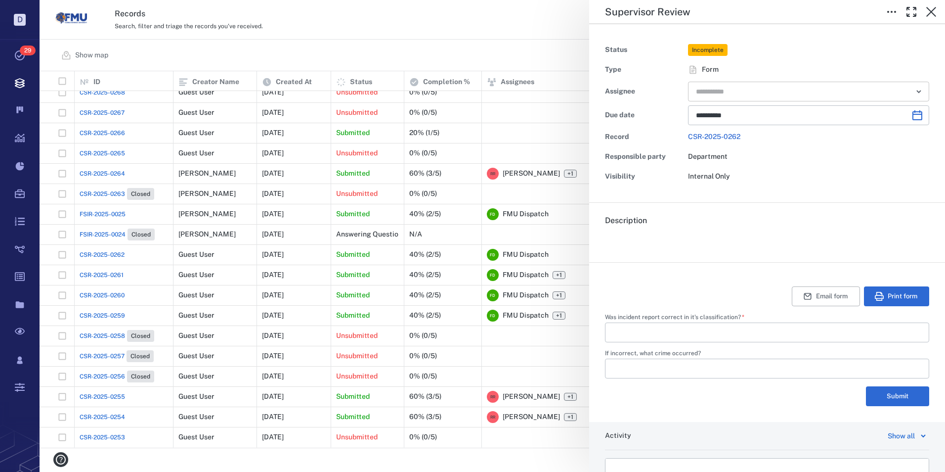
click at [721, 93] on input "text" at bounding box center [797, 92] width 205 height 14
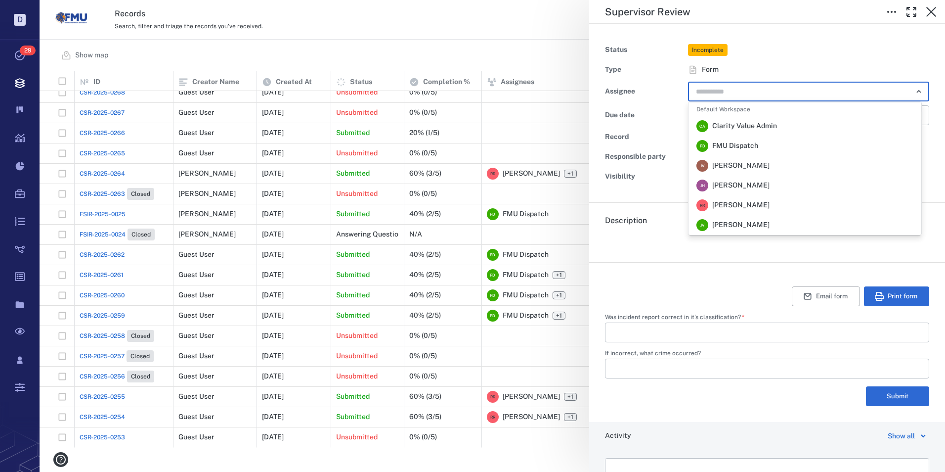
click at [717, 206] on span "[PERSON_NAME]" at bounding box center [740, 205] width 57 height 10
click at [717, 206] on div "Description ." at bounding box center [767, 232] width 356 height 59
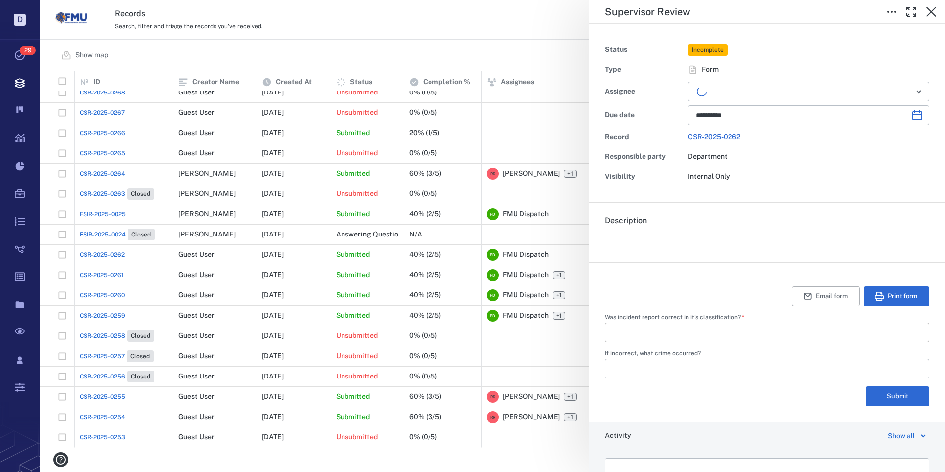
click at [651, 329] on input "Was incident report correct in it's classification?   *" at bounding box center [767, 332] width 308 height 20
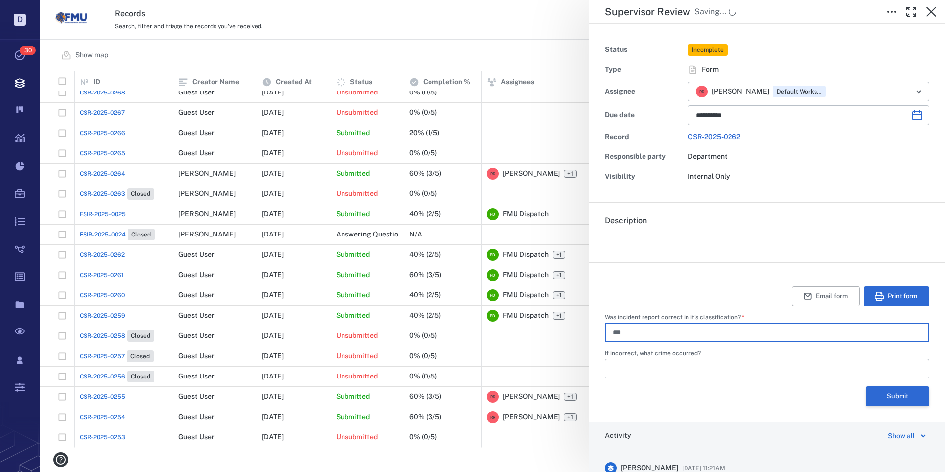
type input "***"
click at [874, 396] on button "Submit" at bounding box center [897, 396] width 63 height 20
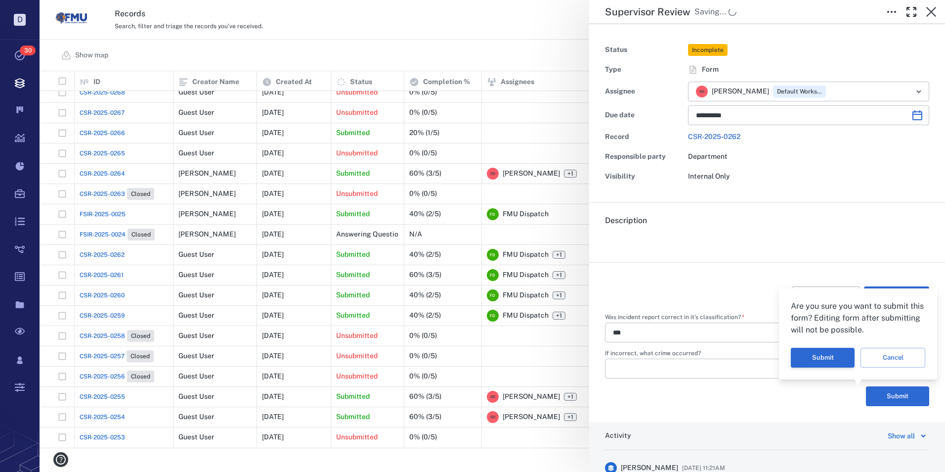
click at [825, 354] on button "Submit" at bounding box center [823, 358] width 64 height 20
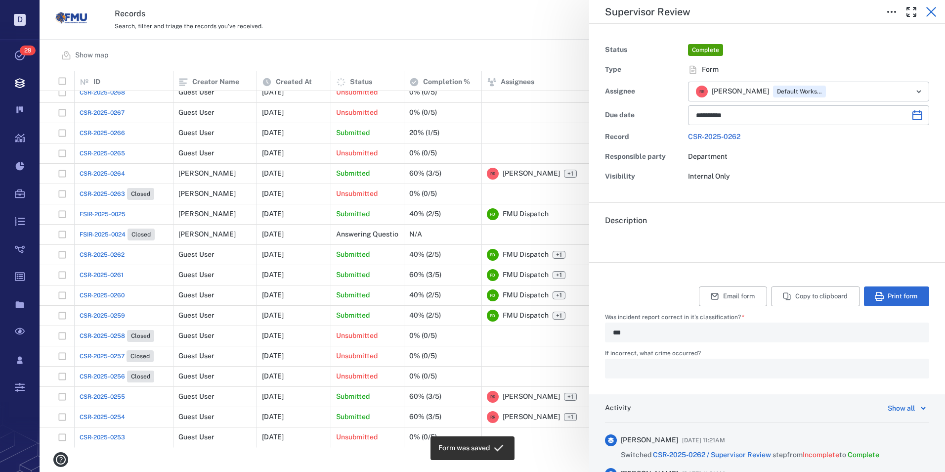
click at [929, 10] on icon "button" at bounding box center [931, 12] width 10 height 10
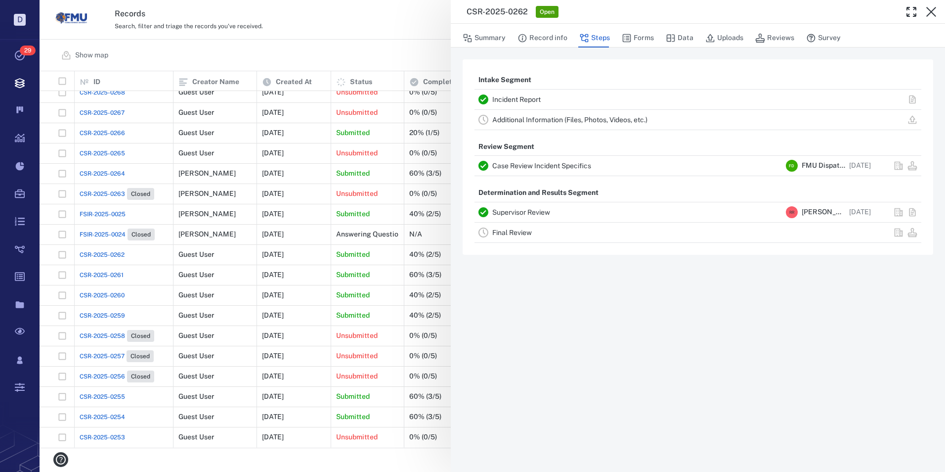
click at [930, 9] on icon "button" at bounding box center [931, 12] width 12 height 12
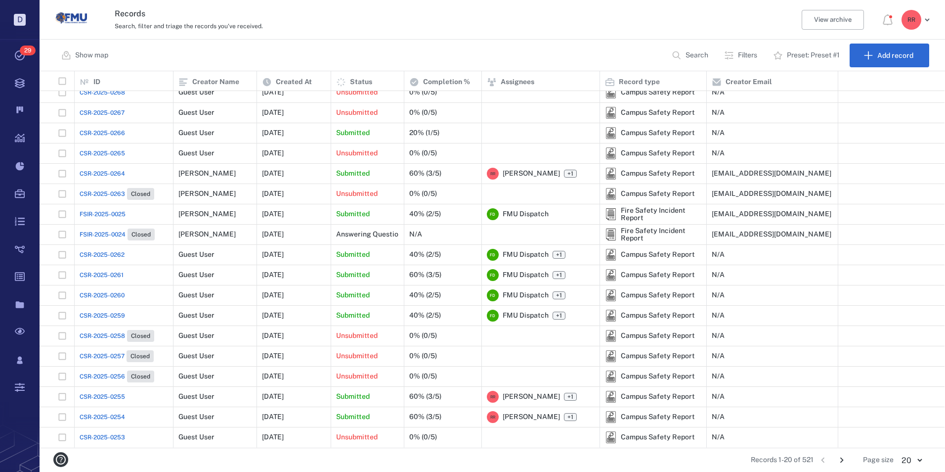
click at [109, 214] on span "FSIR-2025-0025" at bounding box center [103, 214] width 46 height 9
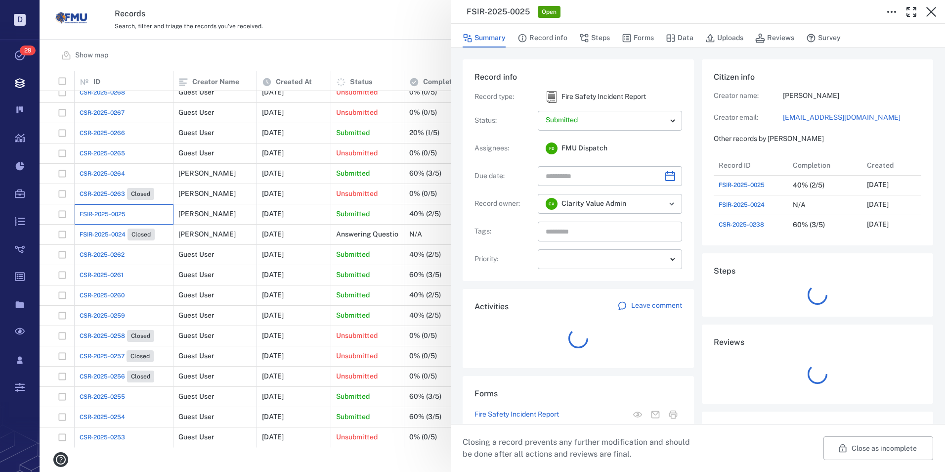
scroll to position [138, 189]
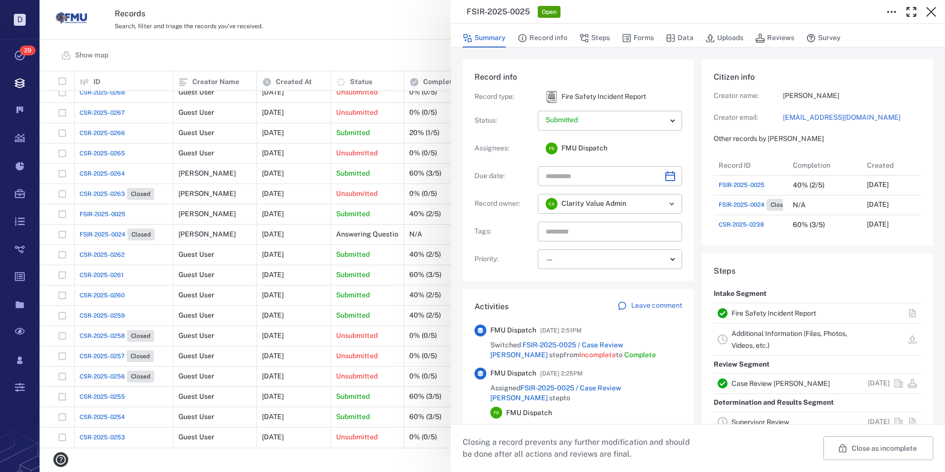
click at [761, 311] on link "Fire Safety Incident Report" at bounding box center [774, 313] width 85 height 8
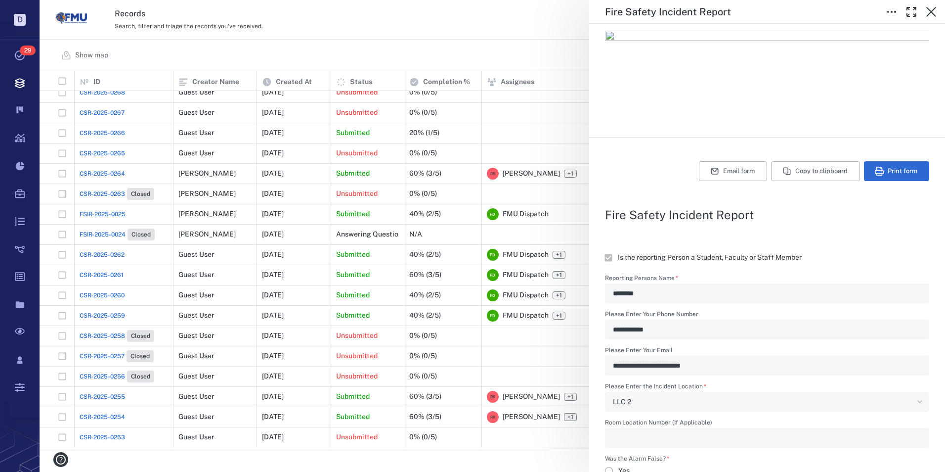
scroll to position [99, 0]
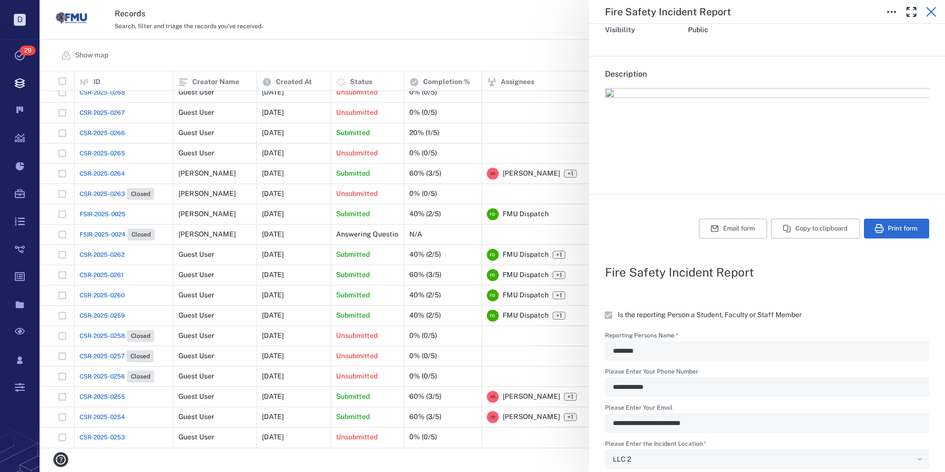
click at [931, 11] on icon "button" at bounding box center [931, 12] width 10 height 10
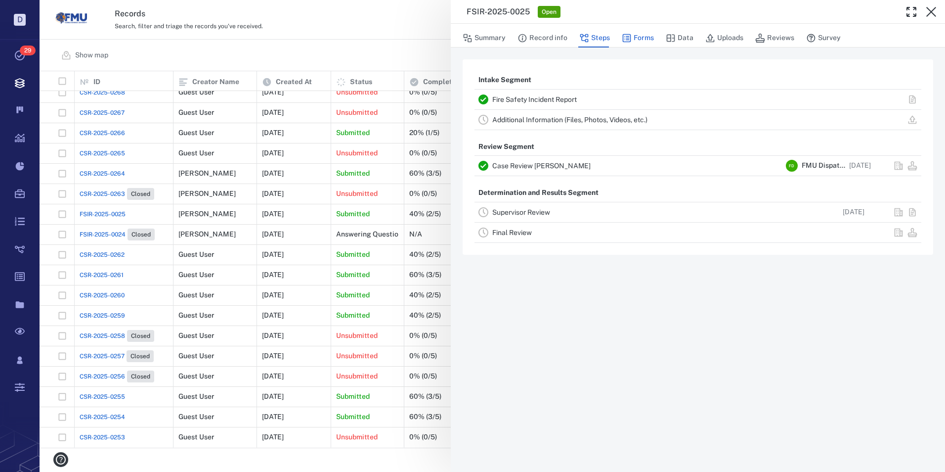
click at [641, 34] on button "Forms" at bounding box center [638, 38] width 32 height 19
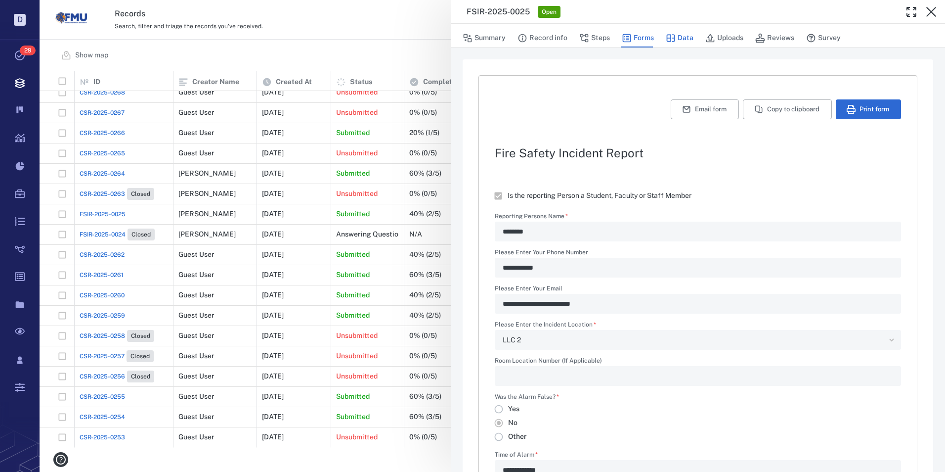
click at [682, 37] on button "Data" at bounding box center [680, 38] width 28 height 19
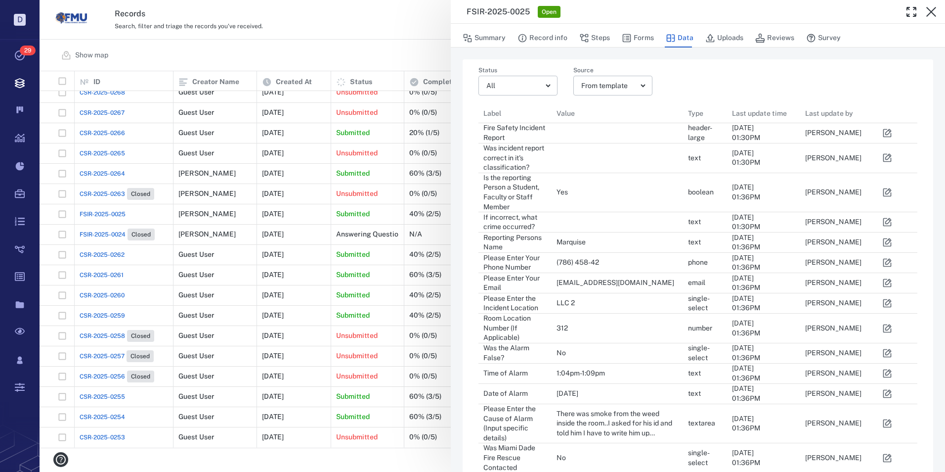
scroll to position [8, 8]
click at [887, 239] on icon "button" at bounding box center [887, 242] width 8 height 8
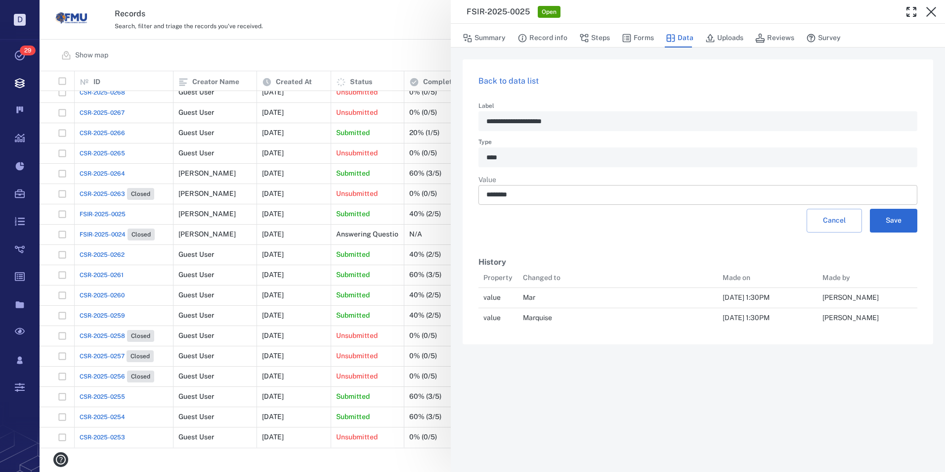
scroll to position [8, 8]
click at [488, 196] on input "********" at bounding box center [697, 195] width 423 height 20
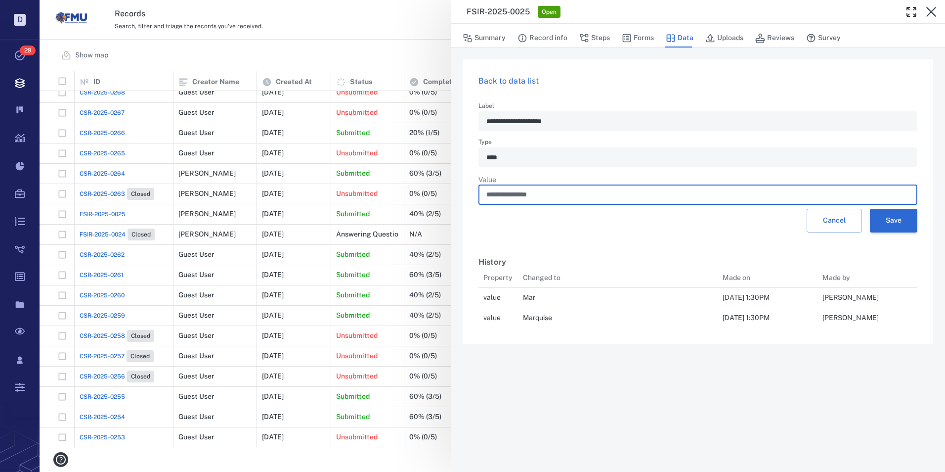
type input "**********"
click at [895, 220] on button "Save" at bounding box center [893, 221] width 47 height 24
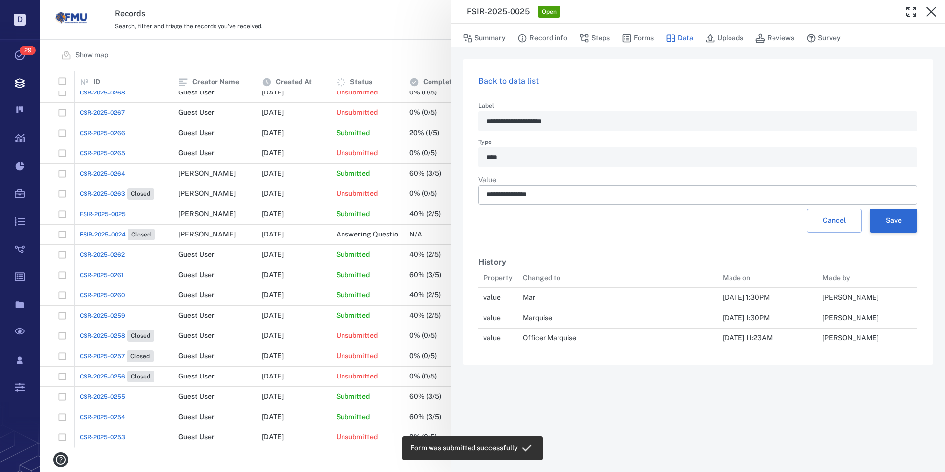
scroll to position [73, 432]
click at [500, 82] on link "Back to data list" at bounding box center [509, 80] width 60 height 9
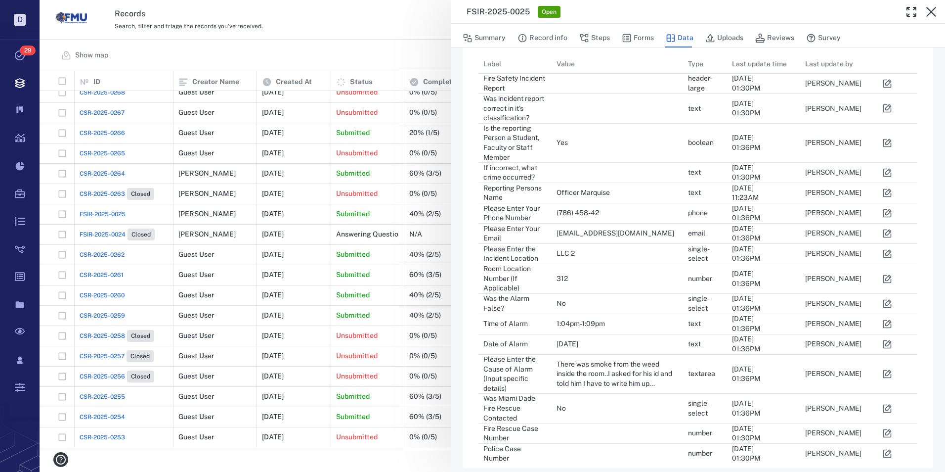
scroll to position [57, 0]
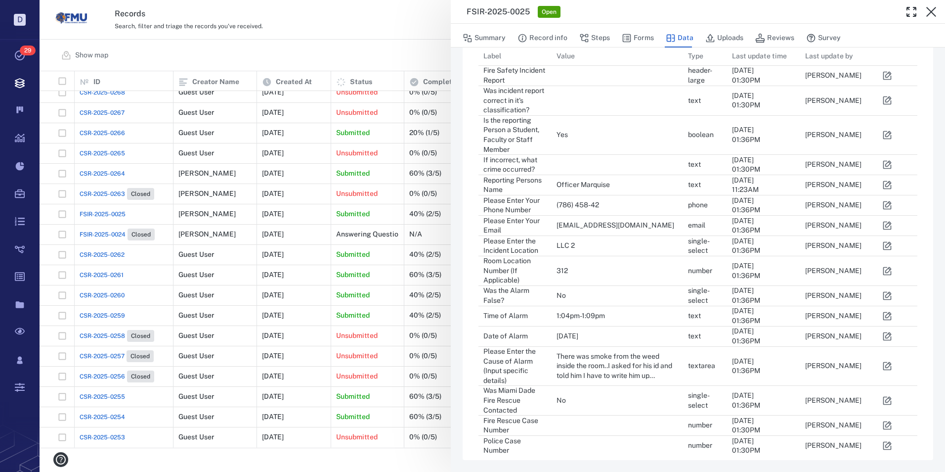
click at [887, 203] on icon "button" at bounding box center [887, 205] width 10 height 10
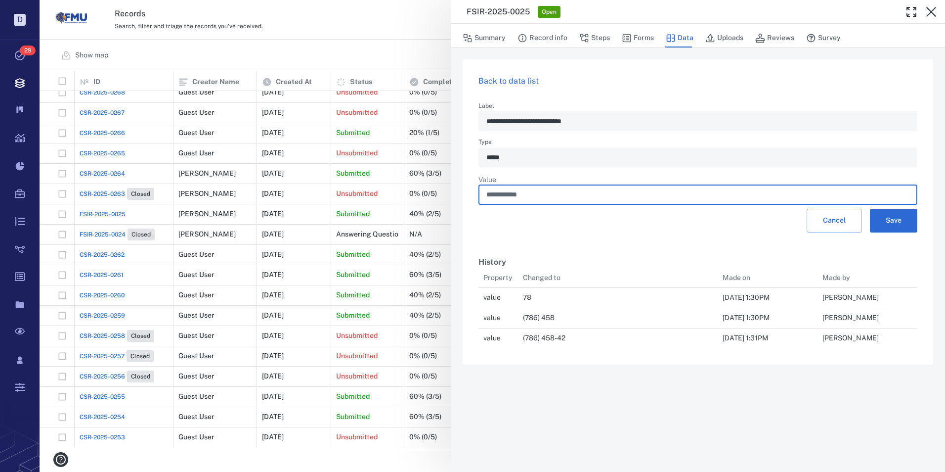
scroll to position [73, 432]
drag, startPoint x: 539, startPoint y: 194, endPoint x: 477, endPoint y: 196, distance: 62.3
click at [477, 196] on div "**********" at bounding box center [698, 211] width 471 height 305
type input "**********"
click at [895, 218] on button "Save" at bounding box center [893, 221] width 47 height 24
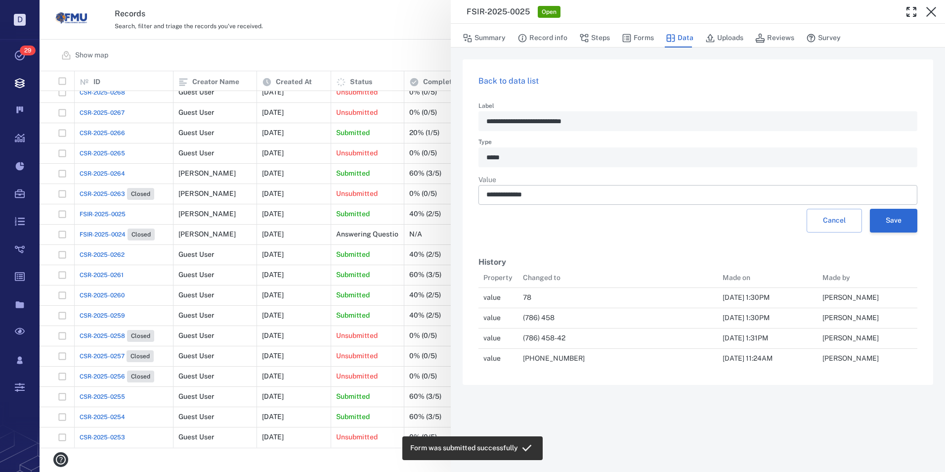
scroll to position [93, 432]
click at [500, 79] on link "Back to data list" at bounding box center [509, 80] width 60 height 9
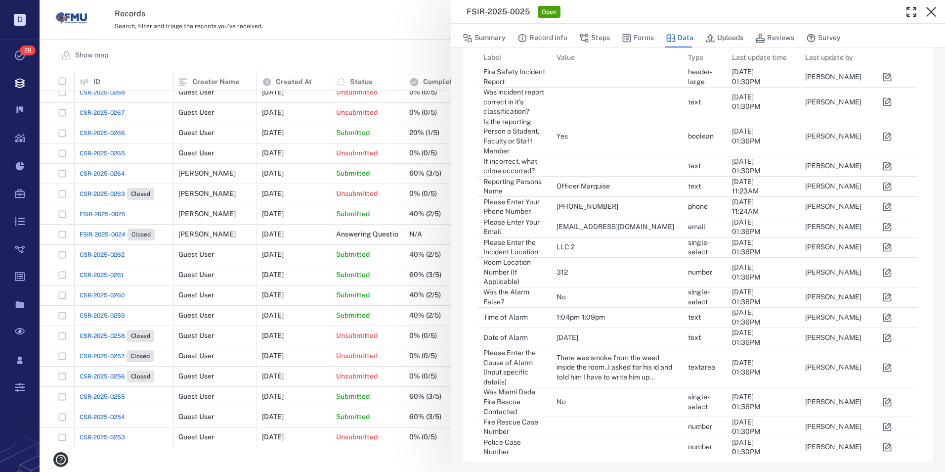
scroll to position [57, 0]
click at [884, 366] on icon "button" at bounding box center [887, 366] width 8 height 8
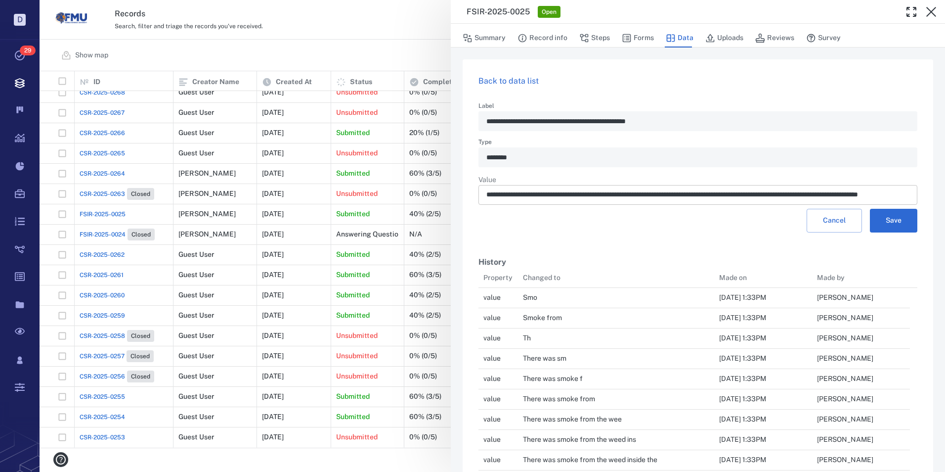
scroll to position [1514, 424]
click at [487, 196] on input "**********" at bounding box center [697, 195] width 423 height 20
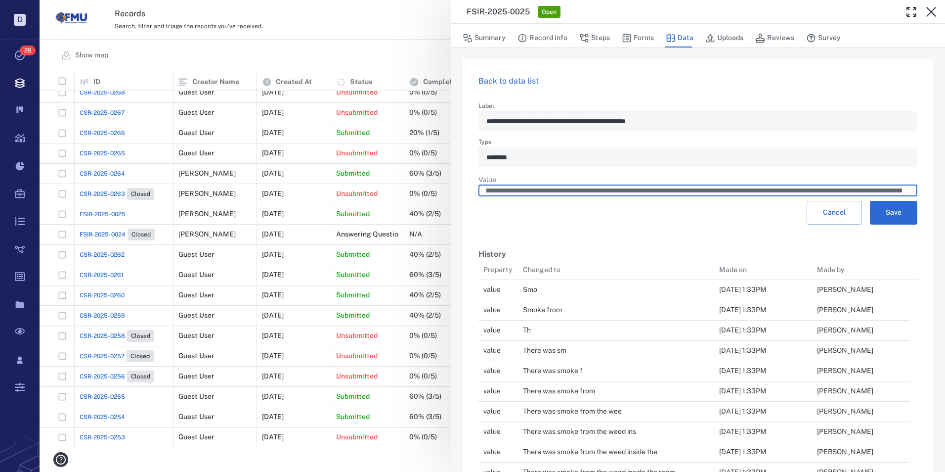
scroll to position [0, 98]
click at [821, 194] on input "**********" at bounding box center [694, 190] width 416 height 11
click at [820, 195] on input "**********" at bounding box center [694, 190] width 416 height 11
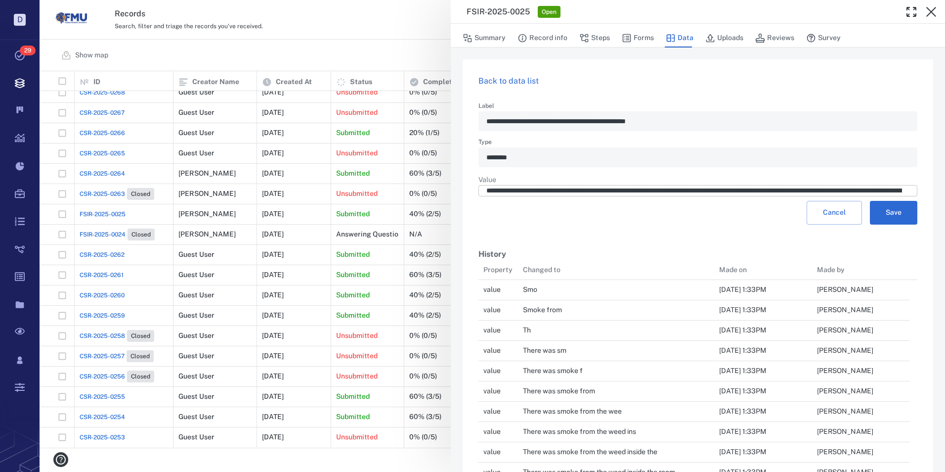
click at [897, 195] on input "**********" at bounding box center [694, 190] width 416 height 11
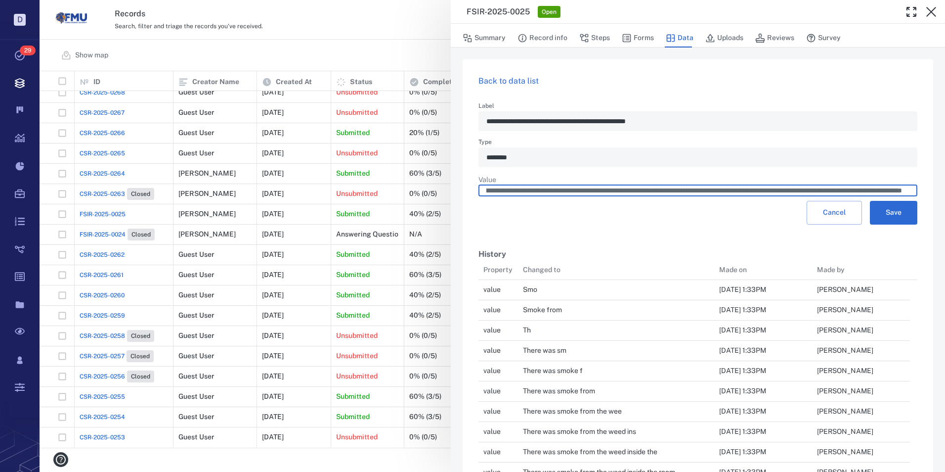
scroll to position [0, 381]
type input "**********"
click at [907, 220] on button "Save" at bounding box center [893, 213] width 47 height 24
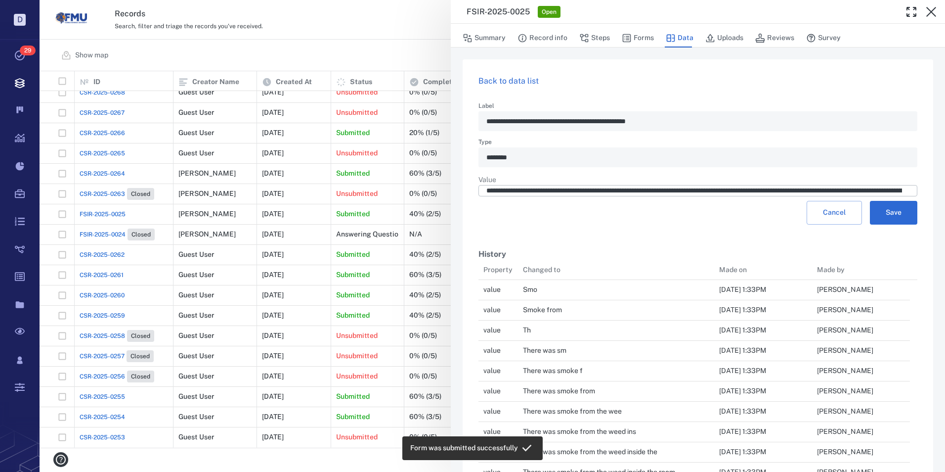
scroll to position [1563, 424]
click at [646, 40] on button "Forms" at bounding box center [638, 38] width 32 height 19
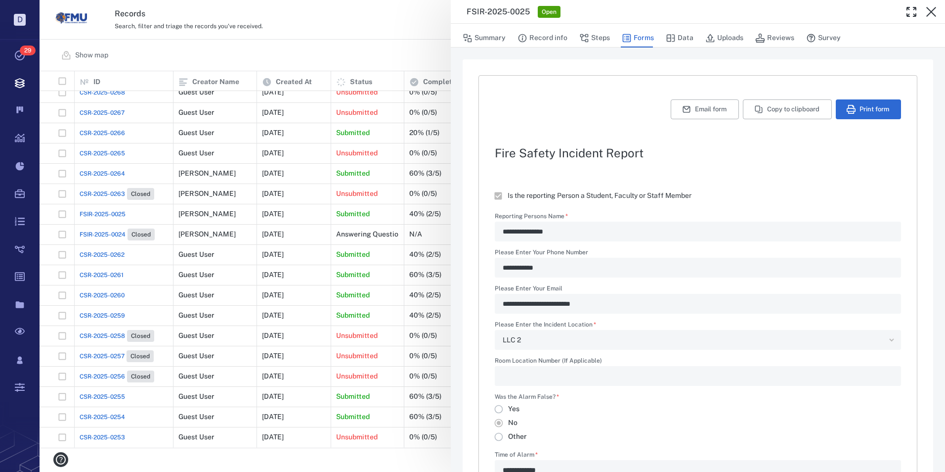
type input "**********"
type textarea "**********"
click at [698, 111] on button "Email form" at bounding box center [705, 109] width 68 height 20
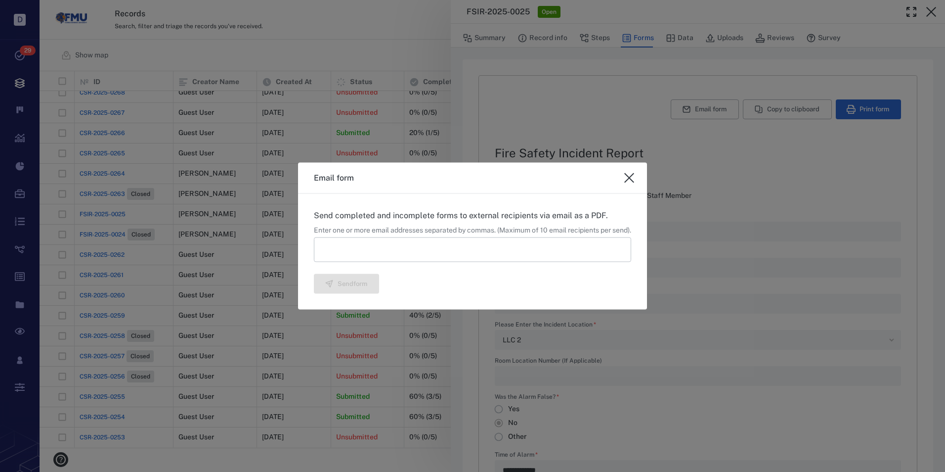
click at [386, 246] on input at bounding box center [472, 249] width 317 height 25
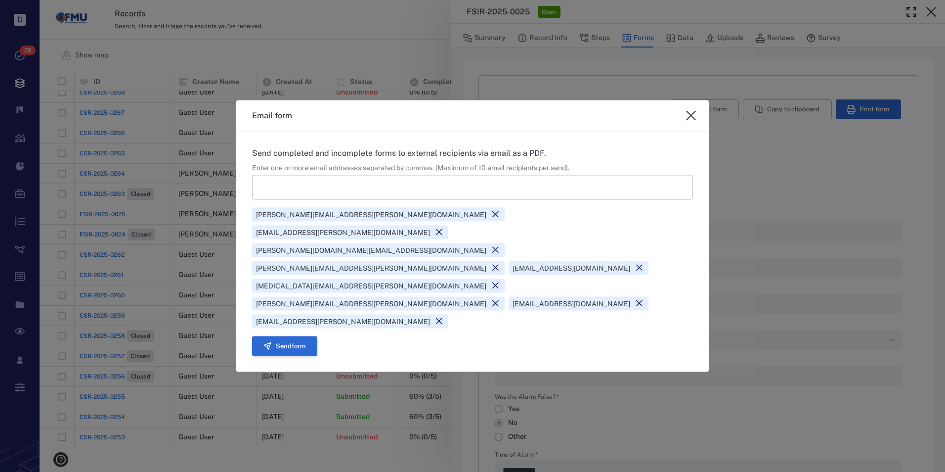
click at [295, 336] on button "Send form" at bounding box center [284, 346] width 65 height 20
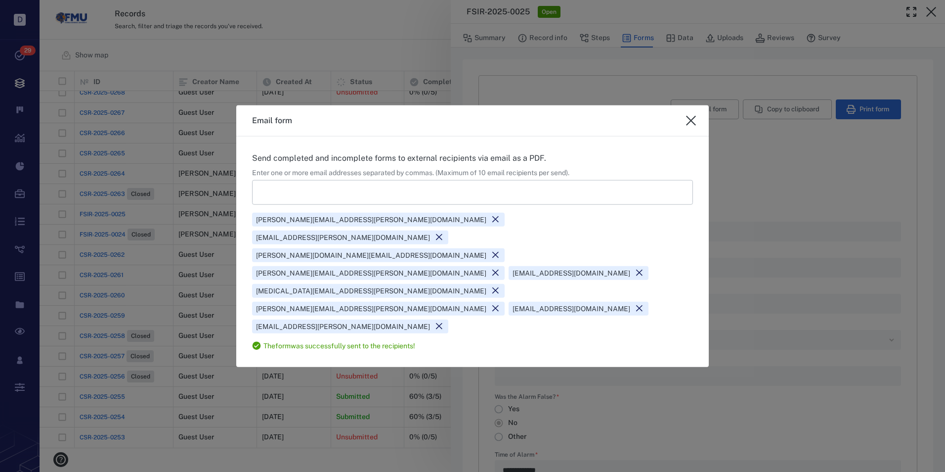
click at [693, 126] on icon "close" at bounding box center [691, 121] width 10 height 10
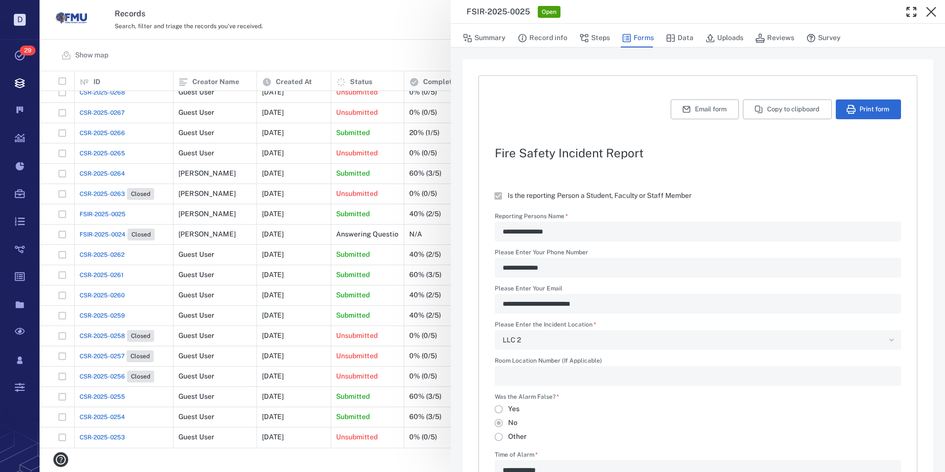
type textarea "*"
click at [601, 39] on button "Steps" at bounding box center [594, 38] width 31 height 19
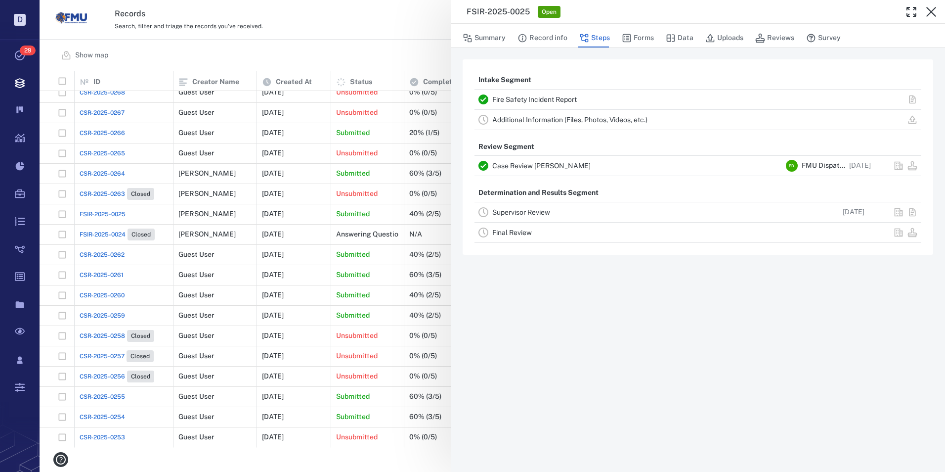
click at [526, 212] on link "Supervisor Review" at bounding box center [521, 212] width 58 height 8
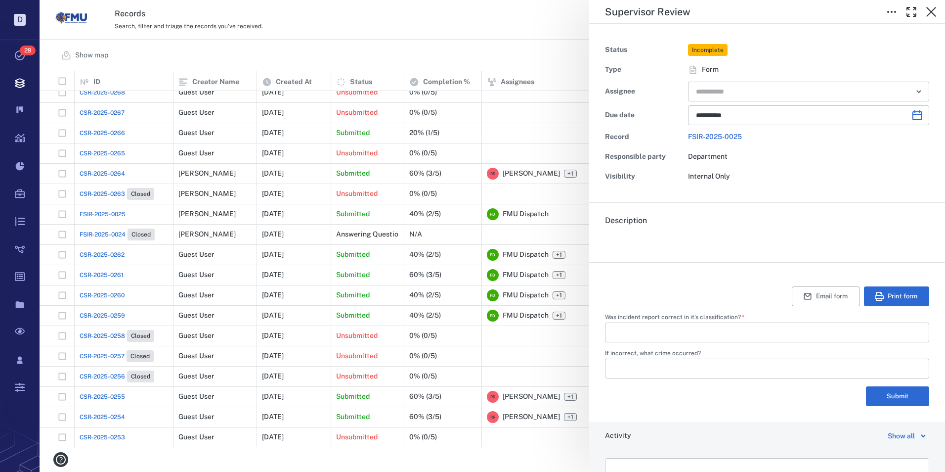
click at [747, 92] on input "text" at bounding box center [797, 92] width 205 height 14
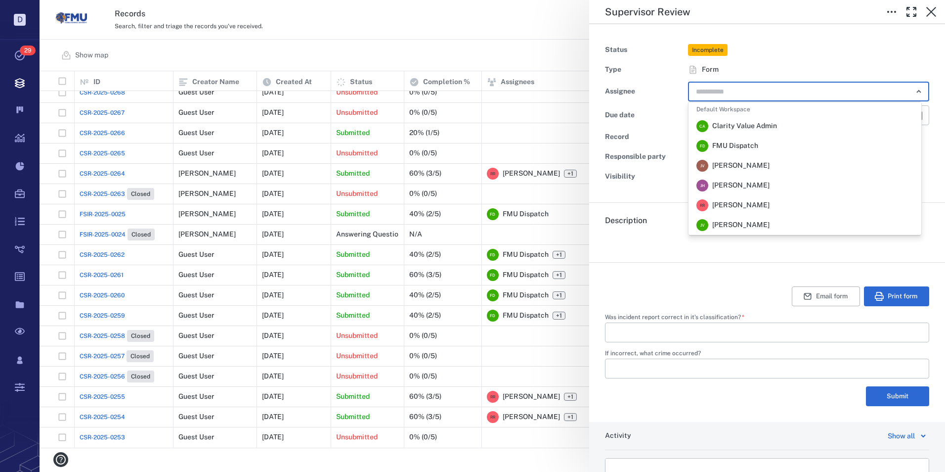
click at [731, 205] on span "[PERSON_NAME]" at bounding box center [740, 205] width 57 height 10
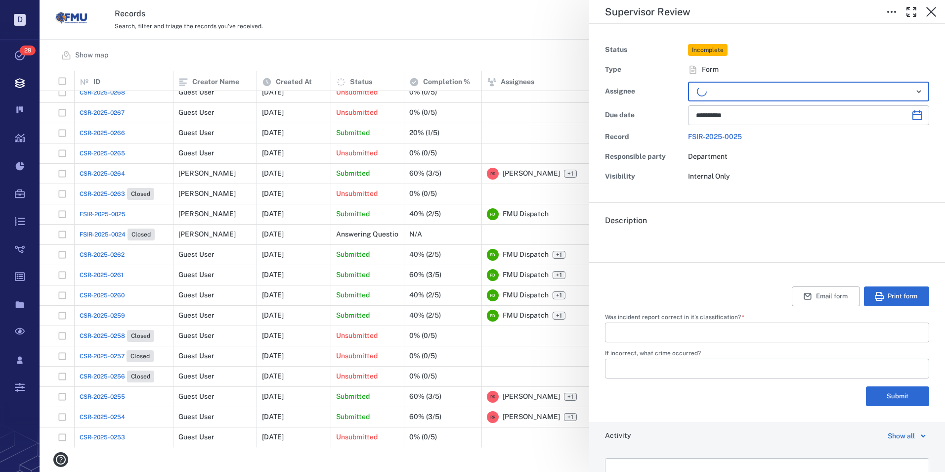
click at [680, 330] on input "Was incident report correct in it's classification?   *" at bounding box center [767, 332] width 308 height 20
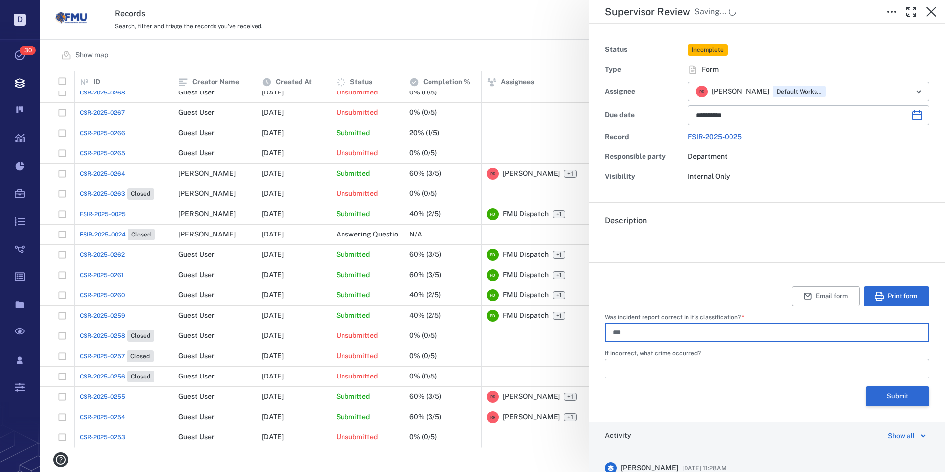
type input "***"
click at [886, 395] on button "Submit" at bounding box center [897, 396] width 63 height 20
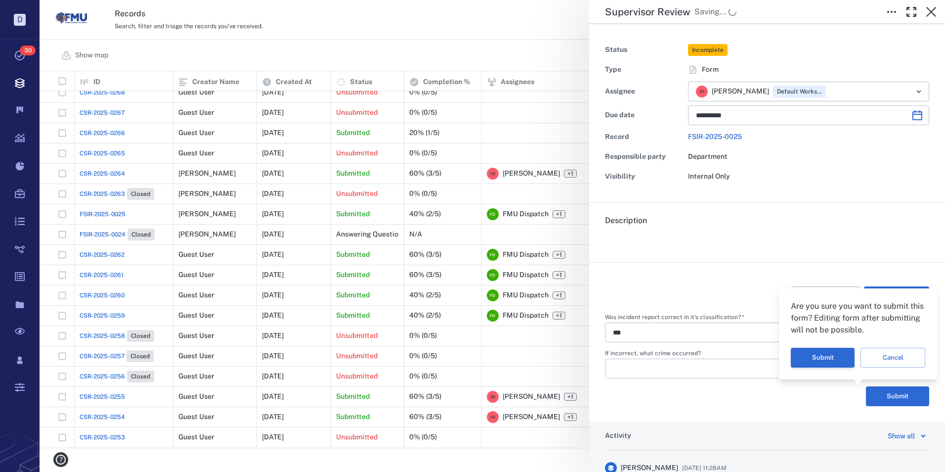
click at [828, 356] on button "Submit" at bounding box center [823, 358] width 64 height 20
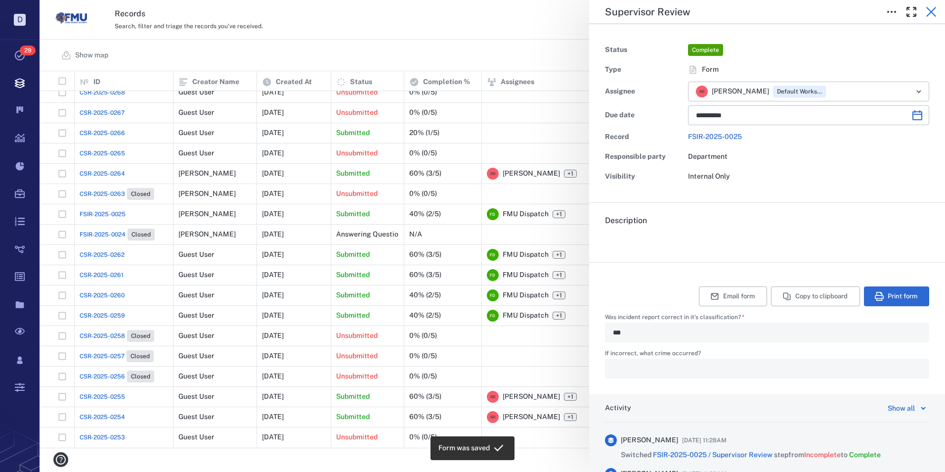
click at [933, 10] on icon "button" at bounding box center [931, 12] width 10 height 10
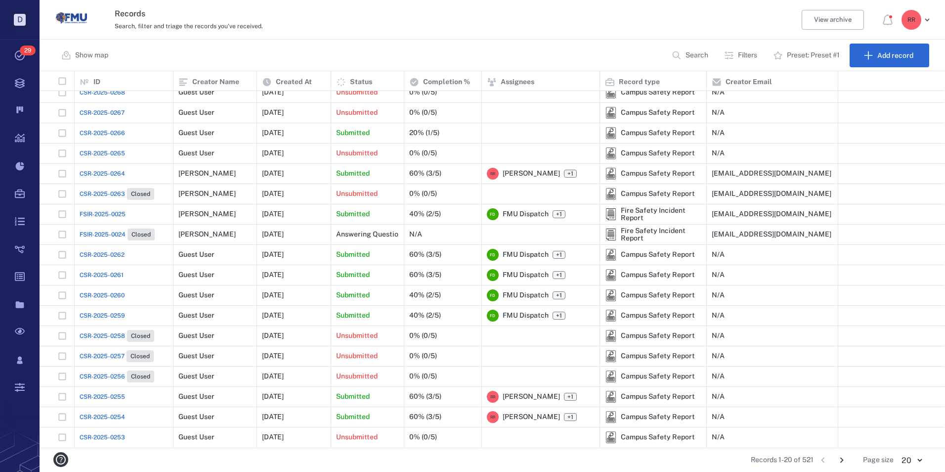
click at [111, 151] on span "CSR-2025-0265" at bounding box center [102, 153] width 45 height 9
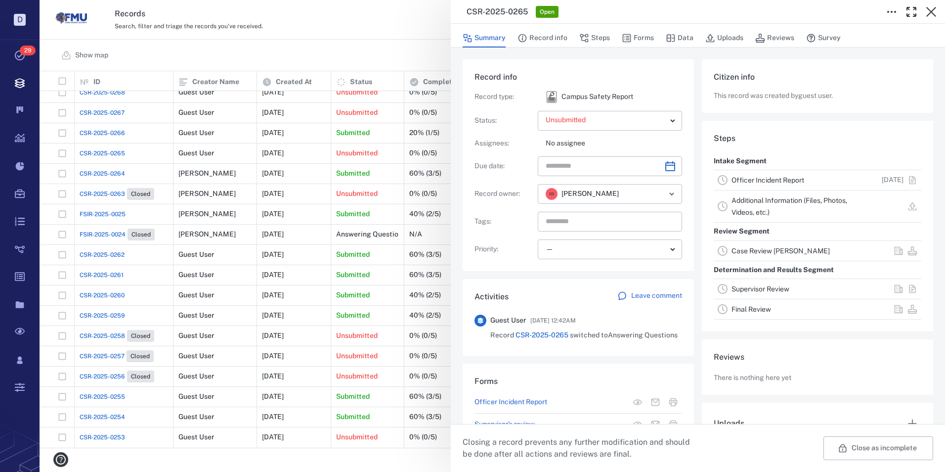
click at [742, 179] on link "Officer Incident Report" at bounding box center [768, 180] width 73 height 8
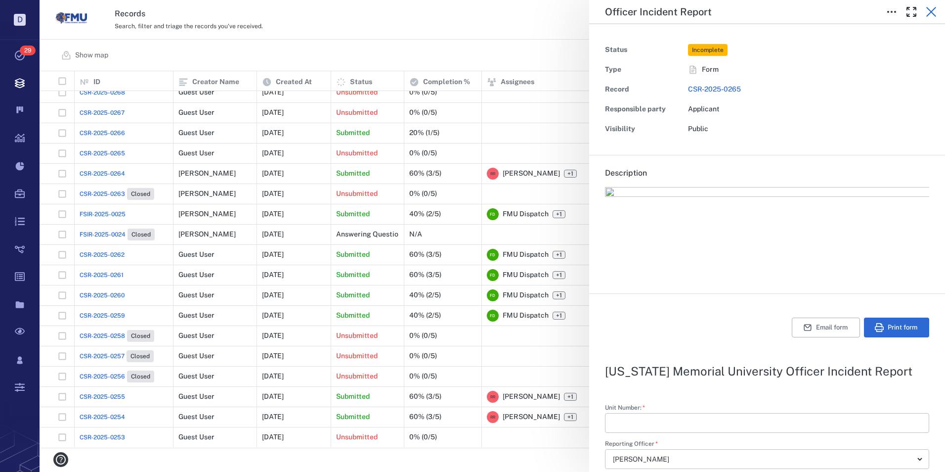
click at [933, 12] on icon "button" at bounding box center [931, 12] width 12 height 12
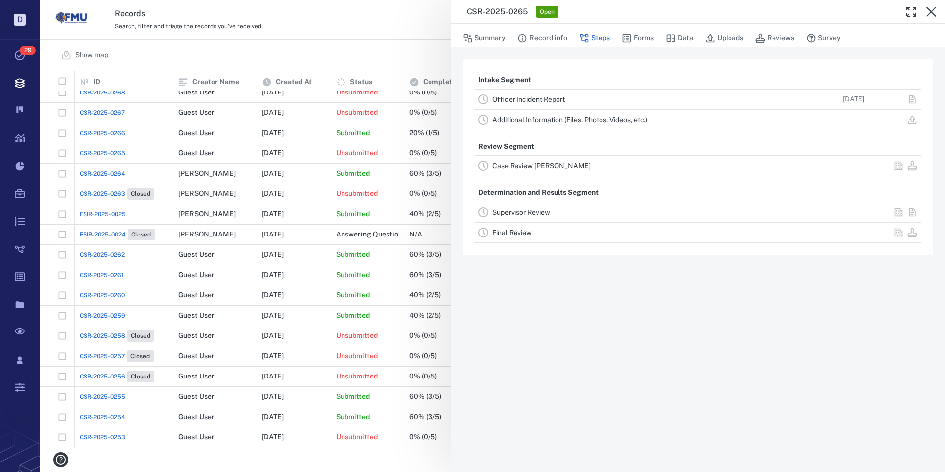
click at [931, 9] on icon "button" at bounding box center [931, 12] width 12 height 12
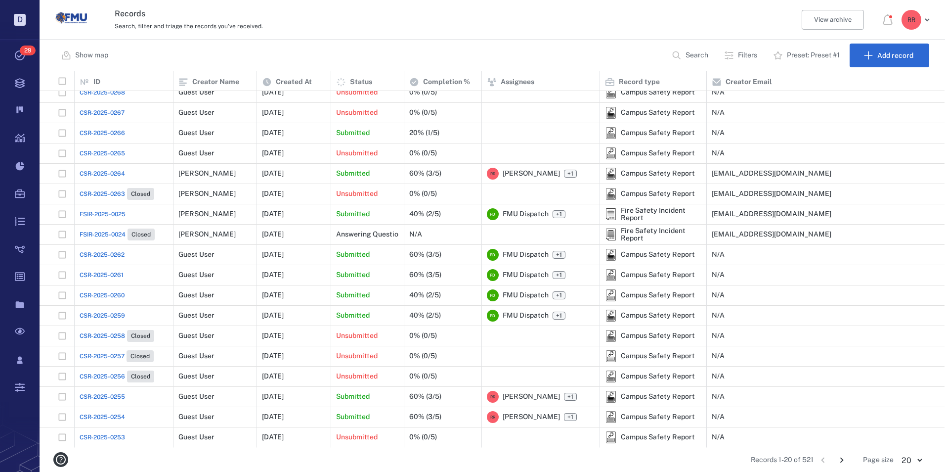
click at [112, 132] on span "CSR-2025-0266" at bounding box center [102, 133] width 45 height 9
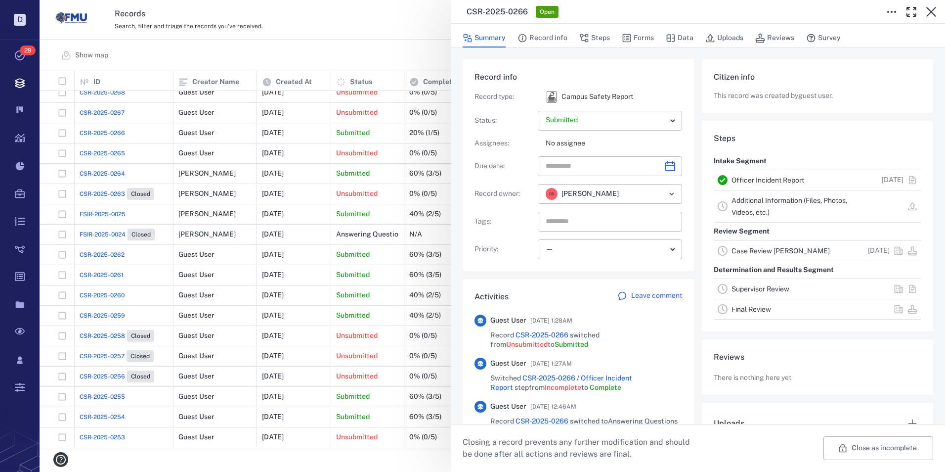
click at [768, 177] on link "Officer Incident Report" at bounding box center [768, 180] width 73 height 8
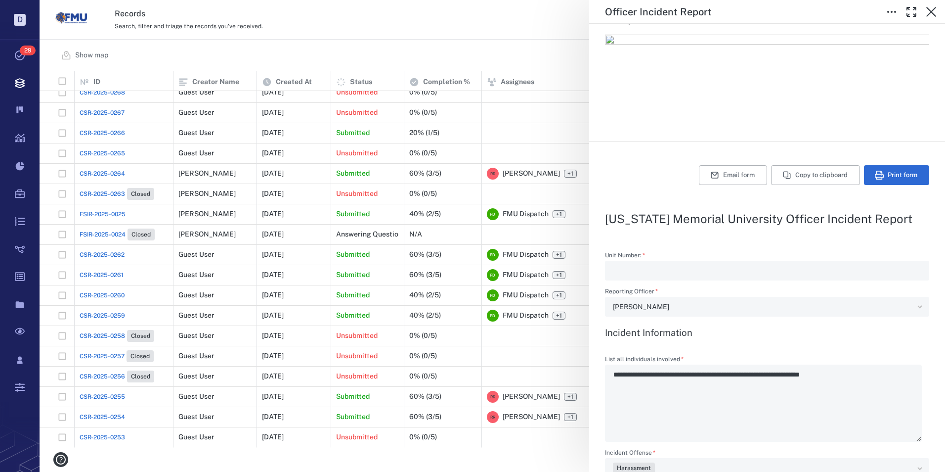
scroll to position [99, 0]
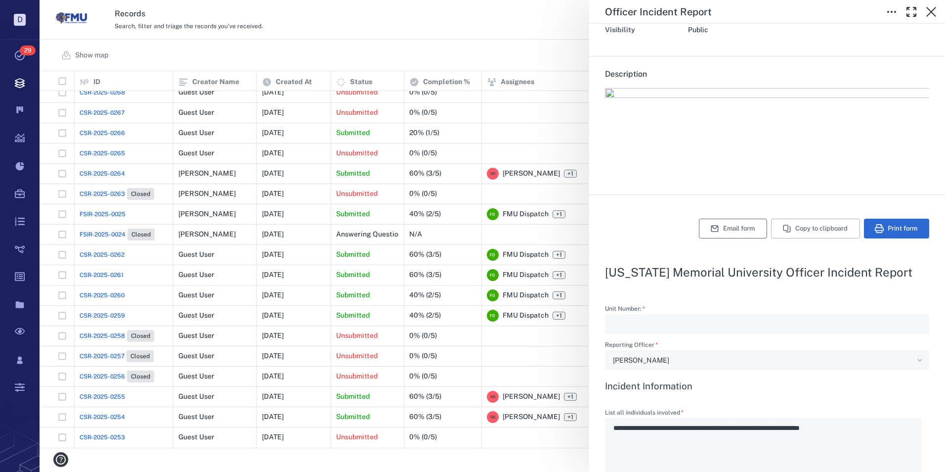
click at [723, 227] on button "Email form" at bounding box center [733, 228] width 68 height 20
type textarea "*"
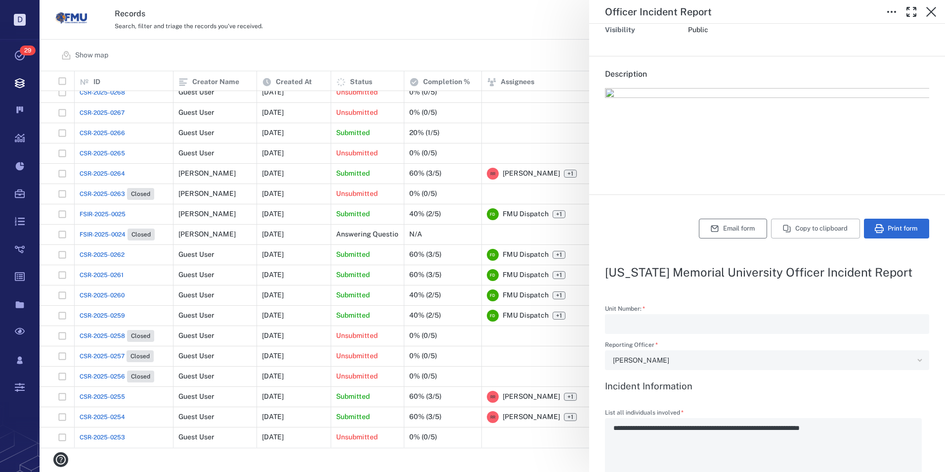
type textarea "*"
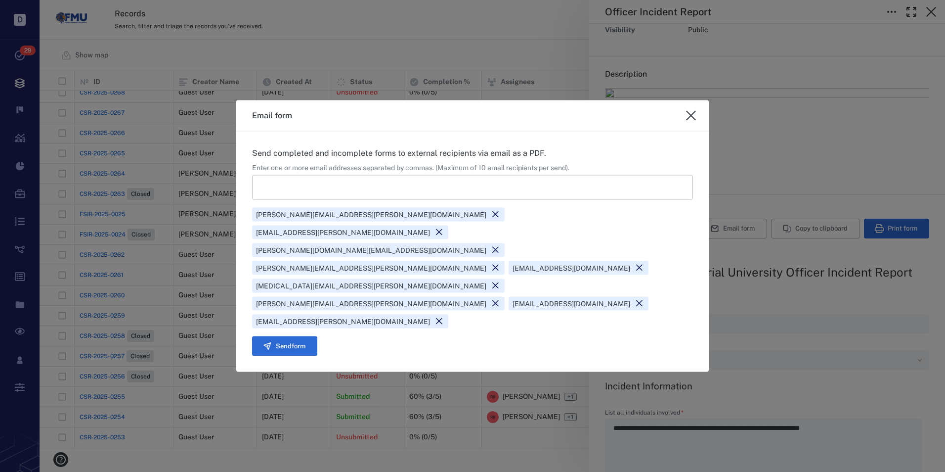
click at [644, 299] on icon at bounding box center [639, 303] width 9 height 9
click at [284, 336] on button "Send form" at bounding box center [284, 346] width 65 height 20
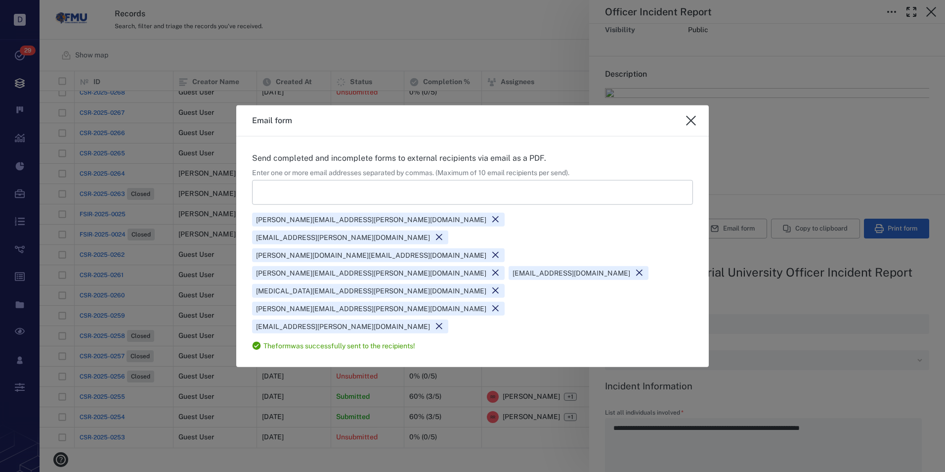
click at [692, 127] on icon "close" at bounding box center [691, 121] width 12 height 12
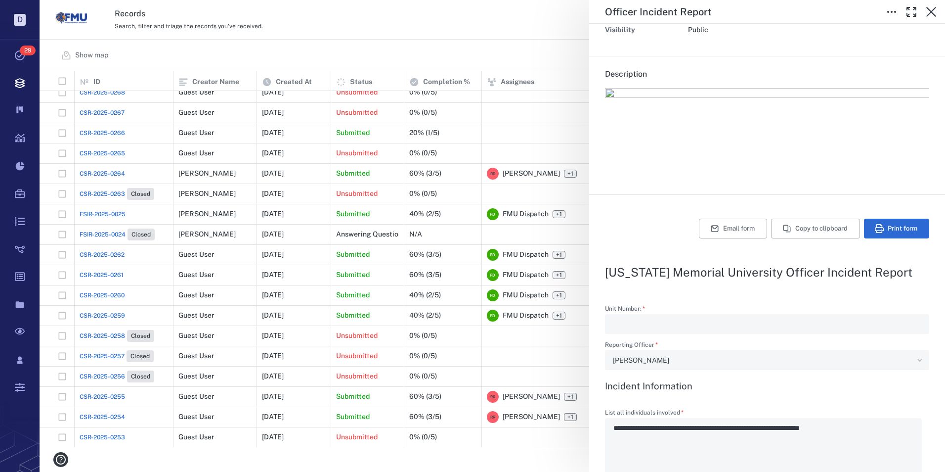
type textarea "*"
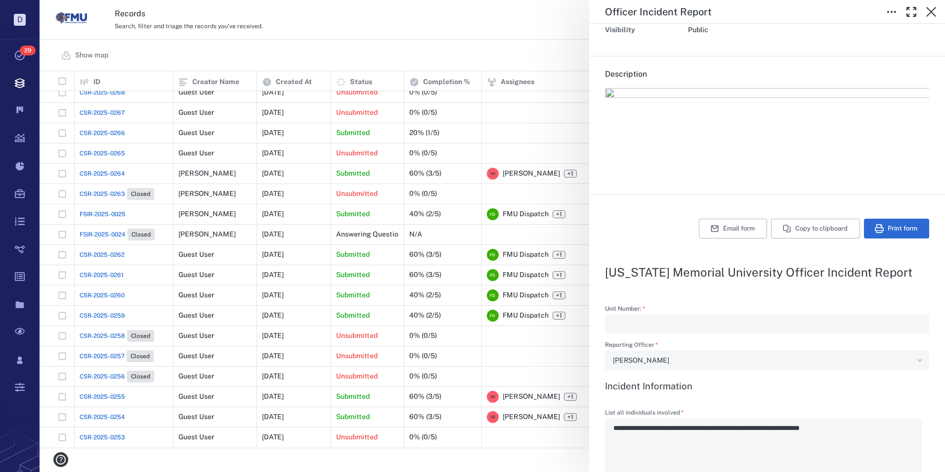
type textarea "*"
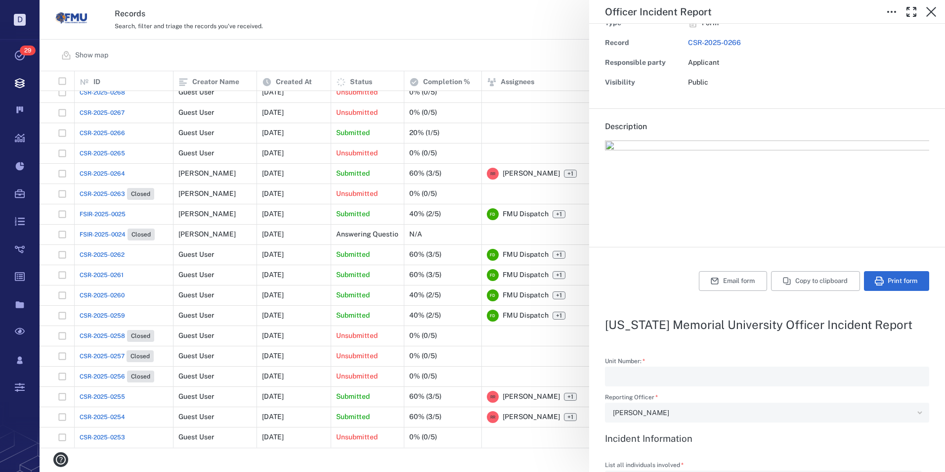
scroll to position [0, 0]
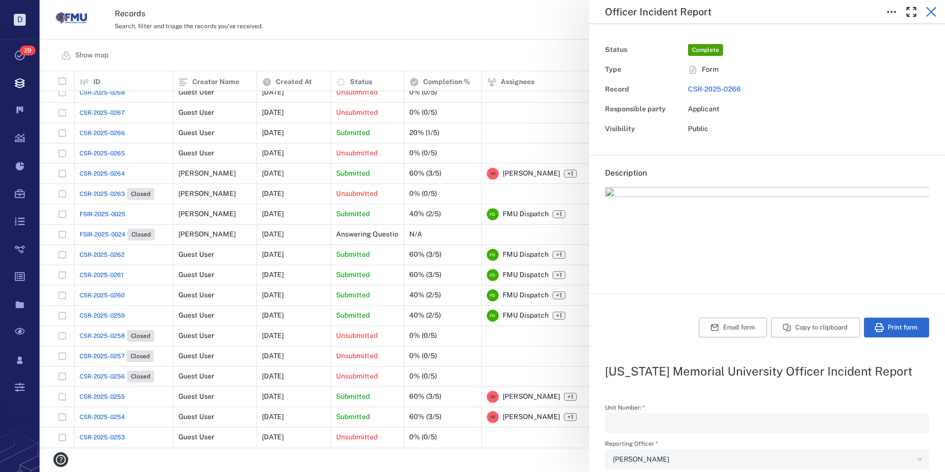
click at [932, 12] on icon "button" at bounding box center [931, 12] width 10 height 10
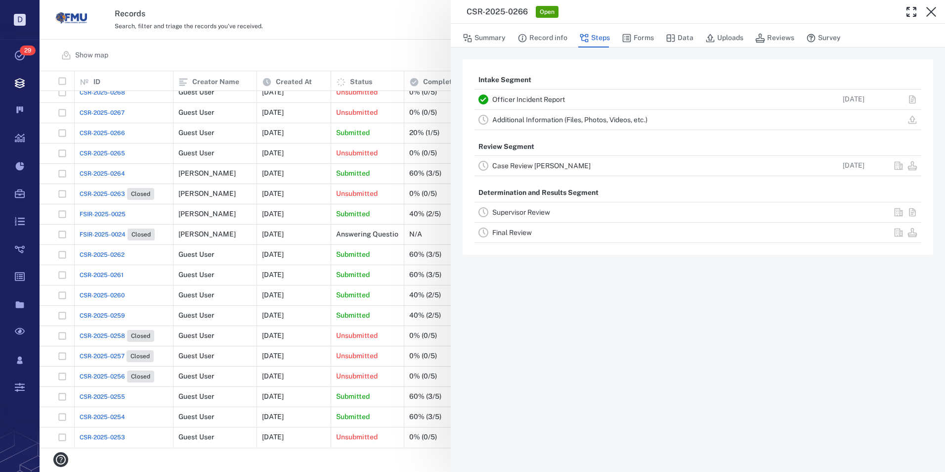
click at [533, 164] on link "Case Review [PERSON_NAME]" at bounding box center [541, 166] width 98 height 8
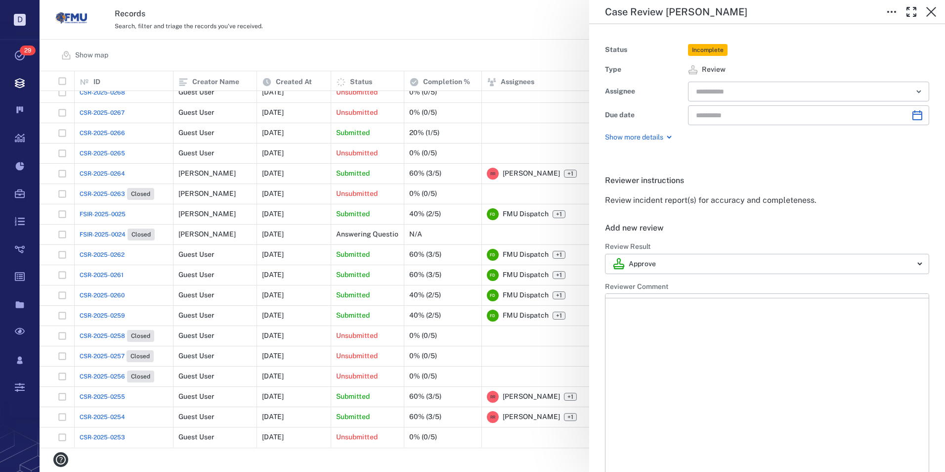
type input "**********"
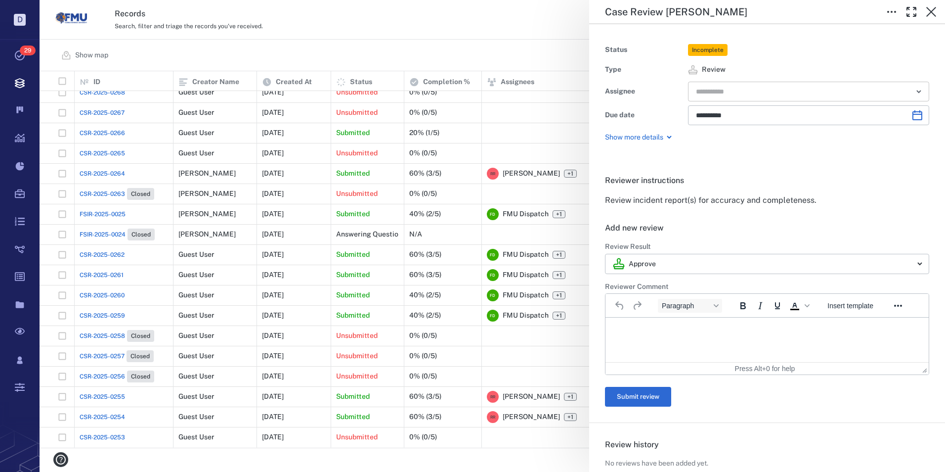
click at [724, 88] on input "text" at bounding box center [797, 92] width 205 height 14
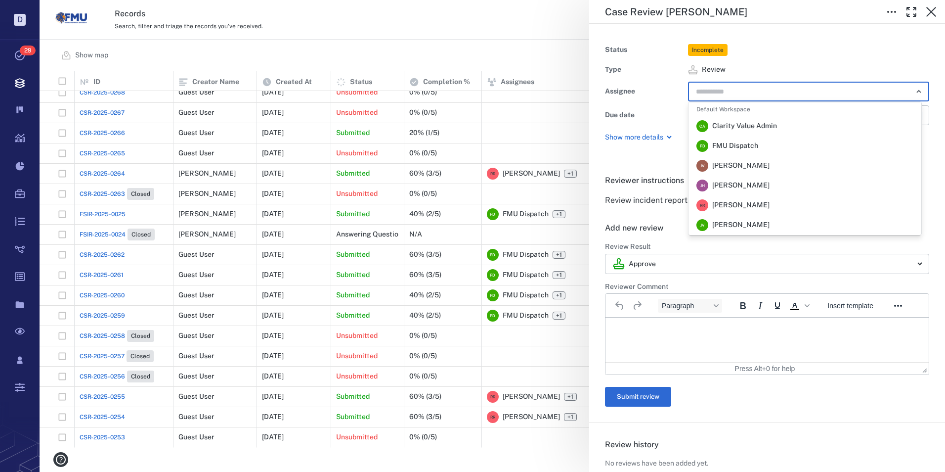
click at [723, 203] on span "[PERSON_NAME]" at bounding box center [740, 205] width 57 height 10
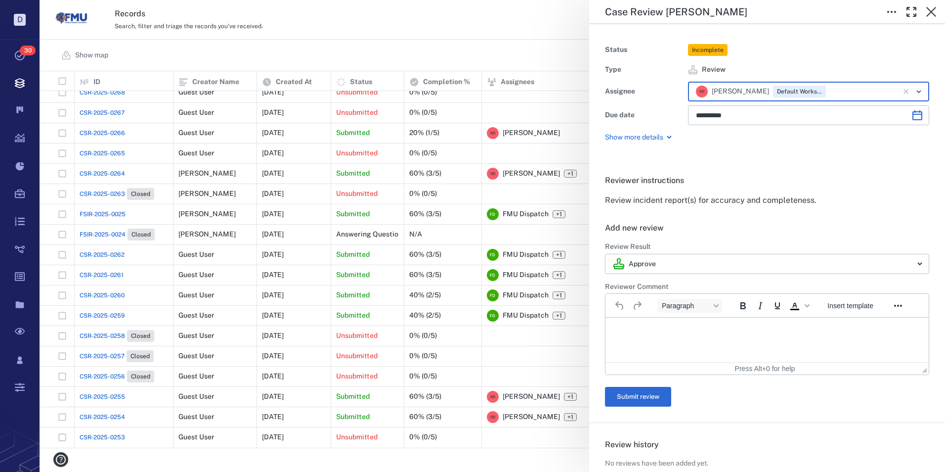
click at [645, 333] on p "Rich Text Area. Press ALT-0 for help." at bounding box center [767, 329] width 306 height 9
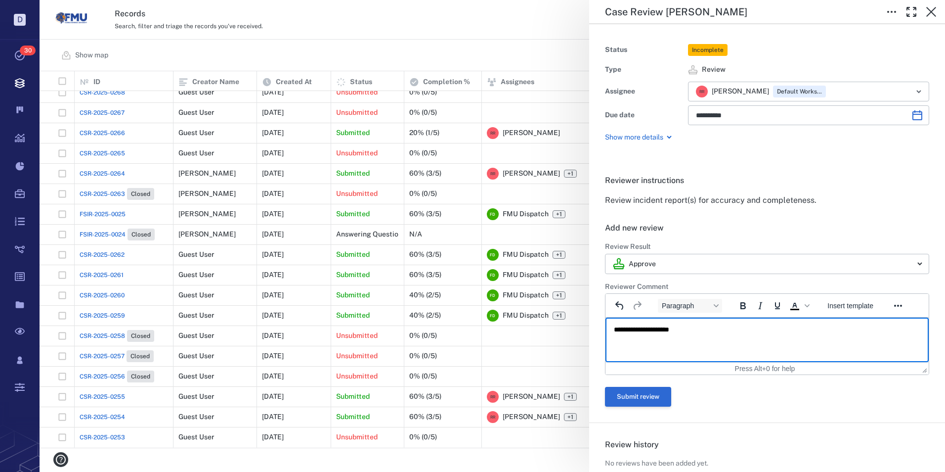
click at [649, 397] on button "Submit review" at bounding box center [638, 397] width 66 height 20
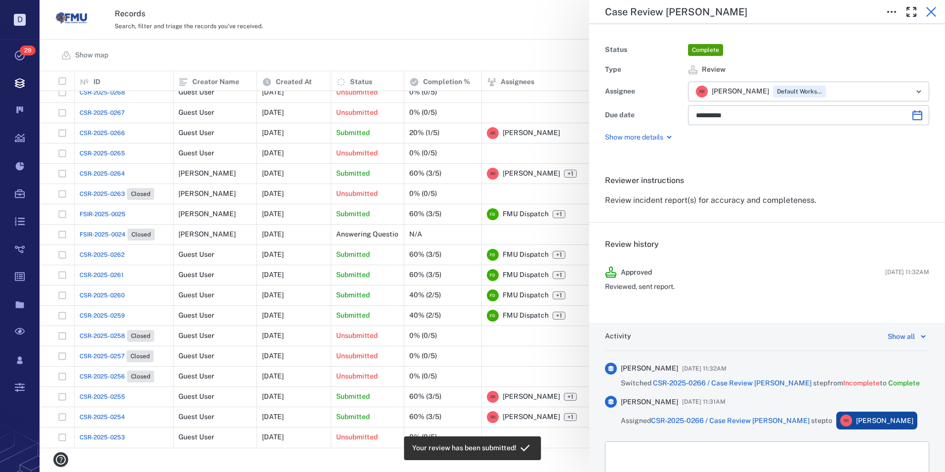
click at [931, 12] on icon "button" at bounding box center [931, 12] width 10 height 10
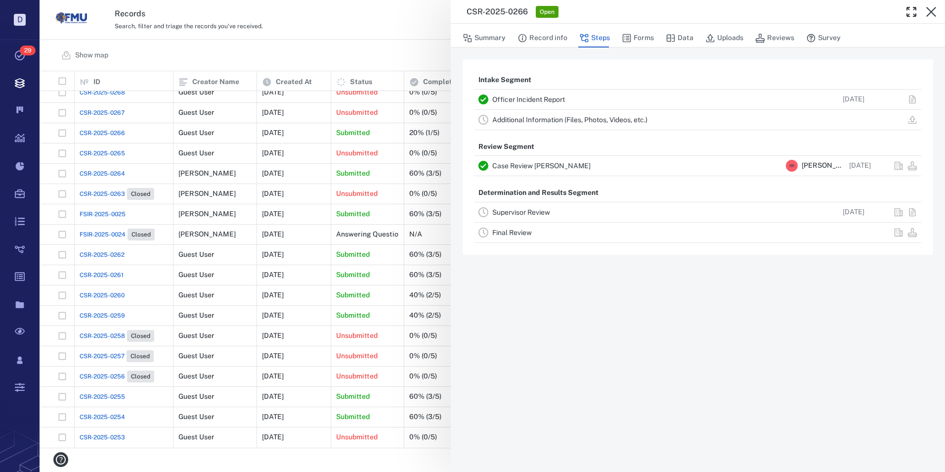
click at [528, 213] on link "Supervisor Review" at bounding box center [521, 212] width 58 height 8
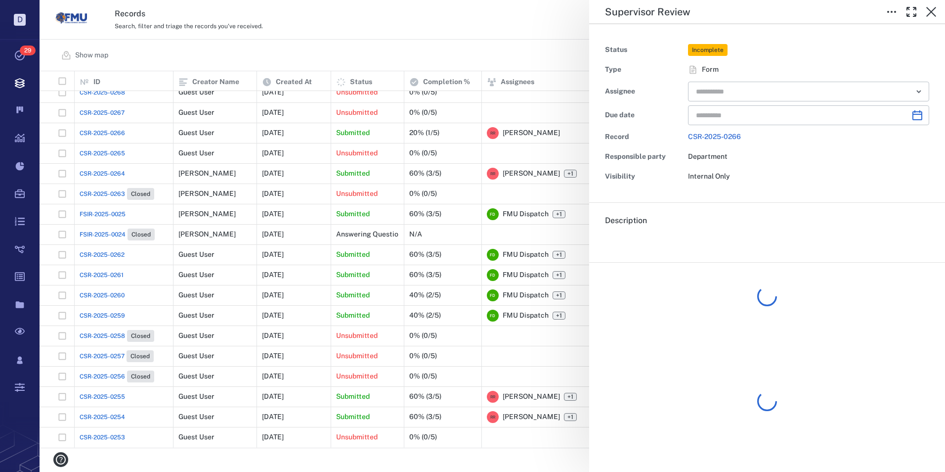
type input "**********"
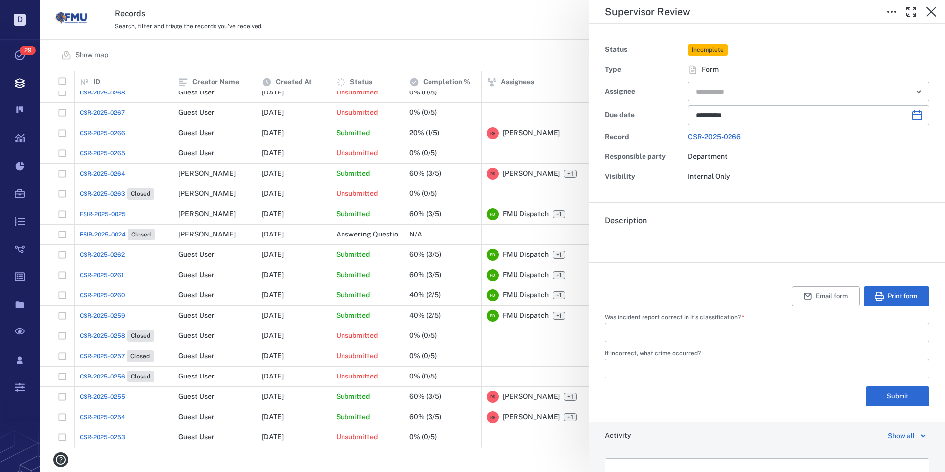
click at [750, 89] on input "text" at bounding box center [797, 92] width 205 height 14
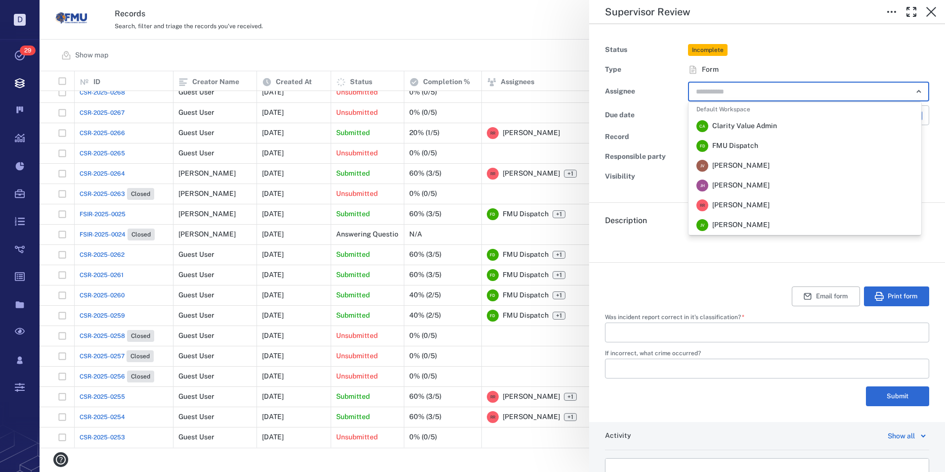
click at [740, 204] on span "[PERSON_NAME]" at bounding box center [740, 205] width 57 height 10
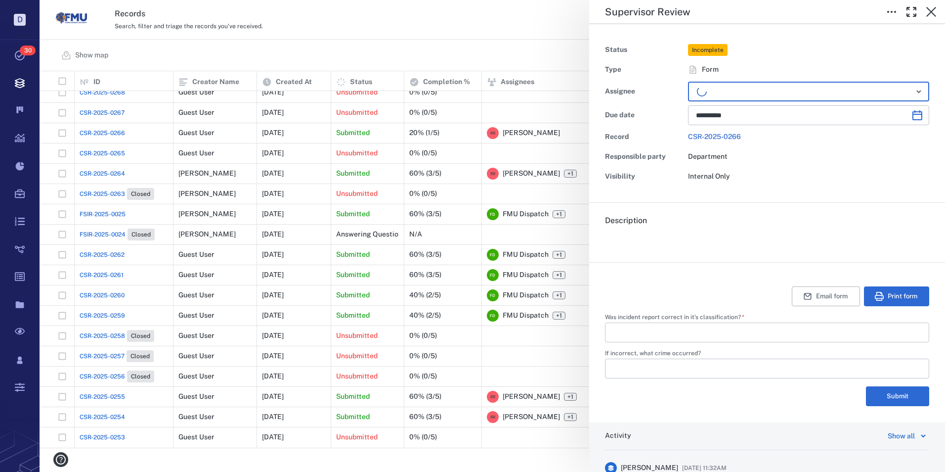
click at [653, 334] on input "Was incident report correct in it's classification?   *" at bounding box center [767, 332] width 308 height 20
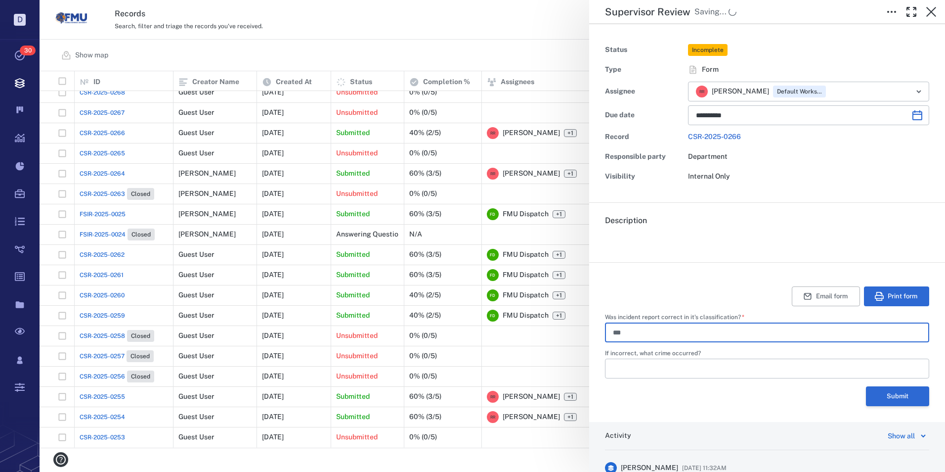
type input "***"
click at [886, 399] on button "Submit" at bounding box center [897, 396] width 63 height 20
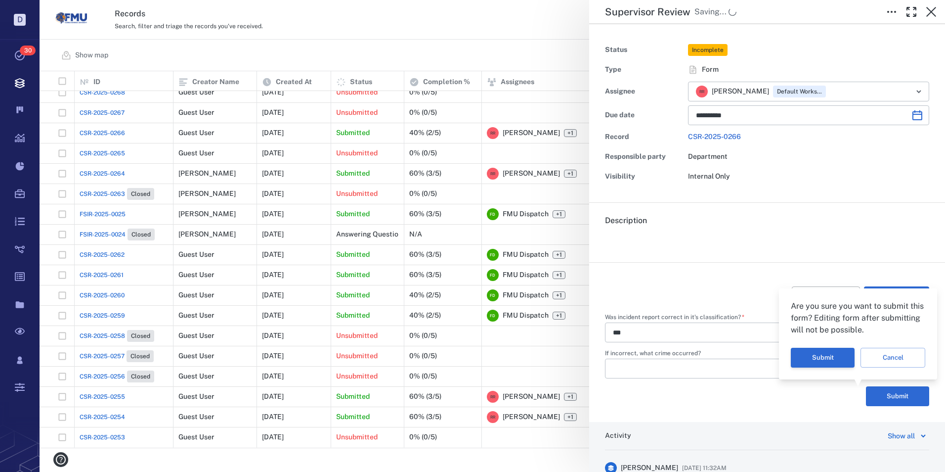
click at [825, 355] on button "Submit" at bounding box center [823, 358] width 64 height 20
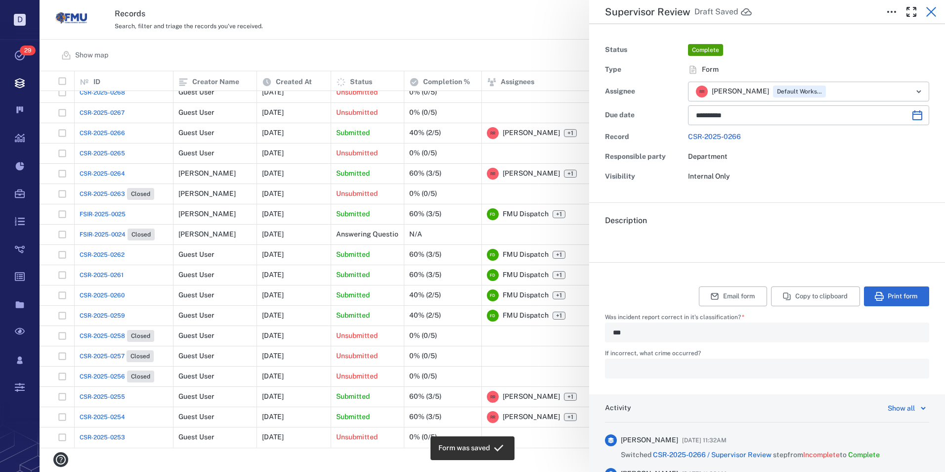
click at [932, 9] on icon "button" at bounding box center [931, 12] width 12 height 12
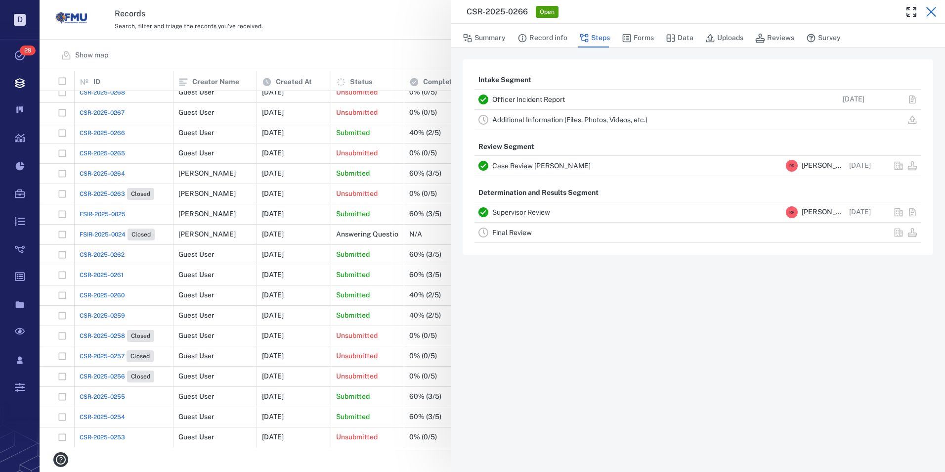
click at [929, 9] on icon "button" at bounding box center [931, 12] width 10 height 10
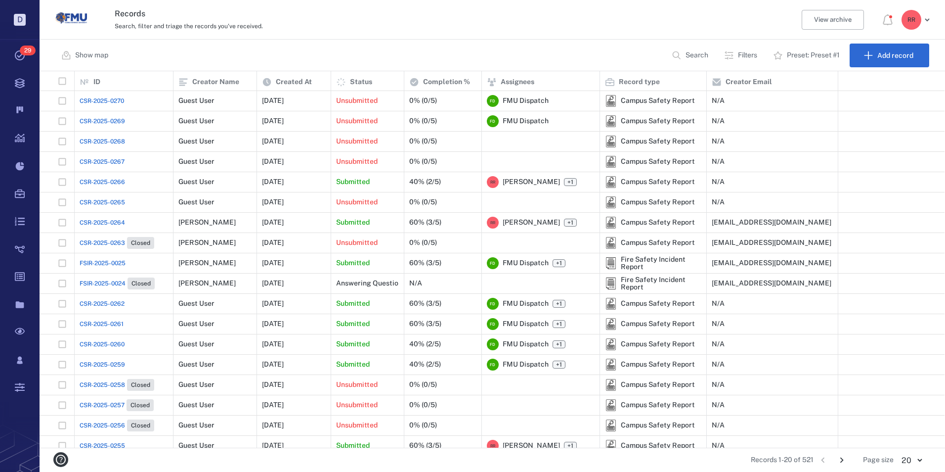
click at [87, 202] on span "CSR-2025-0265" at bounding box center [102, 202] width 45 height 9
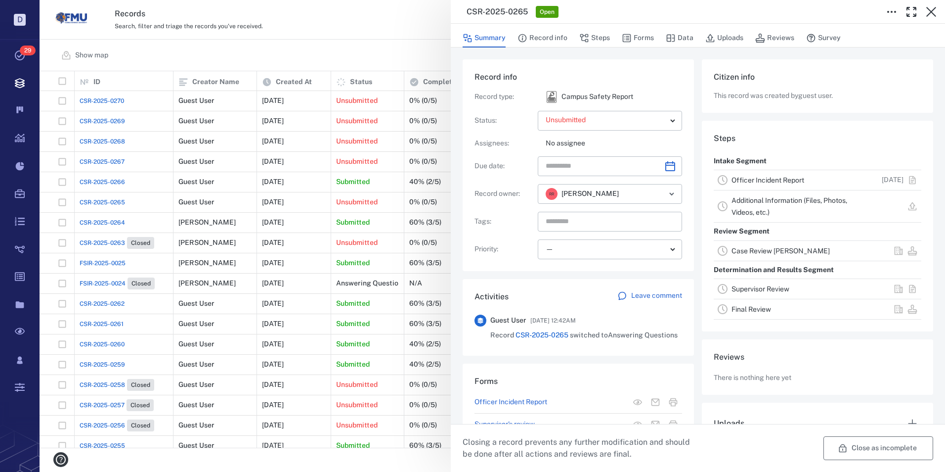
click at [838, 445] on icon "button" at bounding box center [843, 448] width 10 height 10
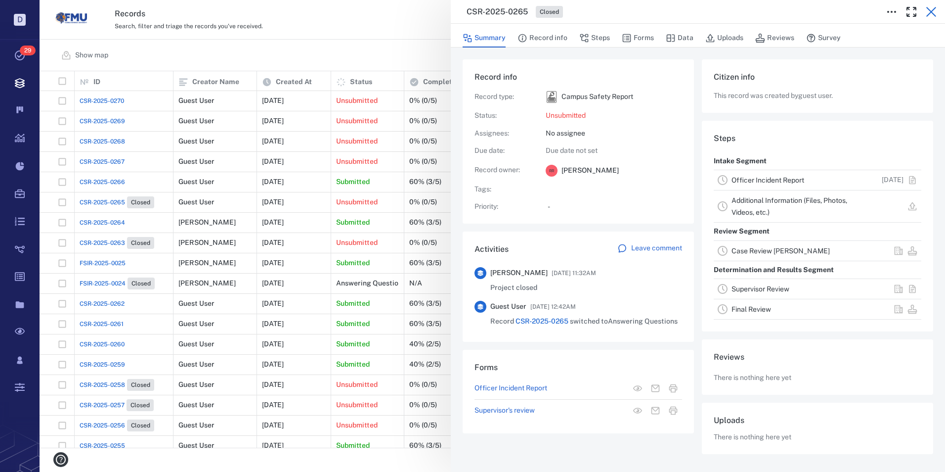
click at [932, 11] on icon "button" at bounding box center [931, 12] width 10 height 10
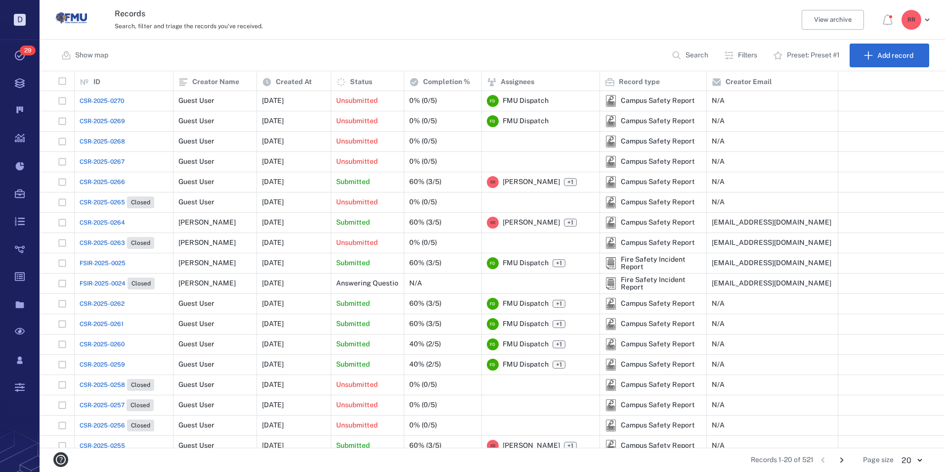
click at [104, 158] on span "CSR-2025-0267" at bounding box center [102, 161] width 45 height 9
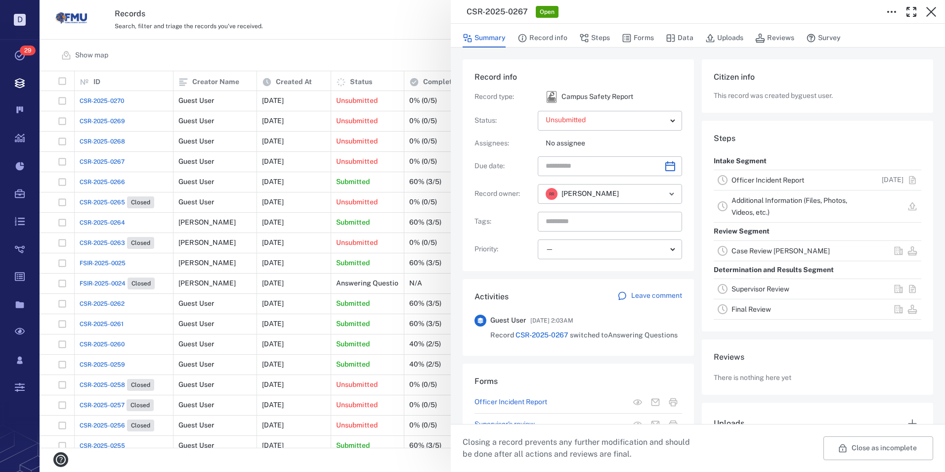
click at [758, 178] on link "Officer Incident Report" at bounding box center [768, 180] width 73 height 8
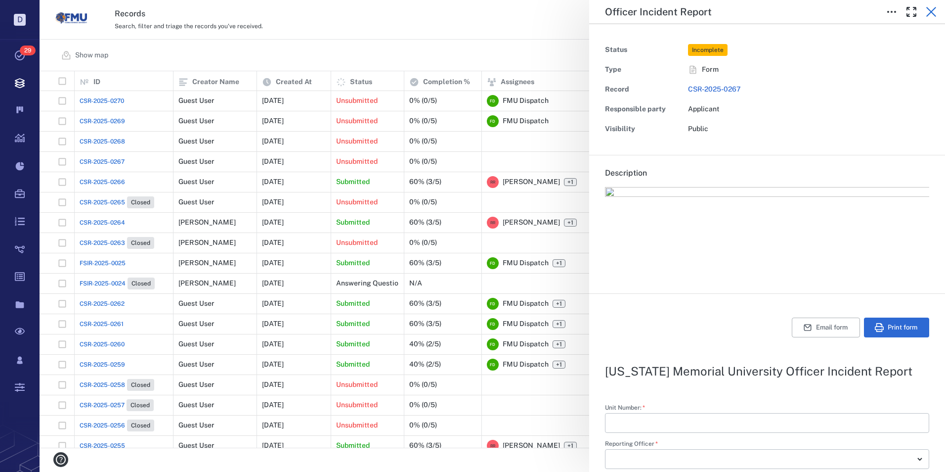
click at [934, 10] on icon "button" at bounding box center [931, 12] width 12 height 12
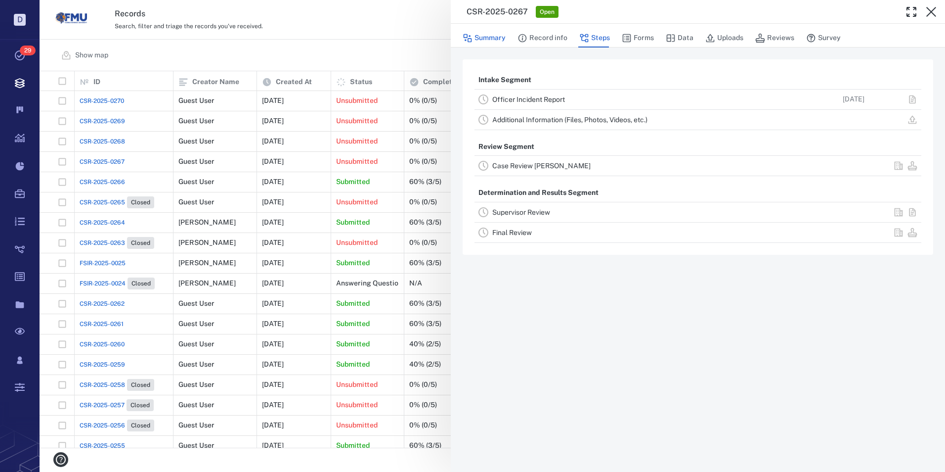
click at [488, 36] on button "Summary" at bounding box center [484, 38] width 43 height 19
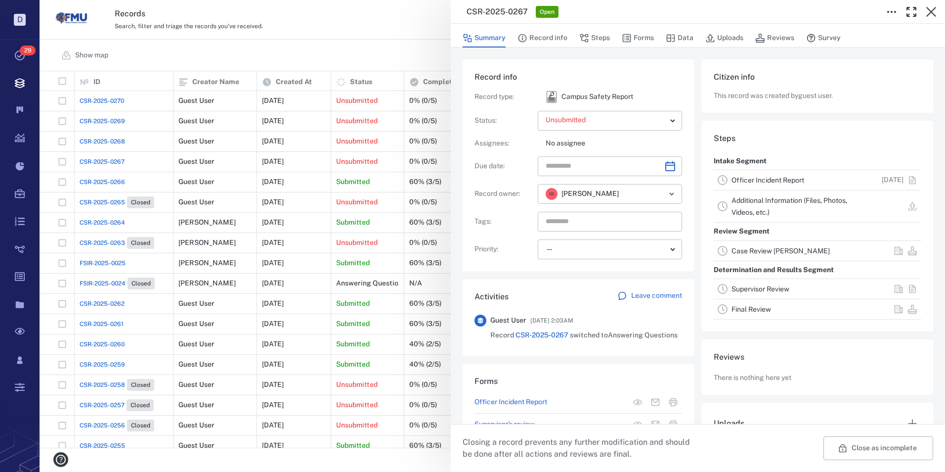
click at [888, 447] on button "Close as incomplete" at bounding box center [879, 448] width 110 height 24
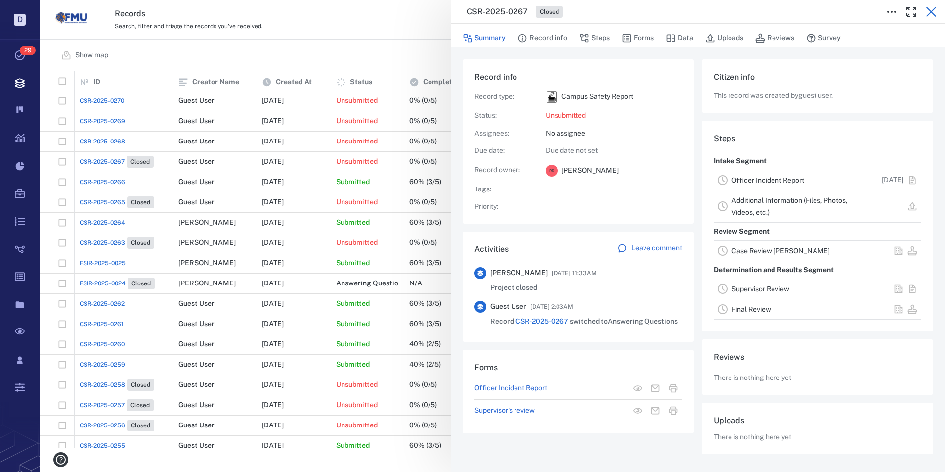
click at [935, 10] on icon "button" at bounding box center [931, 12] width 12 height 12
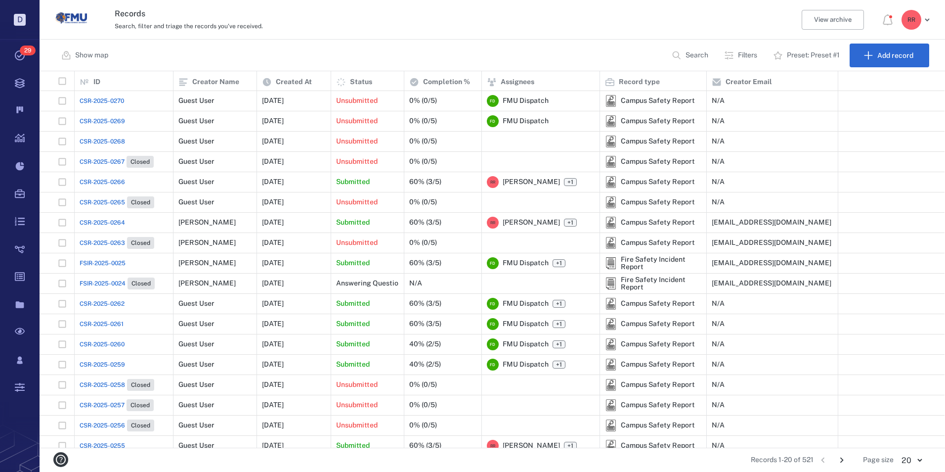
click at [108, 140] on span "CSR-2025-0268" at bounding box center [102, 141] width 45 height 9
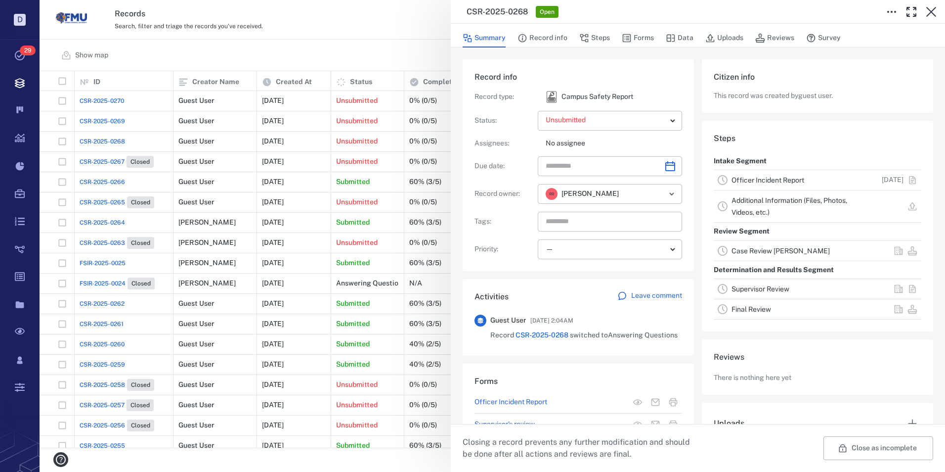
click at [755, 180] on link "Officer Incident Report" at bounding box center [768, 180] width 73 height 8
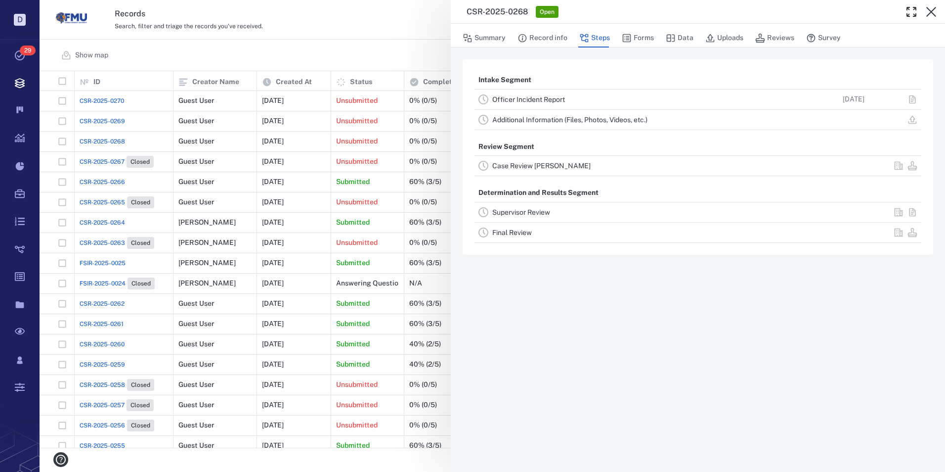
click at [522, 98] on link "Officer Incident Report" at bounding box center [528, 99] width 73 height 8
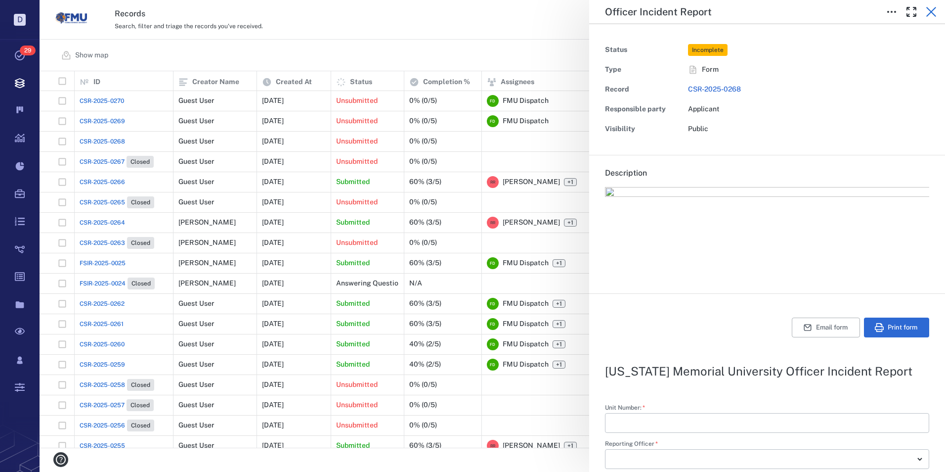
click at [932, 12] on icon "button" at bounding box center [931, 12] width 10 height 10
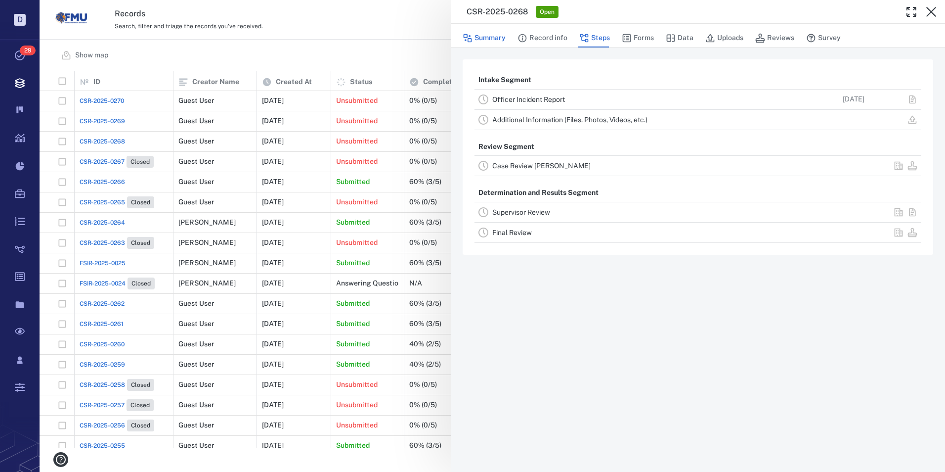
click at [498, 36] on button "Summary" at bounding box center [484, 38] width 43 height 19
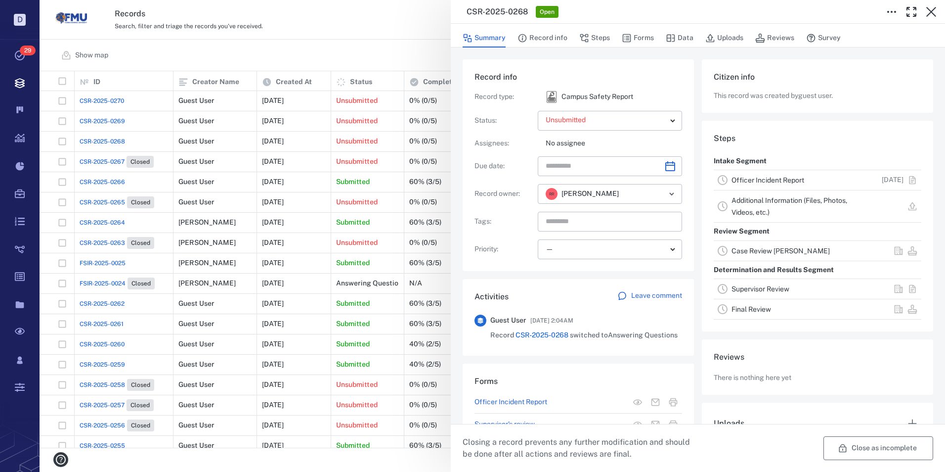
click at [833, 454] on button "Close as incomplete" at bounding box center [879, 448] width 110 height 24
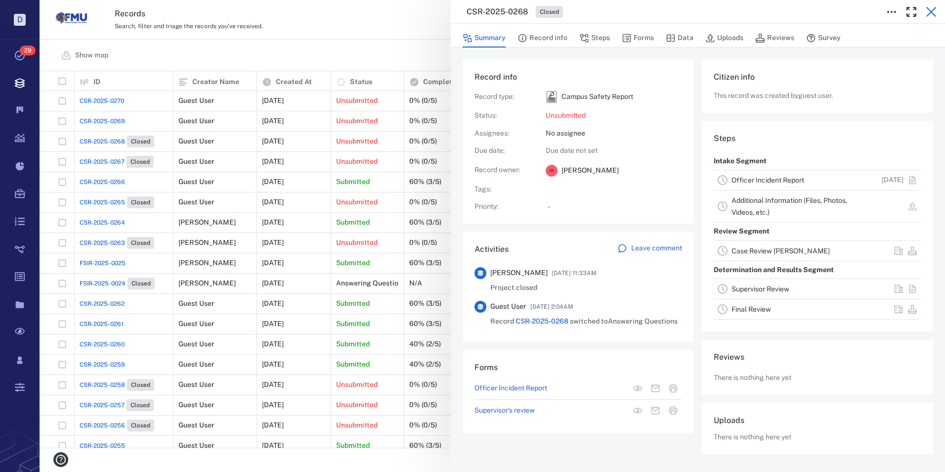
click at [930, 9] on icon "button" at bounding box center [931, 12] width 12 height 12
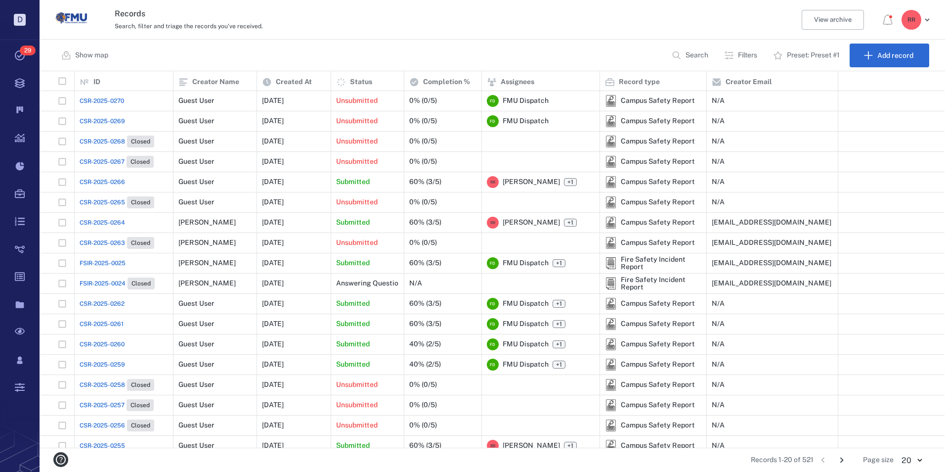
click at [105, 119] on span "CSR-2025-0269" at bounding box center [102, 121] width 45 height 9
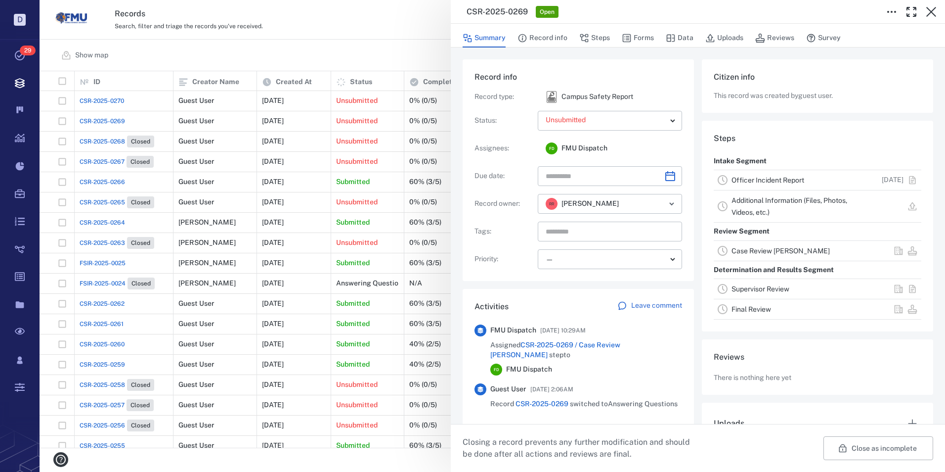
click at [756, 178] on link "Officer Incident Report" at bounding box center [768, 180] width 73 height 8
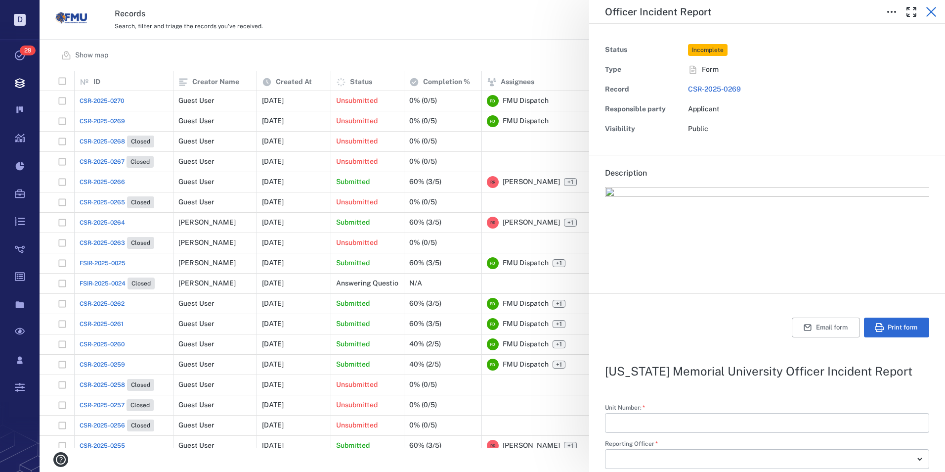
click at [934, 9] on icon "button" at bounding box center [931, 12] width 10 height 10
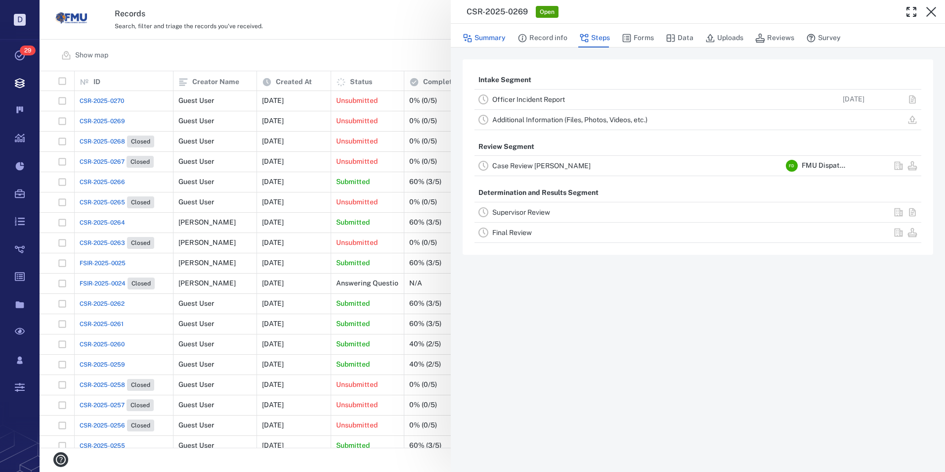
click at [489, 38] on button "Summary" at bounding box center [484, 38] width 43 height 19
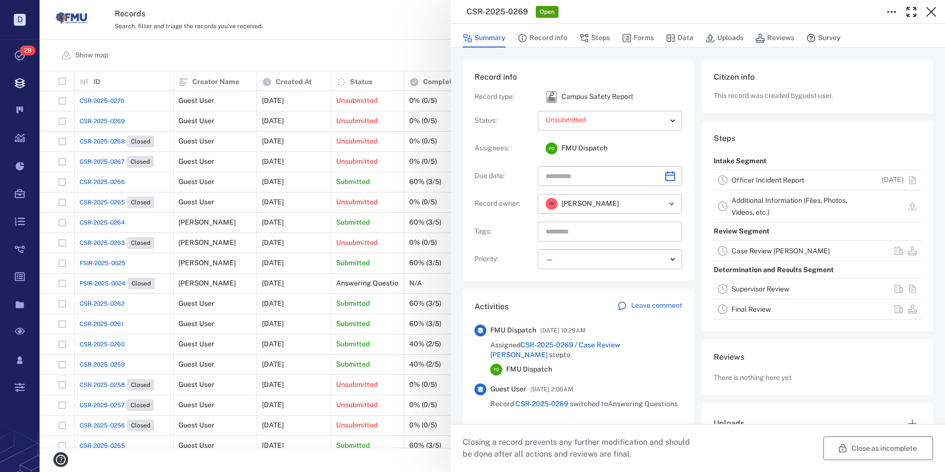
click at [862, 448] on button "Close as incomplete" at bounding box center [879, 448] width 110 height 24
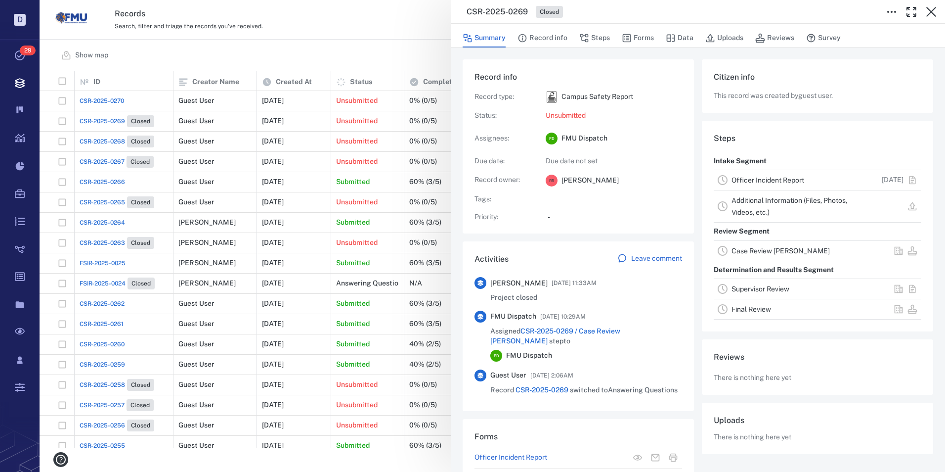
drag, startPoint x: 930, startPoint y: 11, endPoint x: 321, endPoint y: 132, distance: 620.9
click at [930, 12] on icon "button" at bounding box center [931, 12] width 12 height 12
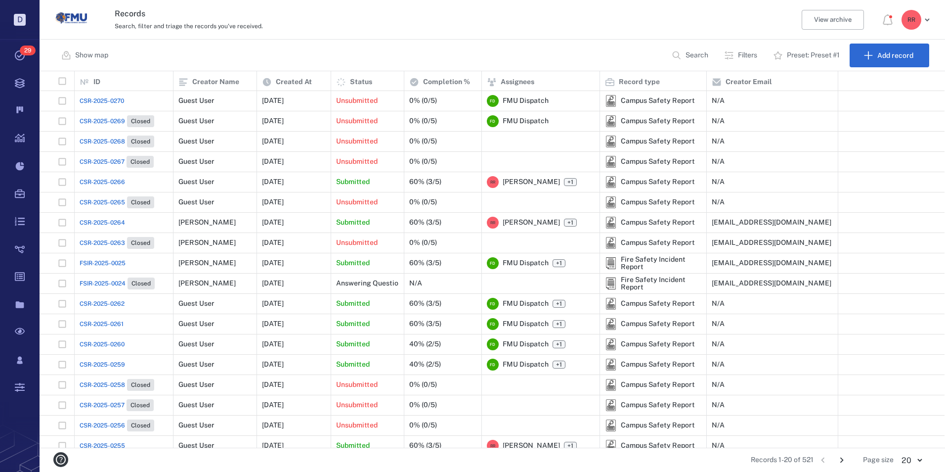
click at [105, 97] on span "CSR-2025-0270" at bounding box center [102, 100] width 44 height 9
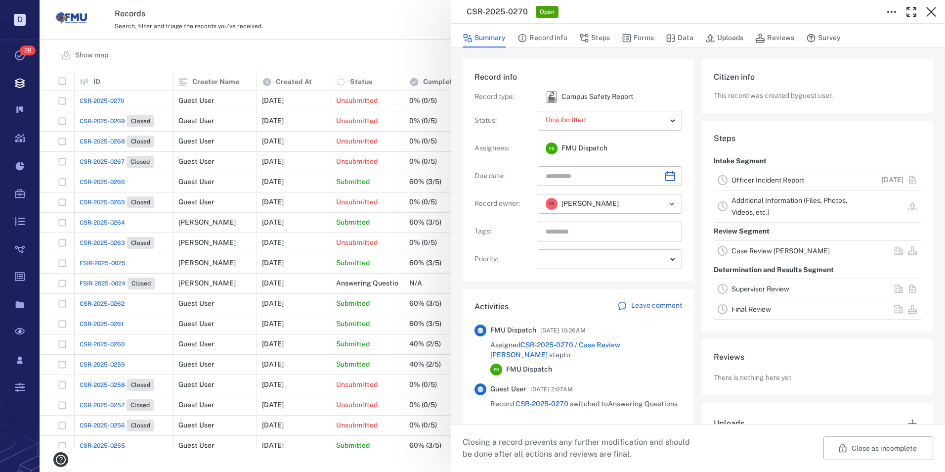
click at [763, 178] on link "Officer Incident Report" at bounding box center [768, 180] width 73 height 8
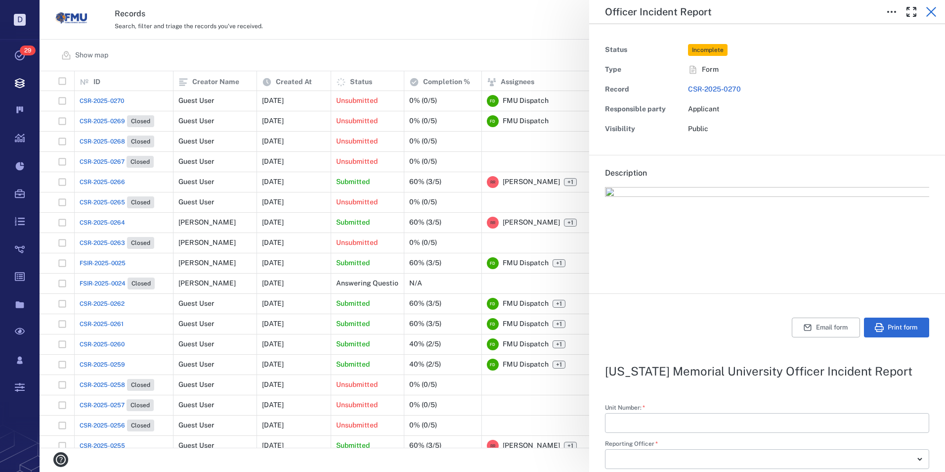
click at [933, 11] on icon "button" at bounding box center [931, 12] width 12 height 12
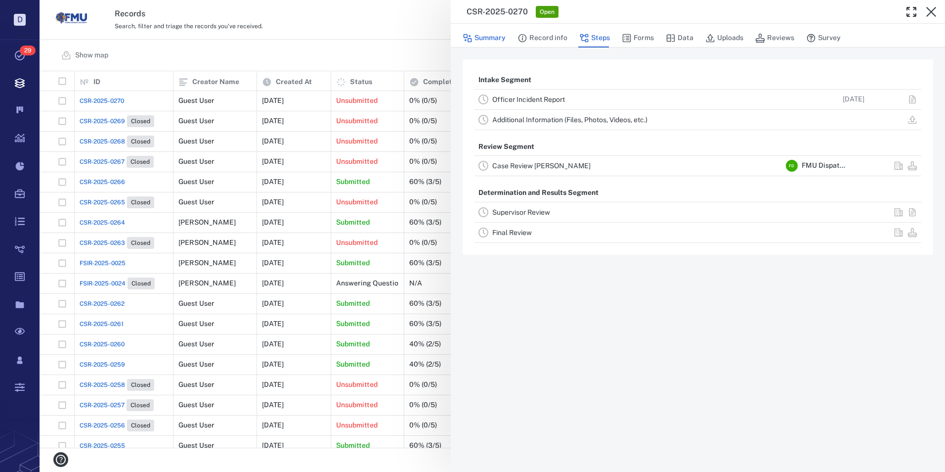
click at [481, 36] on button "Summary" at bounding box center [484, 38] width 43 height 19
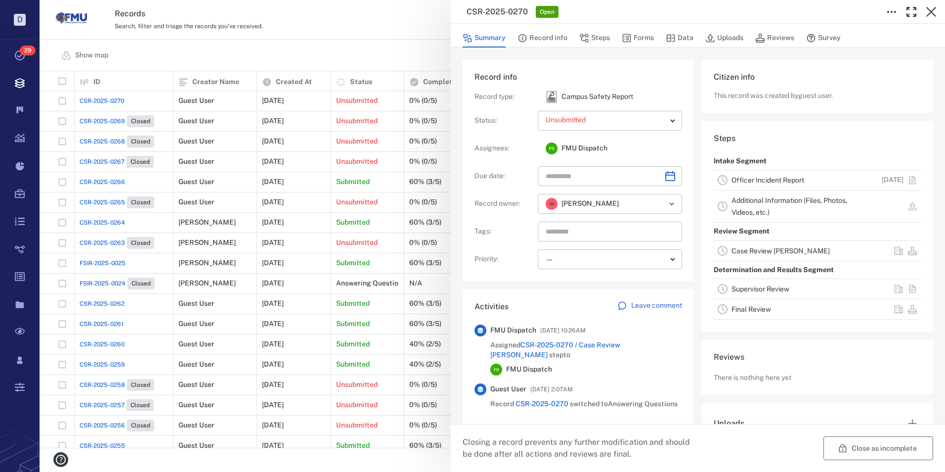
click at [852, 445] on button "Close as incomplete" at bounding box center [879, 448] width 110 height 24
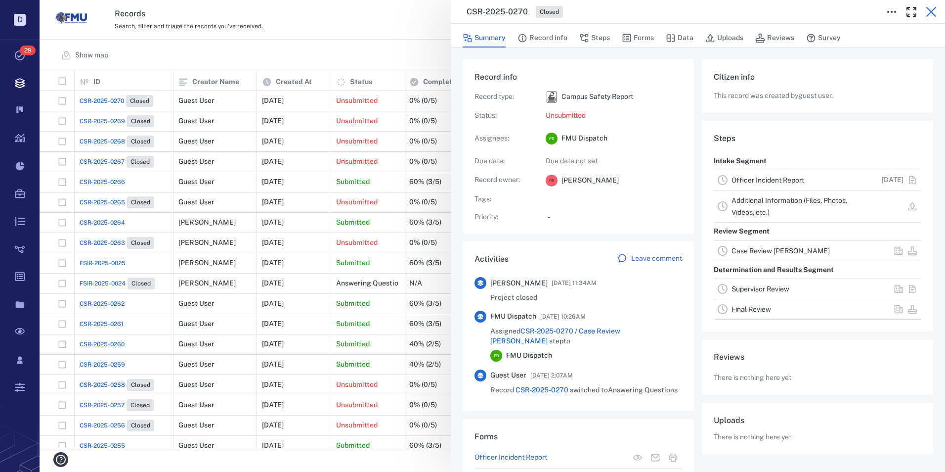
click at [931, 9] on icon "button" at bounding box center [931, 12] width 12 height 12
